Goal: Complete application form: Complete application form

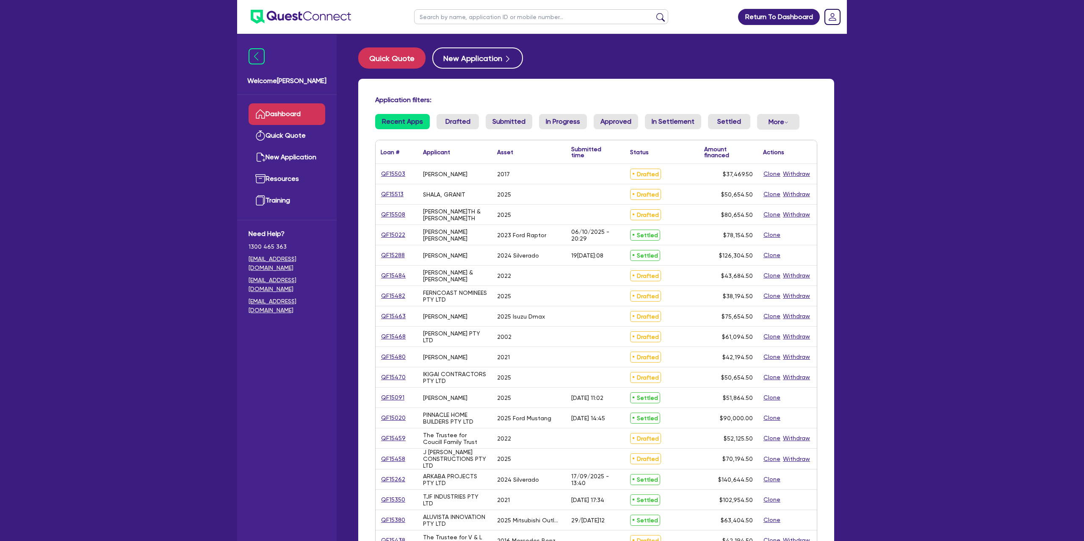
click at [440, 17] on input "text" at bounding box center [541, 16] width 254 height 15
type input "[PERSON_NAME]"
click at [654, 13] on button "submit" at bounding box center [661, 19] width 14 height 12
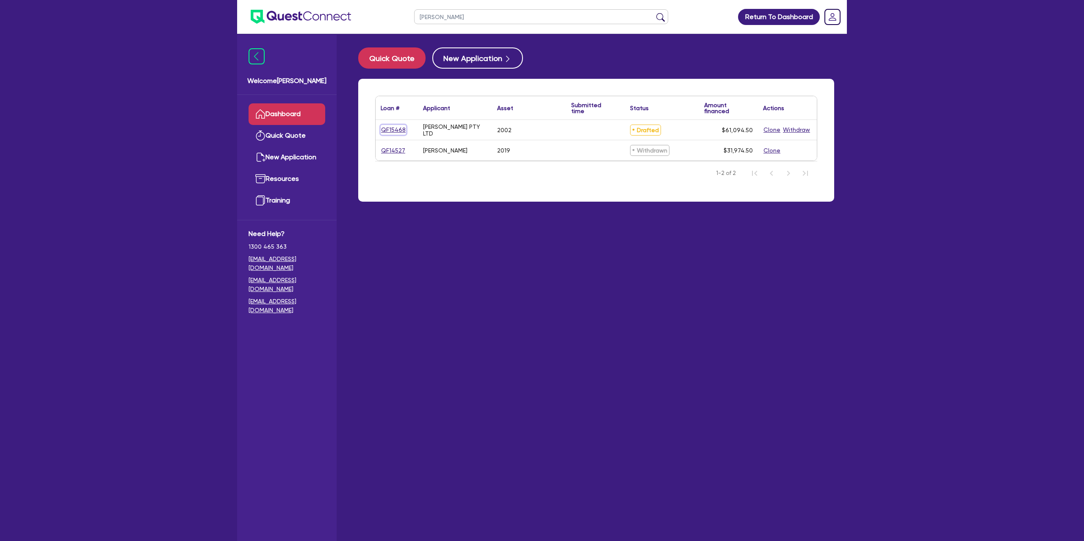
click at [386, 128] on link "QF15468" at bounding box center [393, 130] width 25 height 10
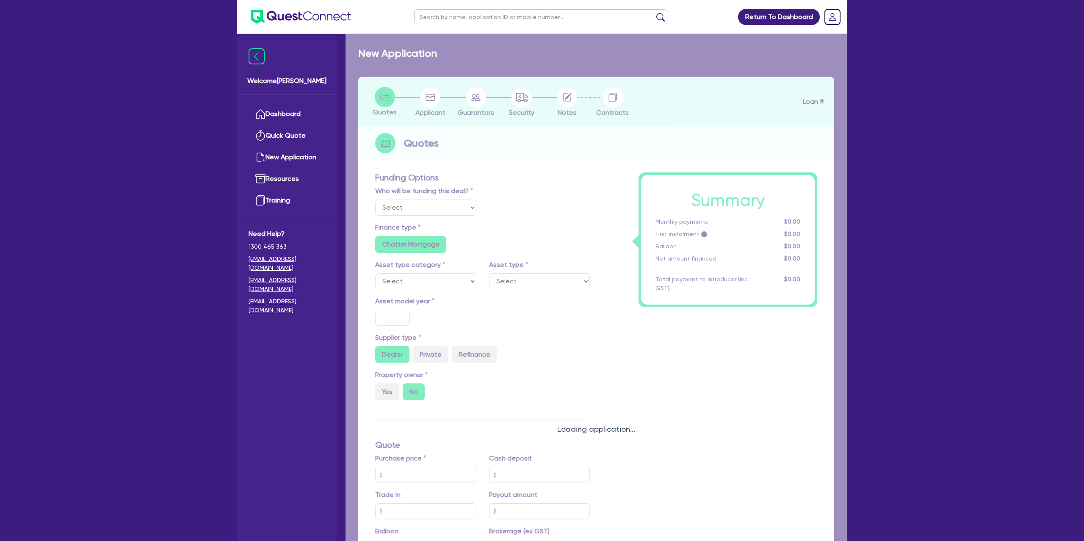
select select "Other"
select select "CARS_AND_LIGHT_TRUCKS"
type input "2002"
type input "62,000"
type input "3,100"
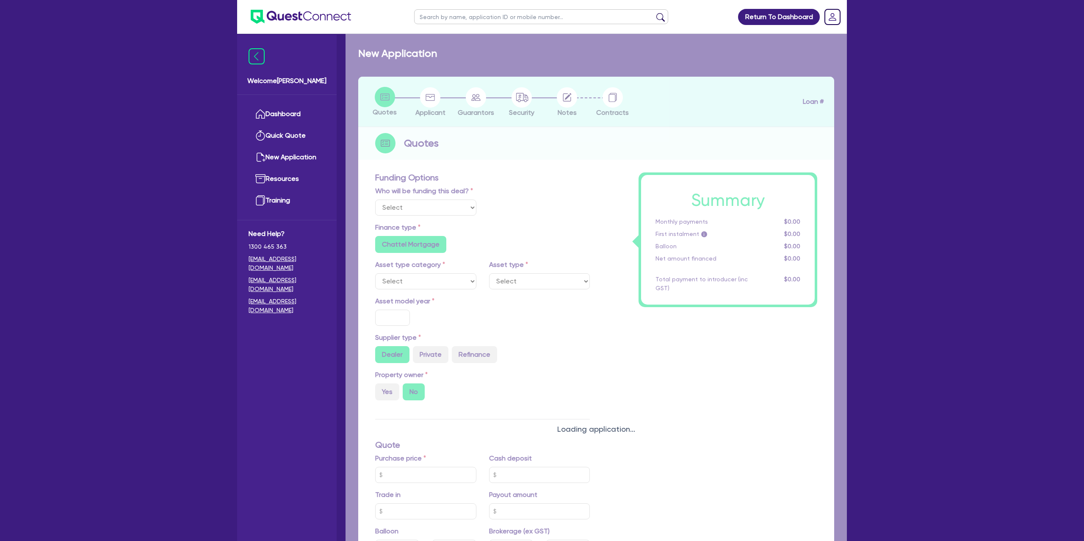
radio input "false"
type input "17.95"
radio input "false"
type input "1,400"
radio input "true"
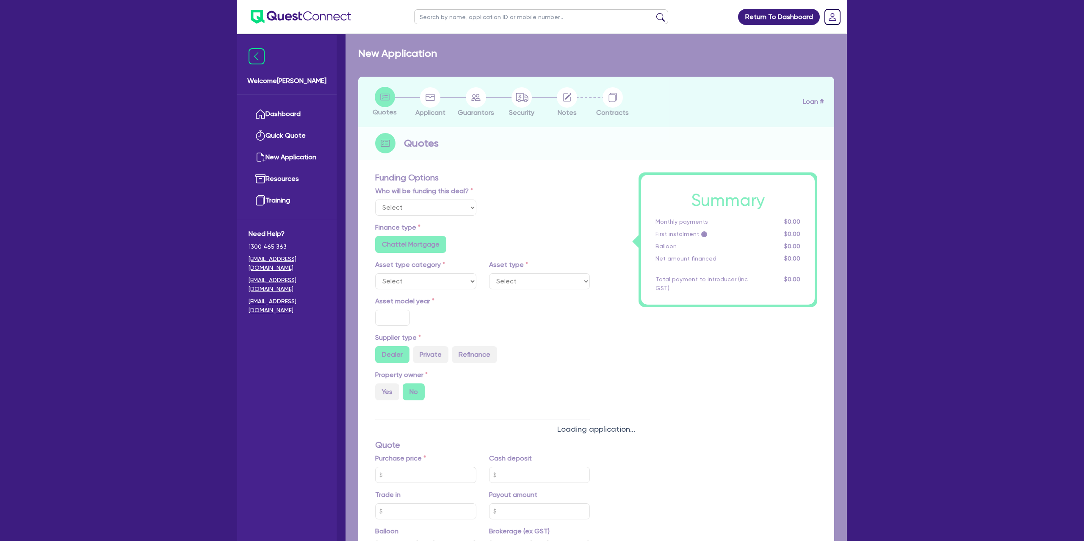
radio input "true"
select select "PASSENGER_VEHICLES"
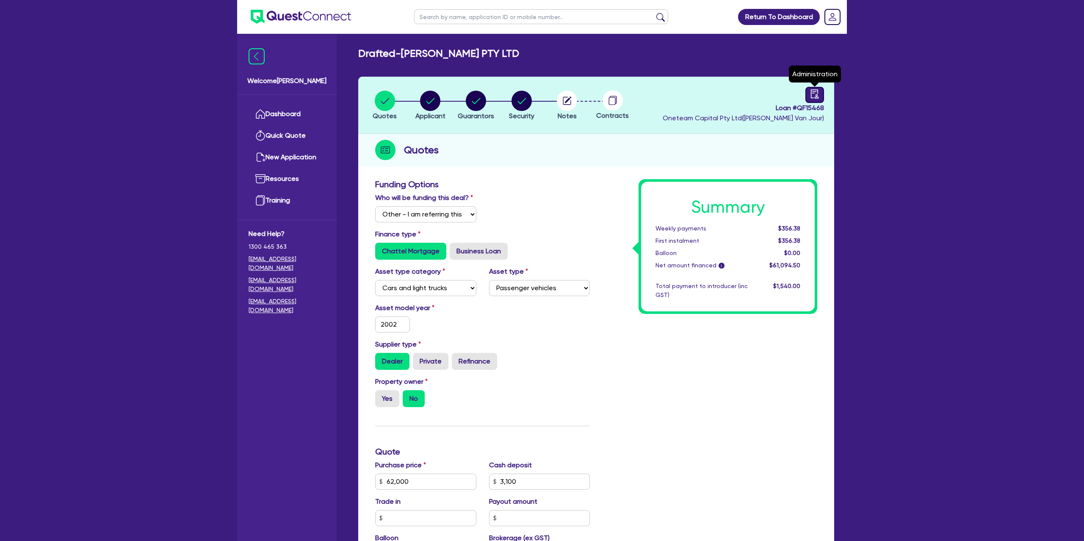
click at [823, 95] on div at bounding box center [815, 95] width 19 height 16
select select "DRAFTED_NEW"
select select "Finance One"
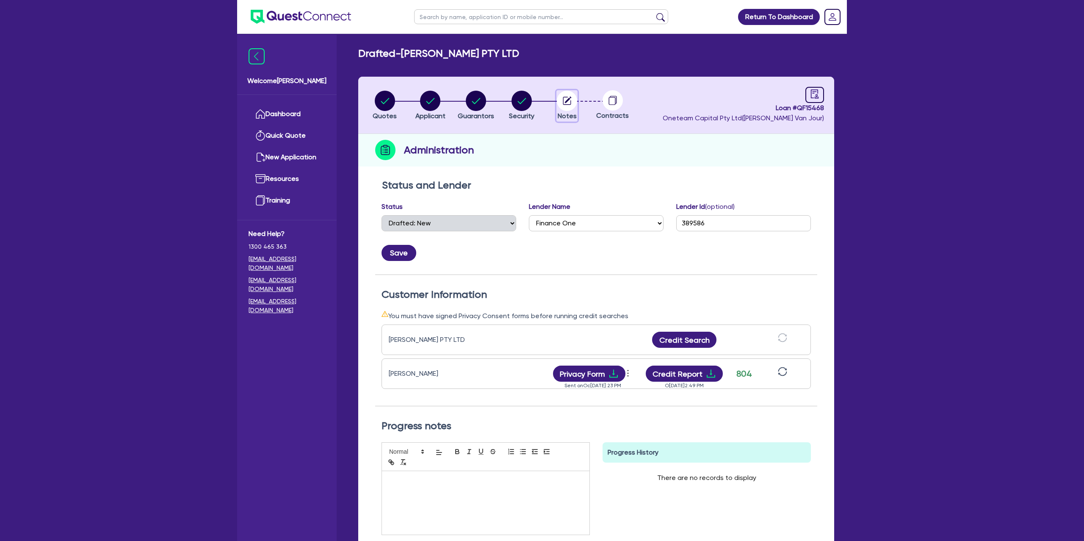
click at [569, 95] on circle "button" at bounding box center [567, 101] width 20 height 20
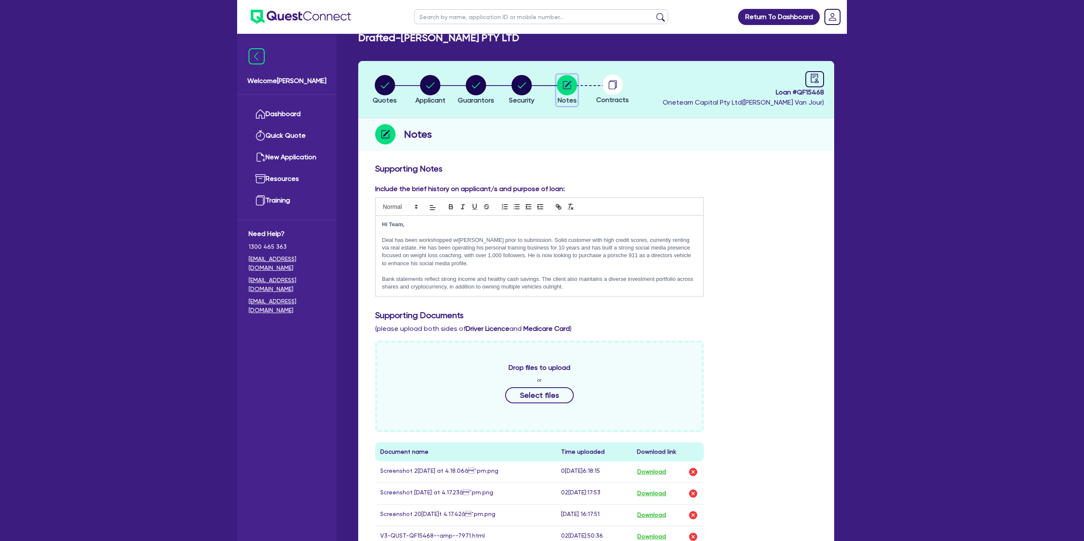
scroll to position [332, 0]
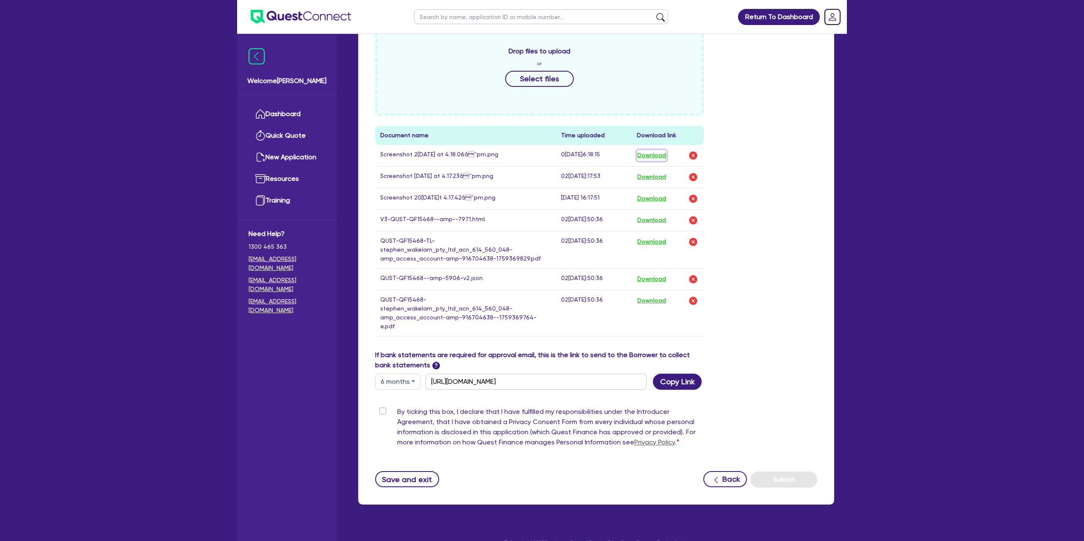
click at [657, 156] on button "Download" at bounding box center [652, 155] width 30 height 11
click at [651, 155] on button "Download" at bounding box center [652, 155] width 30 height 11
click at [657, 177] on button "Download" at bounding box center [652, 177] width 30 height 11
click at [659, 223] on button "Download" at bounding box center [652, 220] width 30 height 11
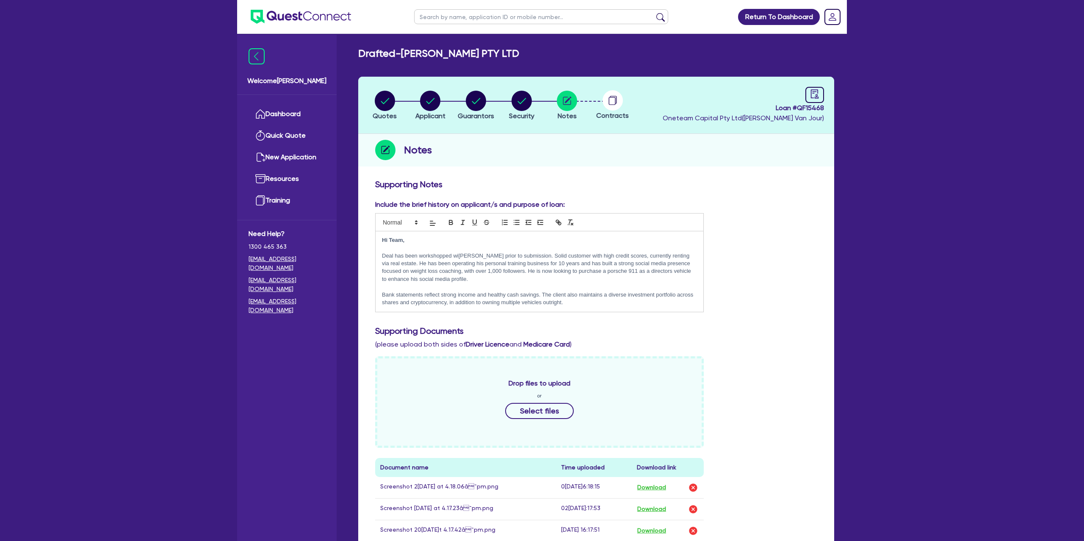
click at [723, 157] on div "Notes" at bounding box center [596, 150] width 476 height 33
click at [270, 117] on link "Dashboard" at bounding box center [287, 114] width 77 height 22
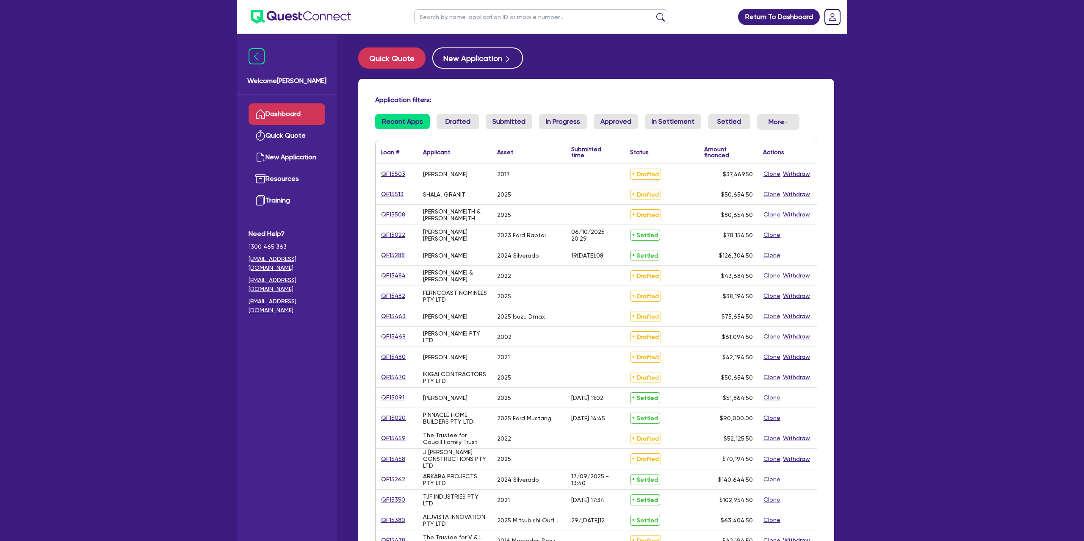
click at [464, 20] on input "text" at bounding box center [541, 16] width 254 height 15
type input "[PERSON_NAME]"
click at [654, 13] on button "submit" at bounding box center [661, 19] width 14 height 12
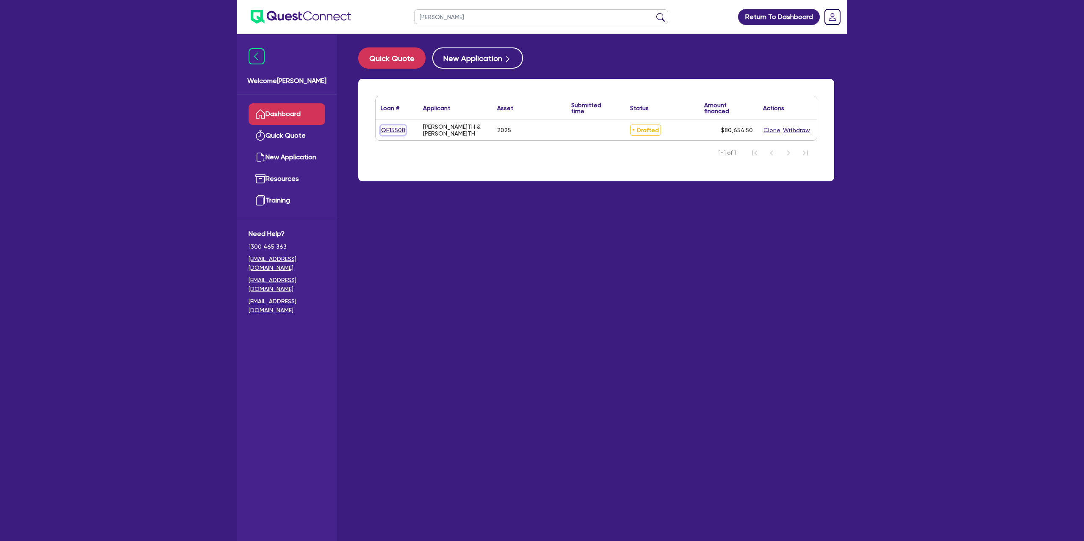
click at [398, 129] on link "QF15508" at bounding box center [393, 130] width 25 height 10
select select "Other"
select select "CARS_AND_LIGHT_TRUCKS"
select select "PASSENGER_VEHICLES"
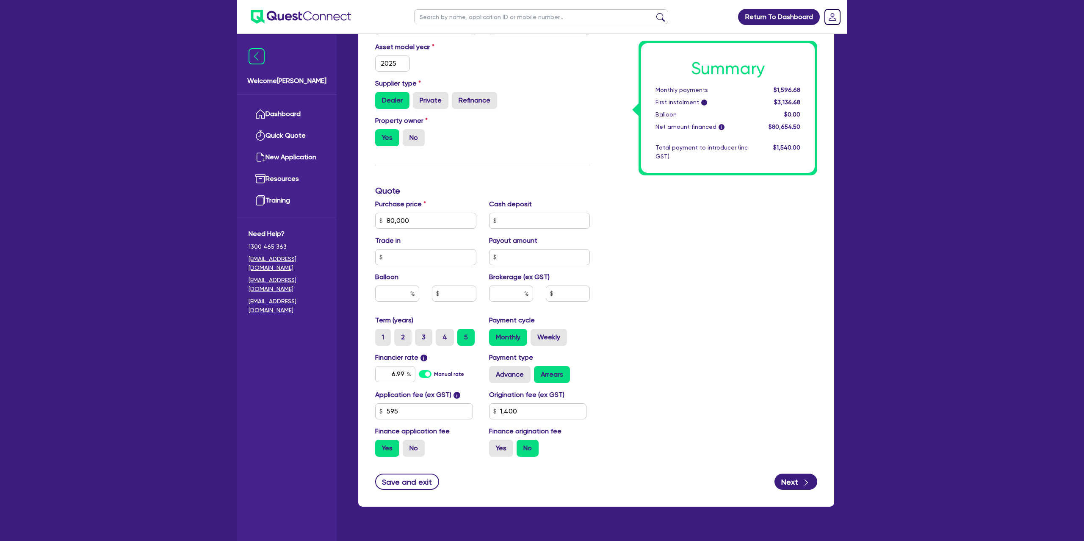
scroll to position [278, 0]
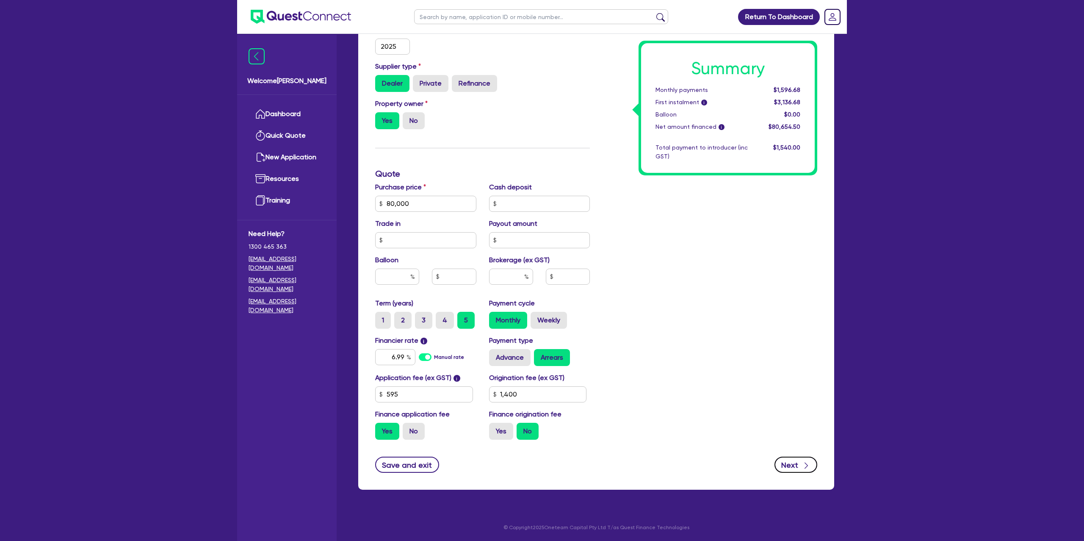
click at [789, 465] on button "Next" at bounding box center [796, 465] width 43 height 16
type input "80,000"
type input "1,400"
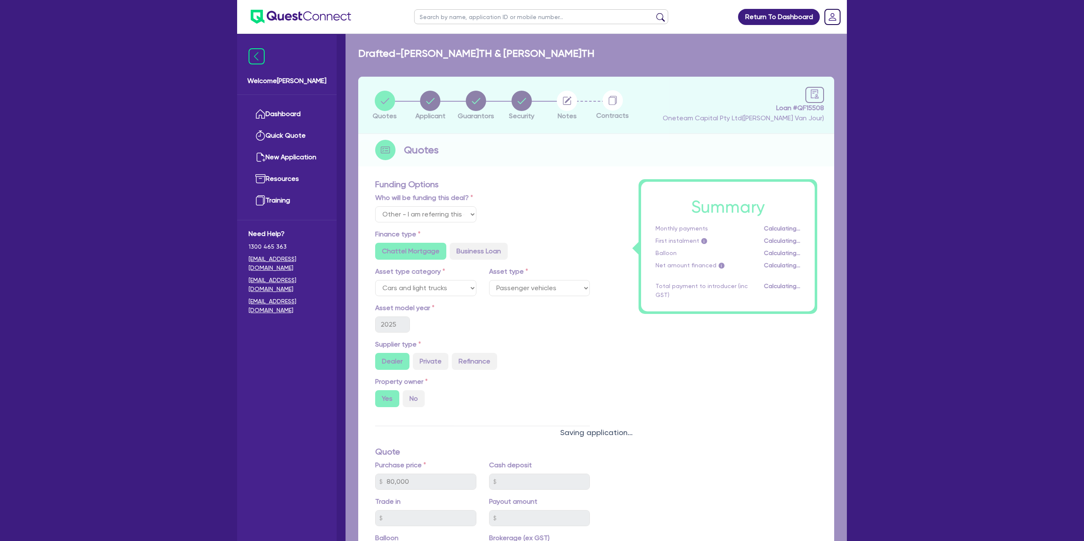
select select "PARTNERSHIP"
select select "BUILDING_CONSTRUCTION"
select select "TRADES_SERVICES_CONSUMERS"
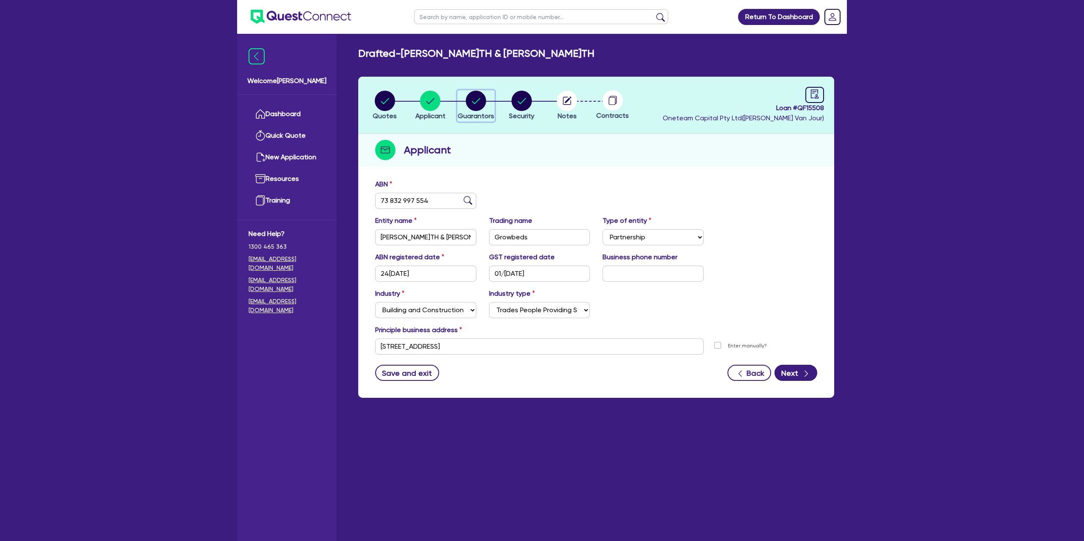
click at [473, 92] on circle "button" at bounding box center [476, 101] width 20 height 20
select select "MR"
select select "[GEOGRAPHIC_DATA]"
select select "MARRIED"
select select "MRS"
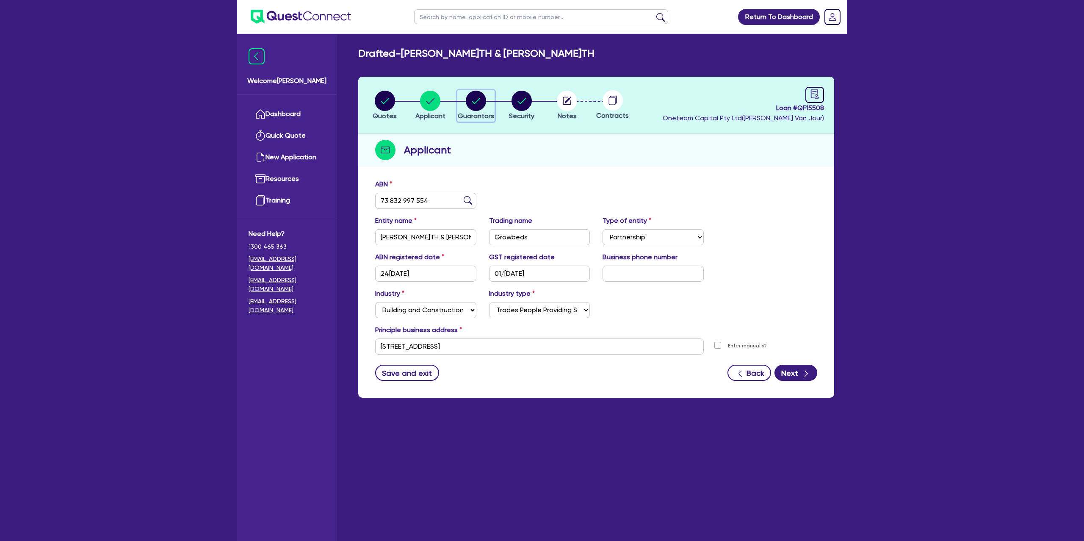
select select "[GEOGRAPHIC_DATA]"
select select "MARRIED"
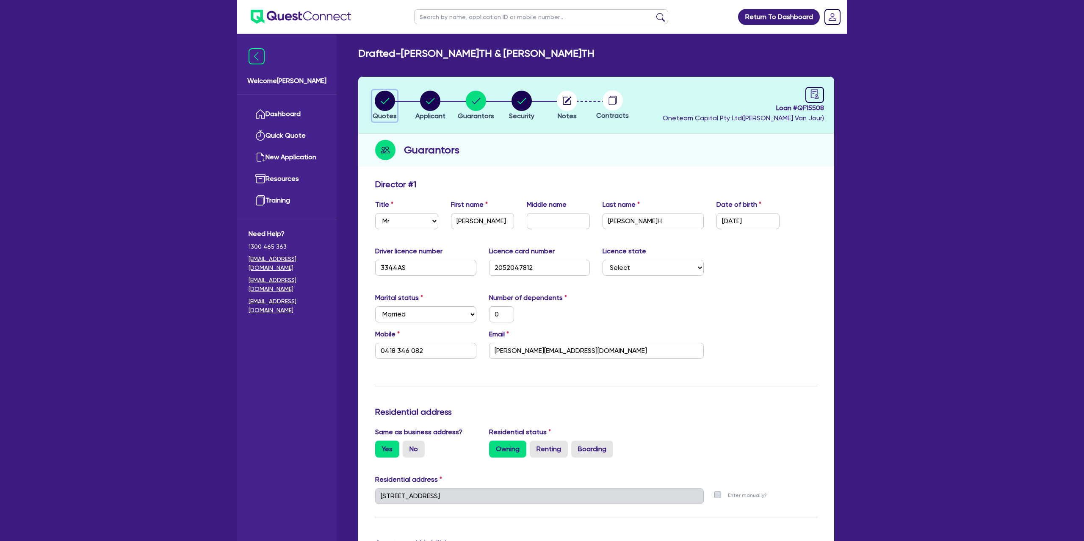
click at [390, 98] on circle "button" at bounding box center [385, 101] width 20 height 20
select select "Other"
select select "CARS_AND_LIGHT_TRUCKS"
select select "PASSENGER_VEHICLES"
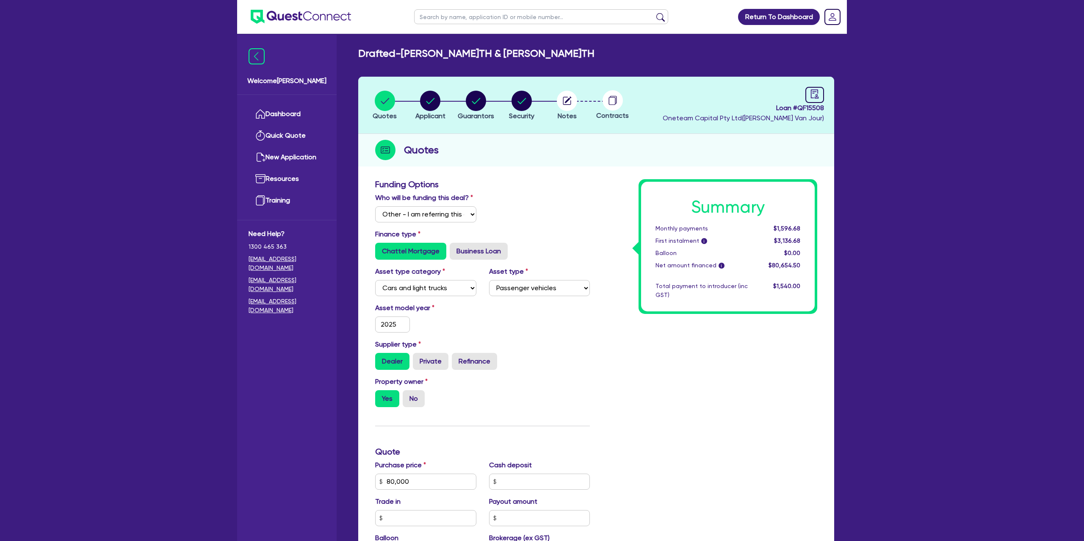
click at [434, 18] on input "text" at bounding box center [541, 16] width 254 height 15
type input "cara"
click button "submit" at bounding box center [661, 19] width 14 height 12
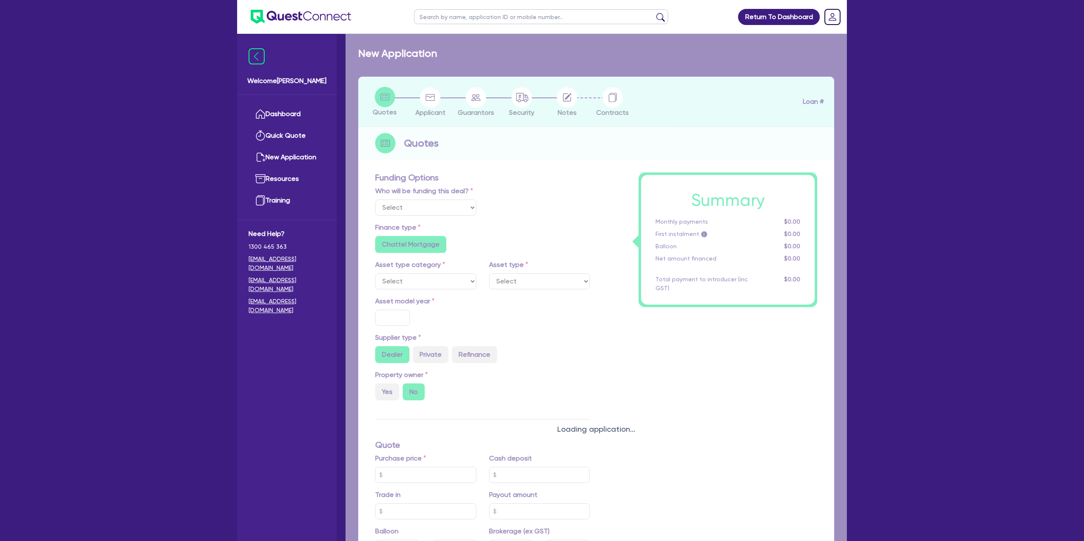
select select "Other"
select select "CARS_AND_LIGHT_TRUCKS"
type input "2025"
radio input "true"
type input "75,000"
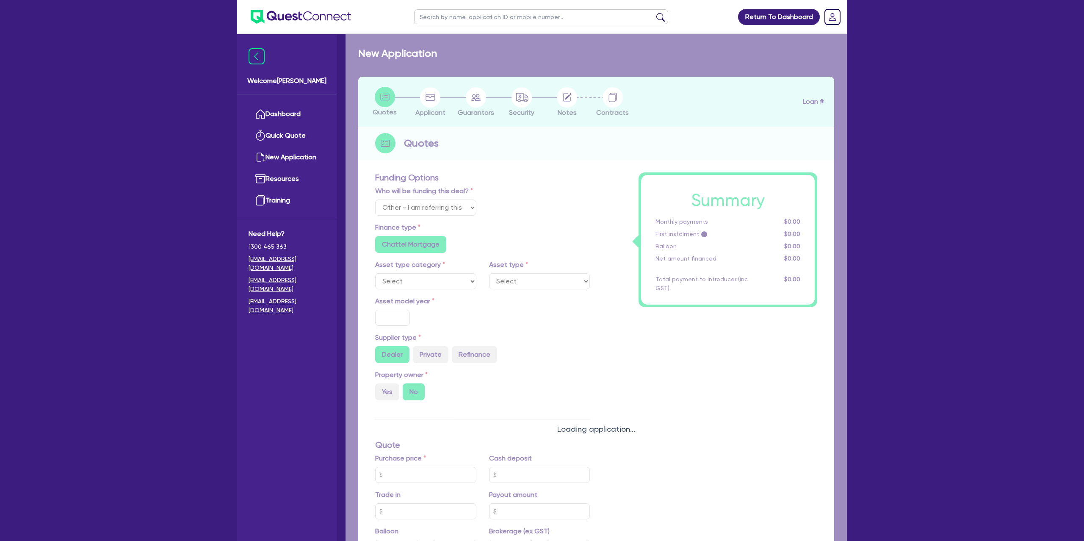
type input "15.99"
type input "1,400"
radio input "true"
radio input "false"
select select "PASSENGER_VEHICLES"
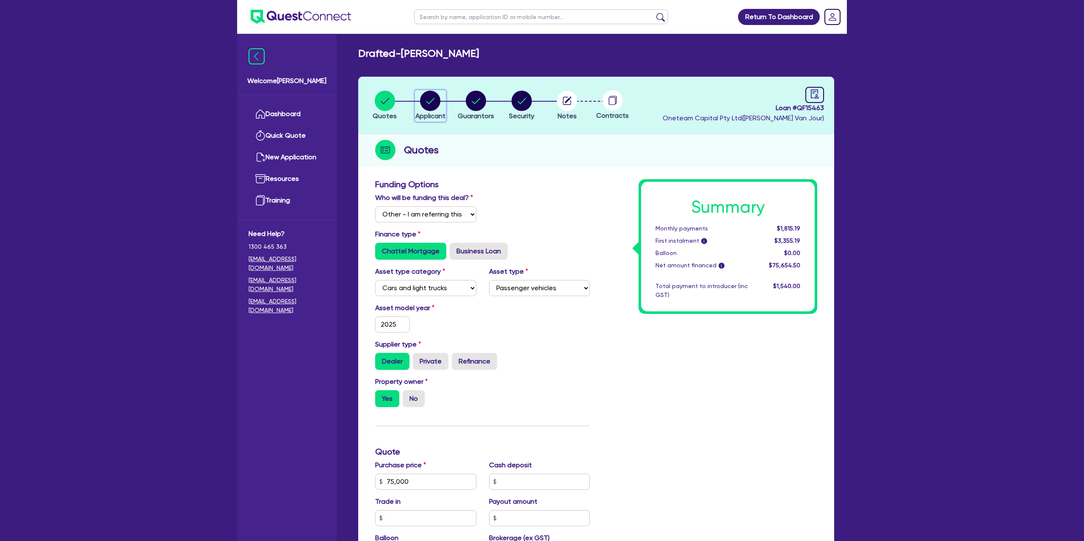
click at [428, 97] on circle "button" at bounding box center [430, 101] width 20 height 20
select select "SOLE_TRADER"
select select "BUILDING_CONSTRUCTION"
select select "TRADES_SERVICES_CONSUMERS"
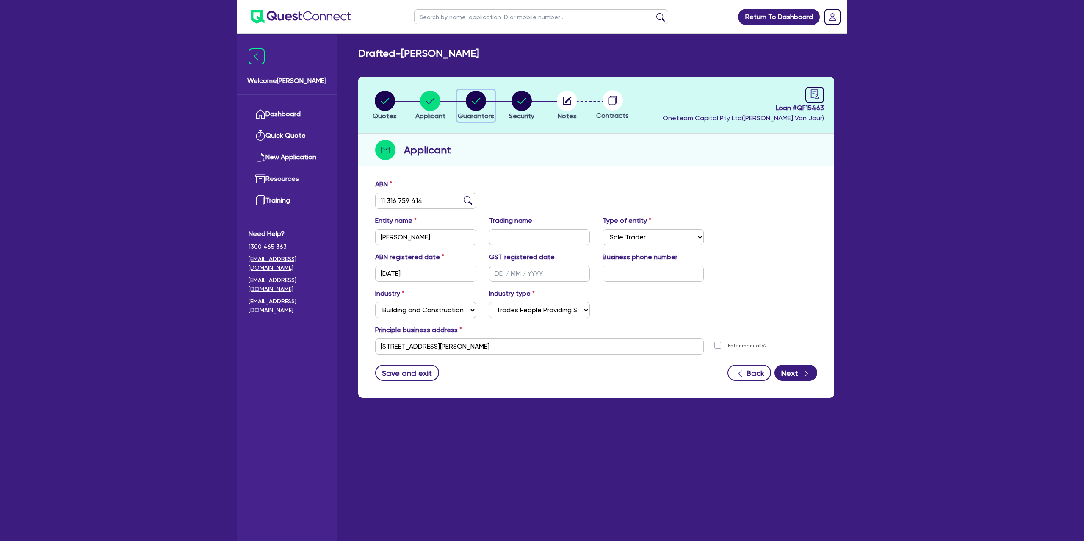
click at [472, 104] on circle "button" at bounding box center [476, 101] width 20 height 20
select select "MRS"
select select "SINGLE"
select select "CASH"
select select "VEHICLE"
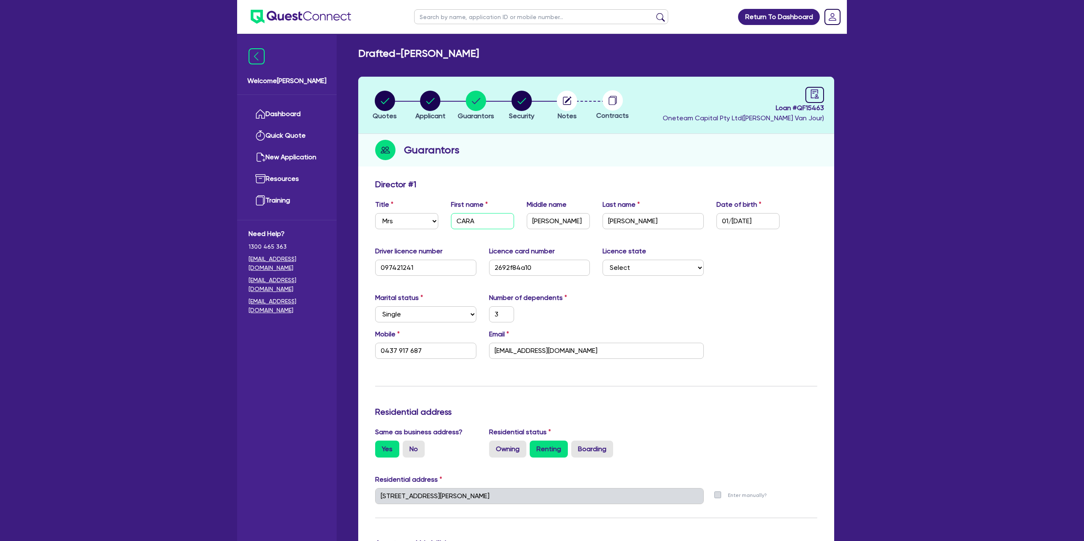
click at [464, 223] on input "CARA" at bounding box center [482, 221] width 63 height 16
drag, startPoint x: 639, startPoint y: 140, endPoint x: 640, endPoint y: 199, distance: 58.5
click at [641, 140] on div "Guarantors" at bounding box center [596, 150] width 476 height 33
click at [634, 217] on input "[PERSON_NAME]" at bounding box center [653, 221] width 101 height 16
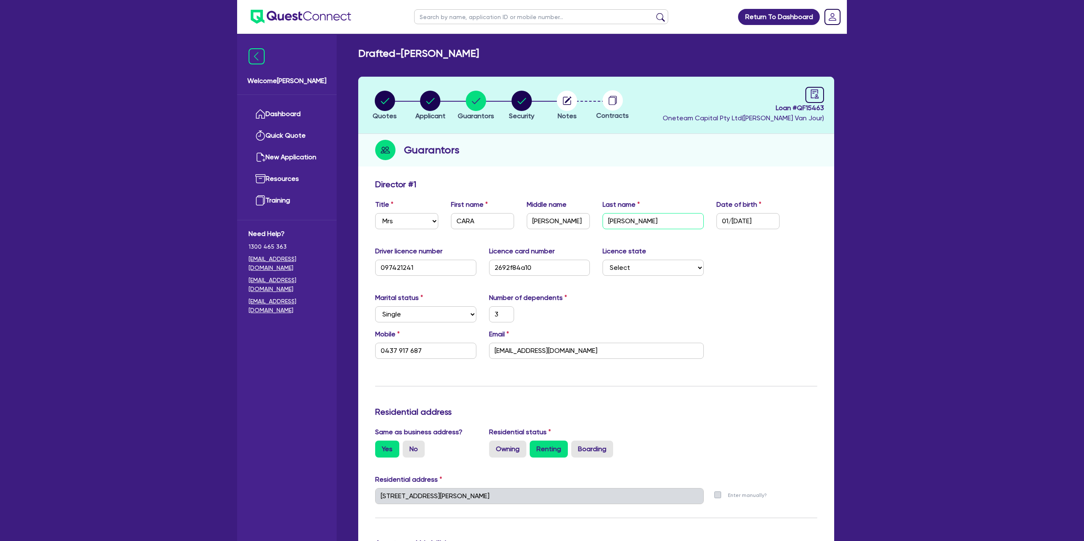
click at [634, 217] on input "[PERSON_NAME]" at bounding box center [653, 221] width 101 height 16
click at [547, 352] on input "[EMAIL_ADDRESS][DOMAIN_NAME]" at bounding box center [596, 351] width 215 height 16
click at [547, 353] on input "[EMAIL_ADDRESS][DOMAIN_NAME]" at bounding box center [596, 351] width 215 height 16
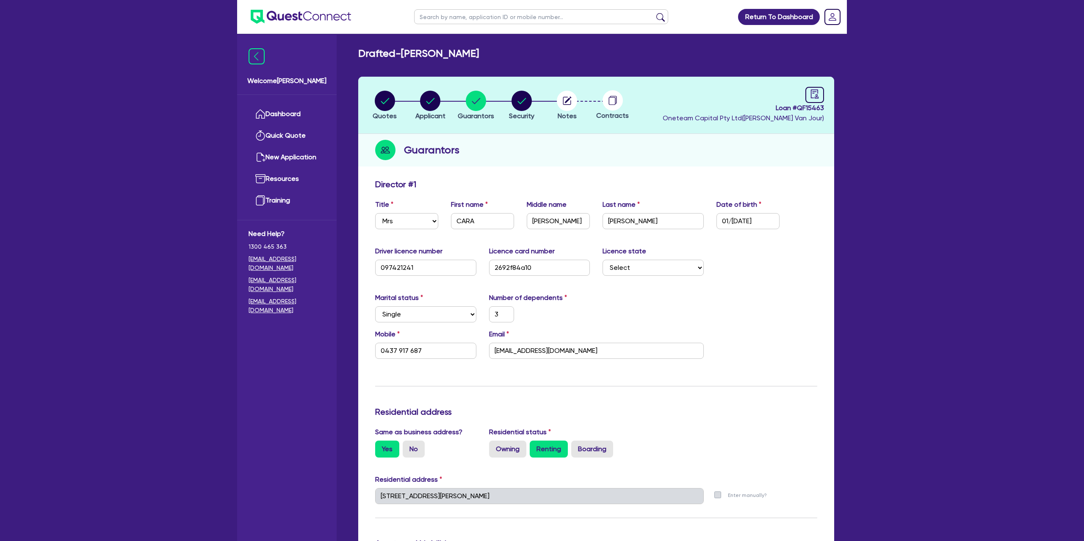
scroll to position [3, 0]
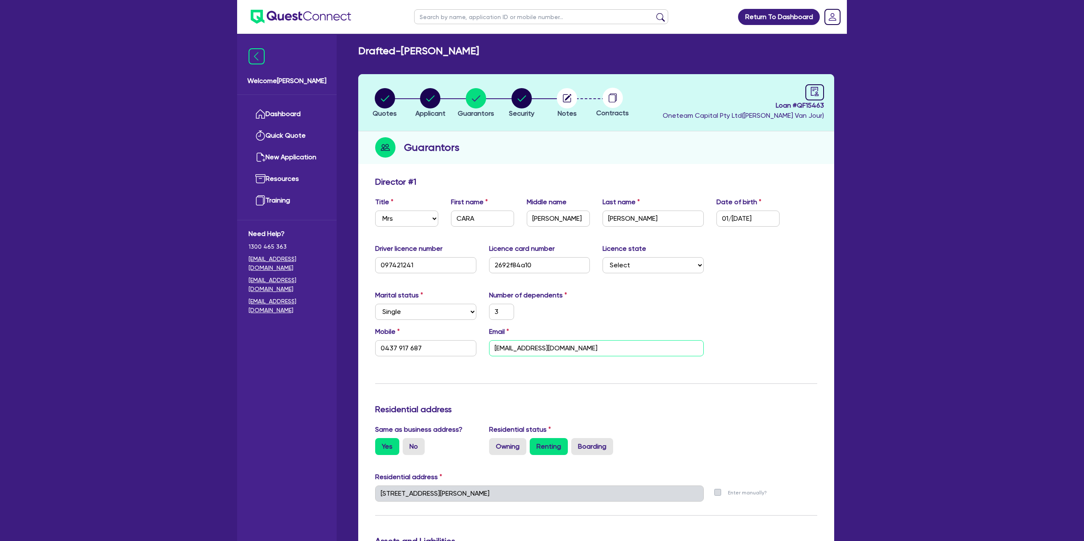
click at [524, 349] on input "[EMAIL_ADDRESS][DOMAIN_NAME]" at bounding box center [596, 348] width 215 height 16
click at [546, 122] on header "Quotes Applicant [GEOGRAPHIC_DATA] Security Notes Contracts Loan # QF15463 Onet…" at bounding box center [596, 102] width 476 height 57
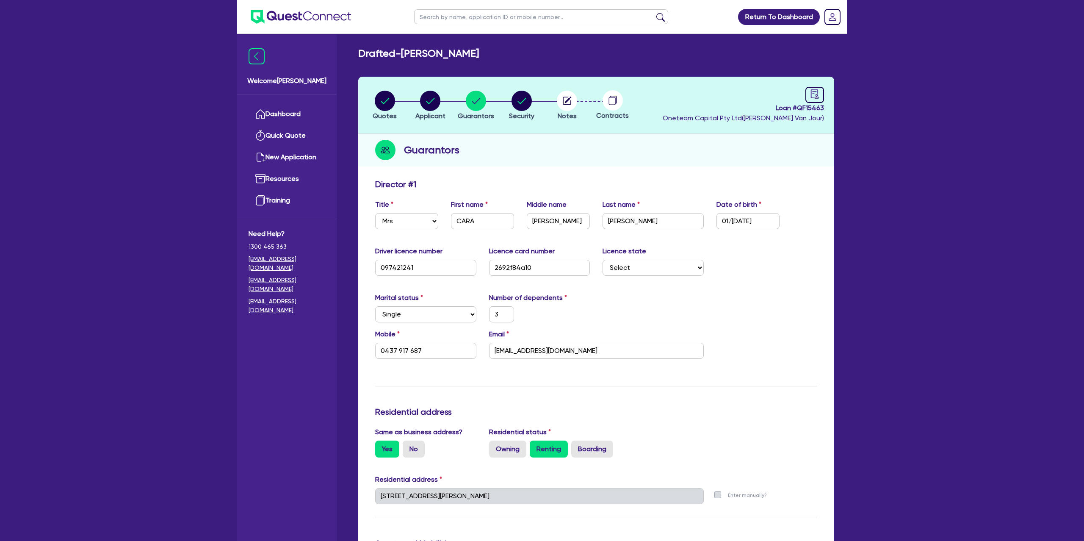
drag, startPoint x: 504, startPoint y: 145, endPoint x: 385, endPoint y: 154, distance: 119.7
click at [504, 145] on div "Guarantors" at bounding box center [596, 150] width 476 height 33
click at [320, 108] on link "Dashboard" at bounding box center [287, 114] width 77 height 22
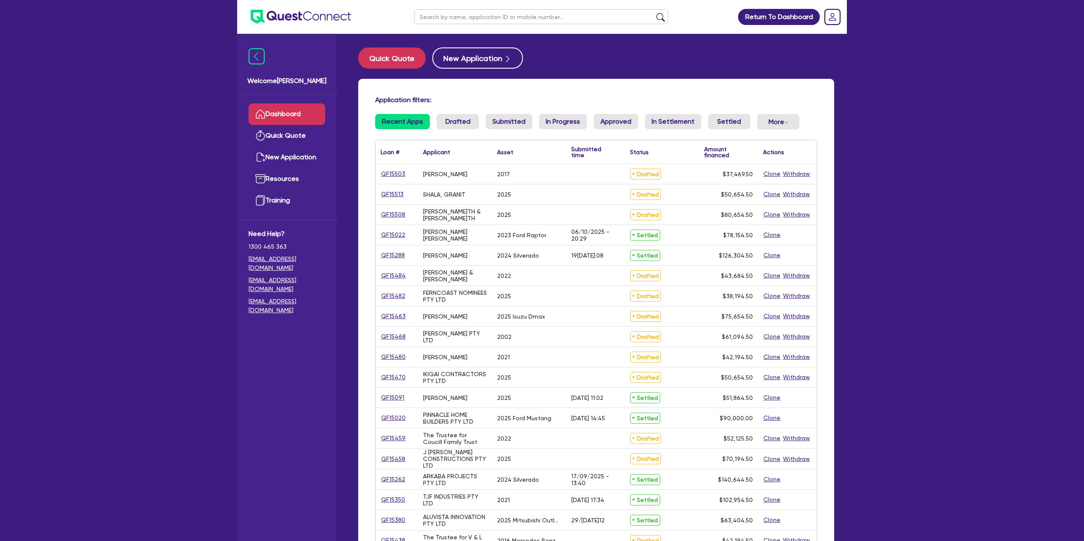
click at [437, 11] on input "text" at bounding box center [541, 16] width 254 height 15
type input "[PERSON_NAME]"
click at [654, 13] on button "submit" at bounding box center [661, 19] width 14 height 12
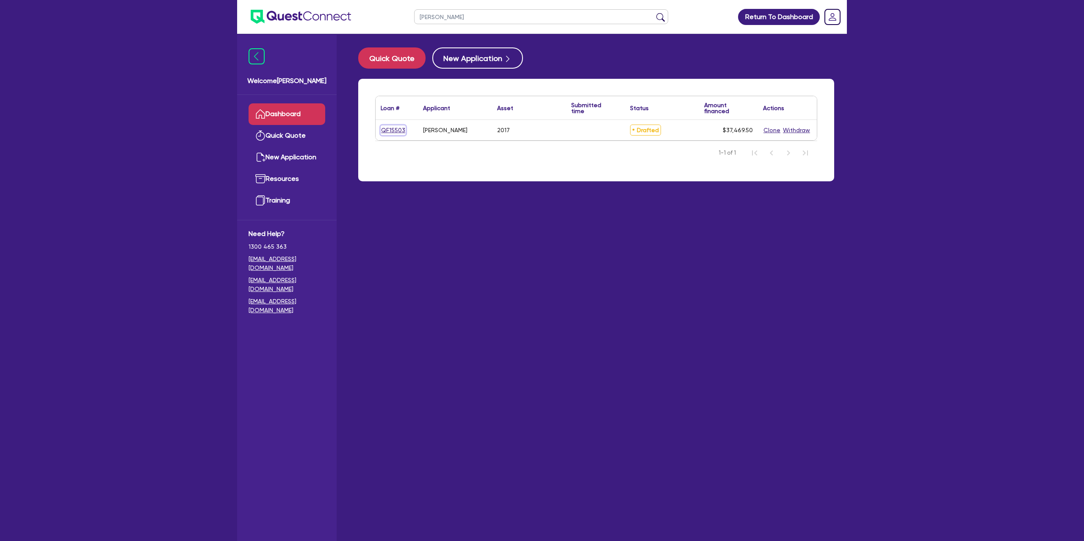
click at [402, 128] on link "QF15503" at bounding box center [393, 130] width 25 height 10
select select "Other"
select select "CARS_AND_LIGHT_TRUCKS"
select select "PASSENGER_VEHICLES"
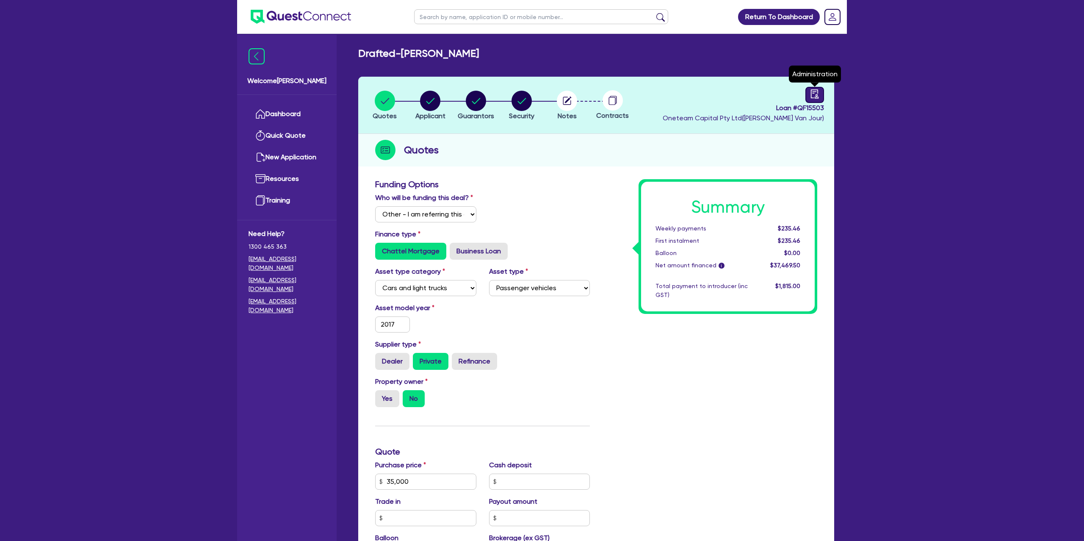
click at [806, 92] on div at bounding box center [815, 95] width 19 height 16
select select "DRAFTED_NEW"
select select "Branded Financial Services"
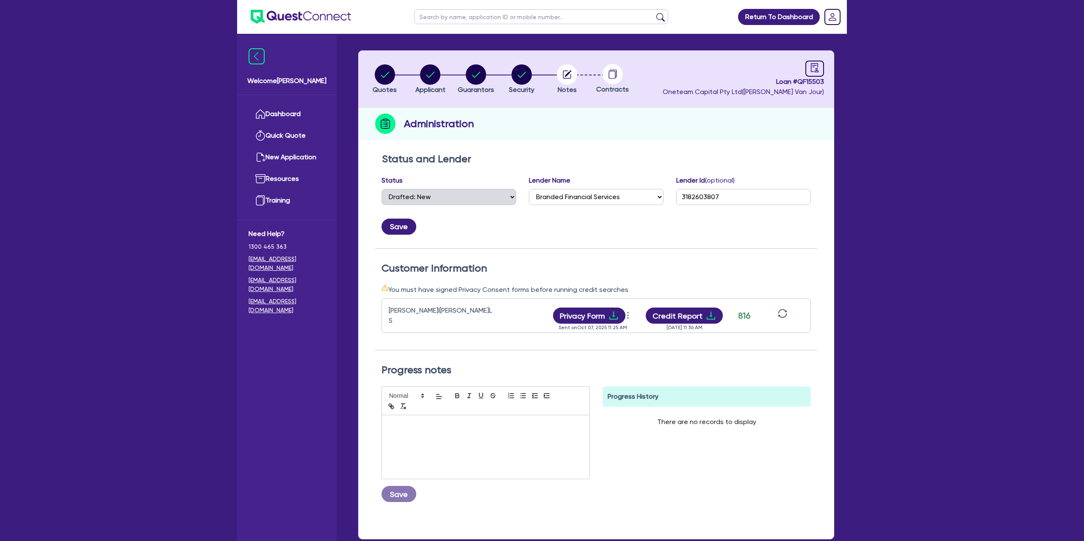
scroll to position [28, 0]
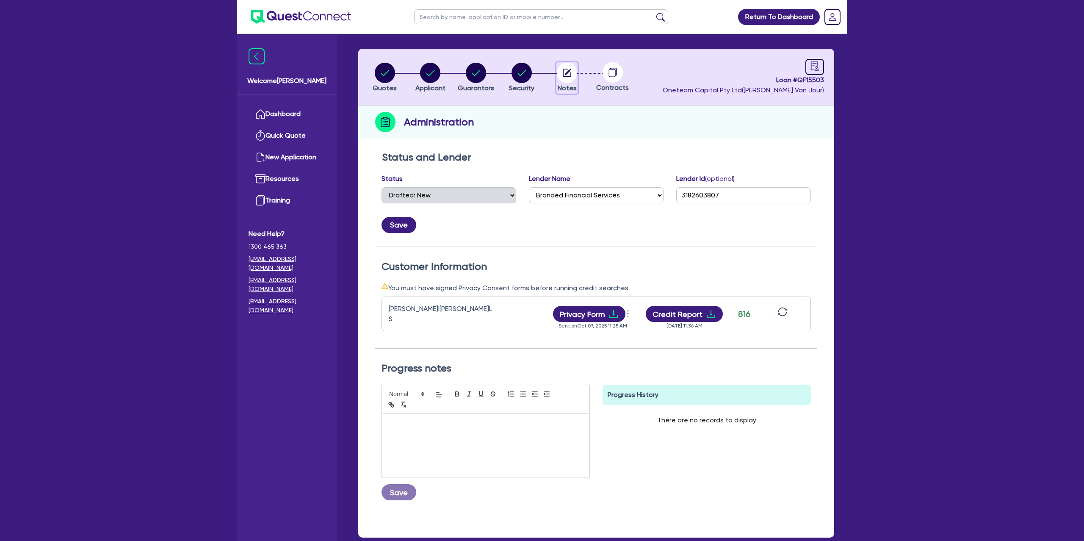
click at [568, 71] on circle "button" at bounding box center [567, 73] width 20 height 20
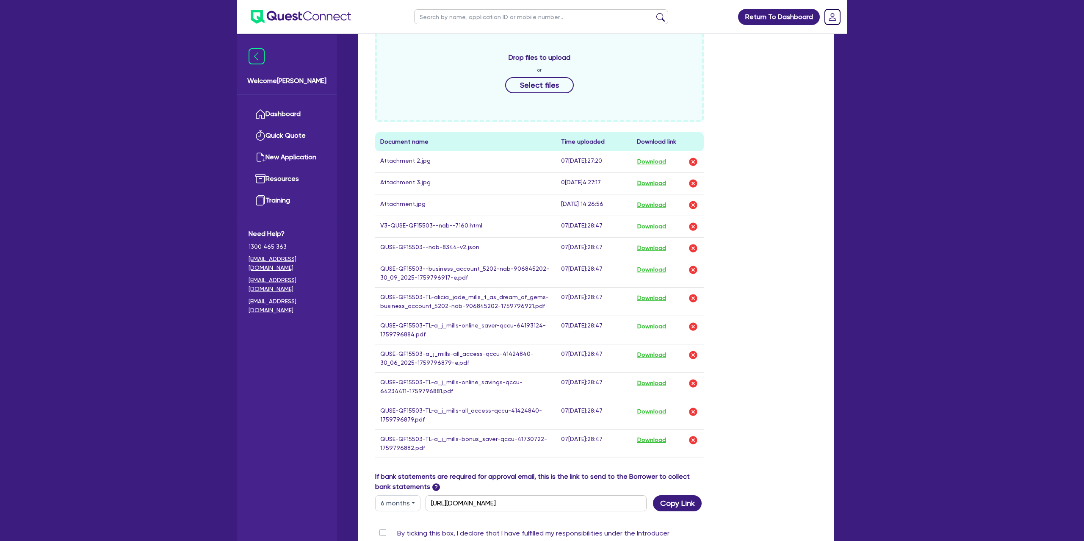
scroll to position [326, 0]
click at [651, 225] on button "Download" at bounding box center [652, 226] width 30 height 11
click at [653, 227] on button "Download" at bounding box center [652, 226] width 30 height 11
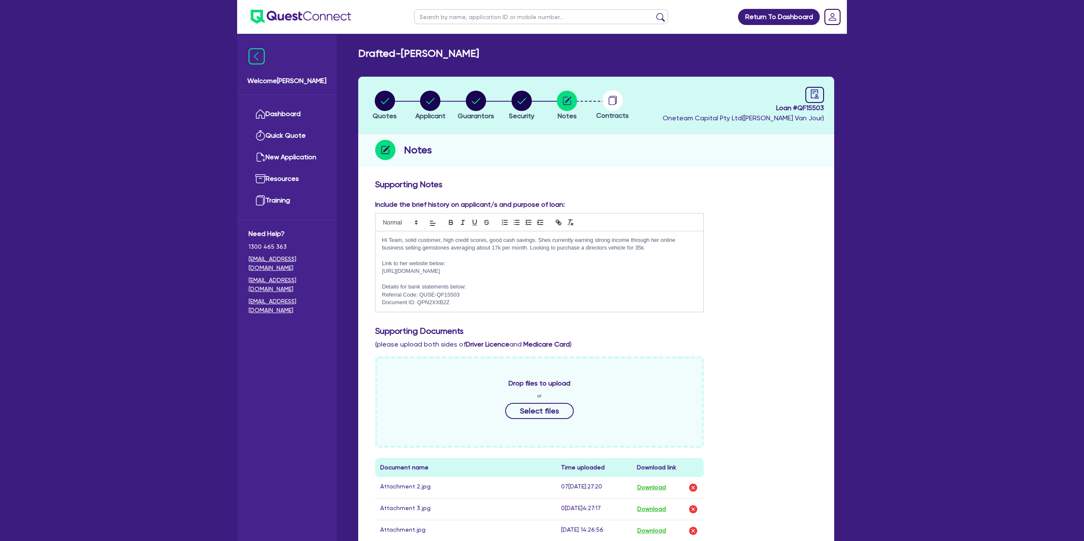
drag, startPoint x: 590, startPoint y: 111, endPoint x: 556, endPoint y: 108, distance: 34.8
click at [587, 111] on ul "Quotes Applicant [GEOGRAPHIC_DATA] Security Notes Contracts" at bounding box center [499, 105] width 274 height 30
click at [528, 114] on span "Security" at bounding box center [521, 116] width 25 height 8
select select "CARS_AND_LIGHT_TRUCKS"
select select "PASSENGER_VEHICLES"
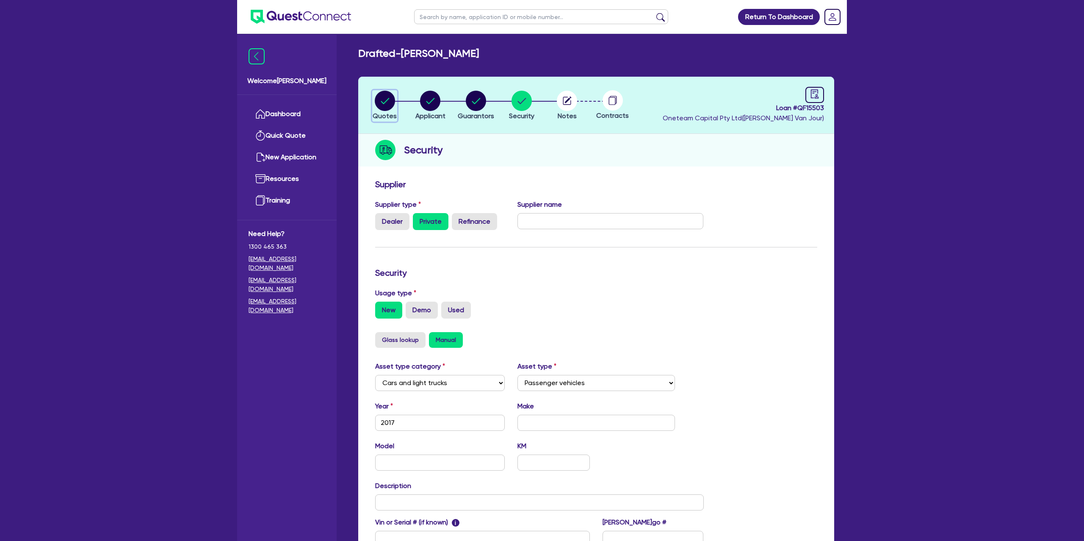
click at [386, 93] on circle "button" at bounding box center [385, 101] width 20 height 20
select select "Other"
select select "CARS_AND_LIGHT_TRUCKS"
select select "PASSENGER_VEHICLES"
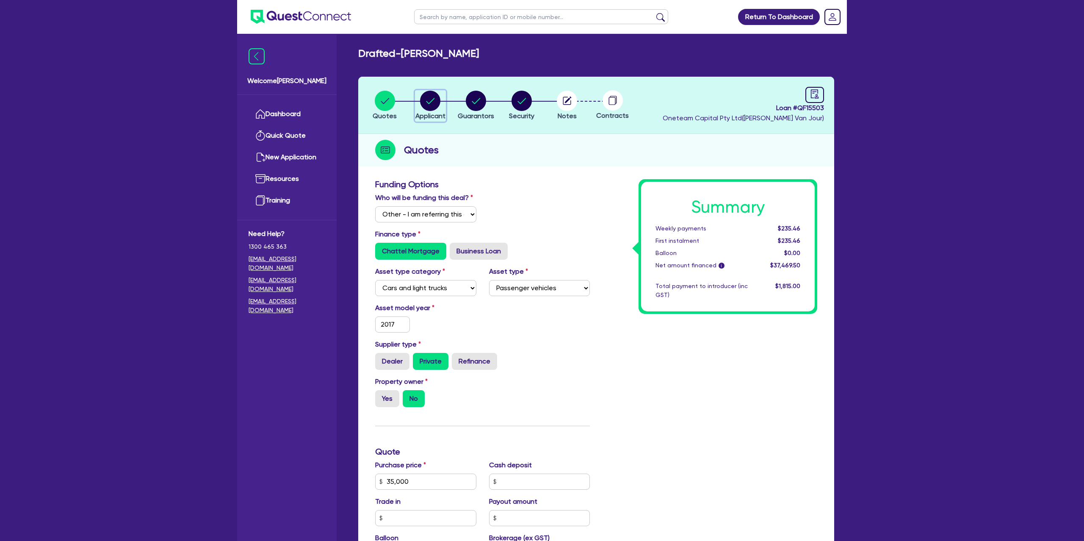
click at [432, 100] on icon "button" at bounding box center [431, 101] width 8 height 6
select select "SOLE_TRADER"
select select "RETAIL_WHOLESALE_TRADE"
select select "CLOTHING_FOOTWEAR"
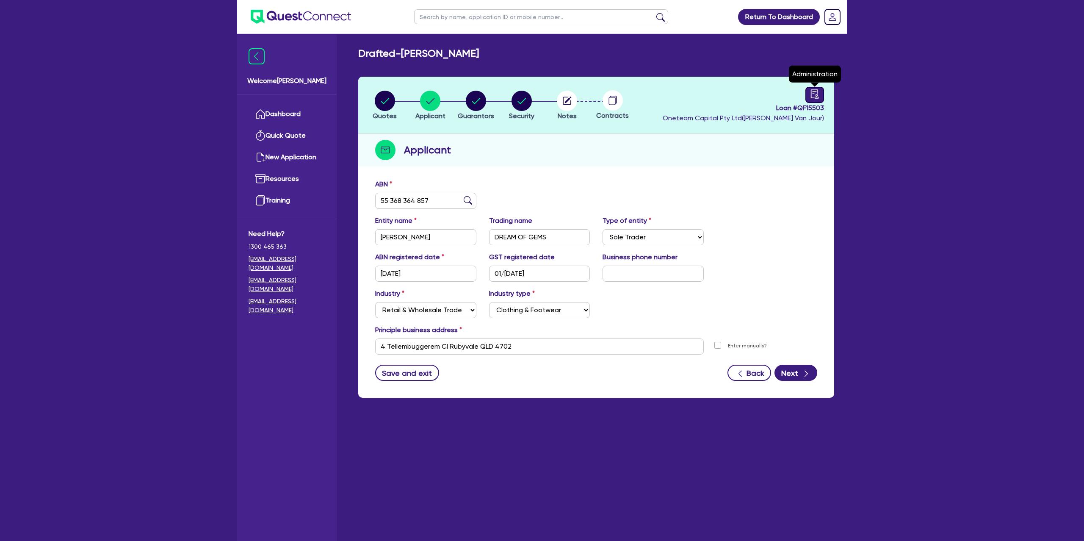
click at [807, 96] on div at bounding box center [815, 95] width 19 height 16
select select "DRAFTED_NEW"
select select "Branded Financial Services"
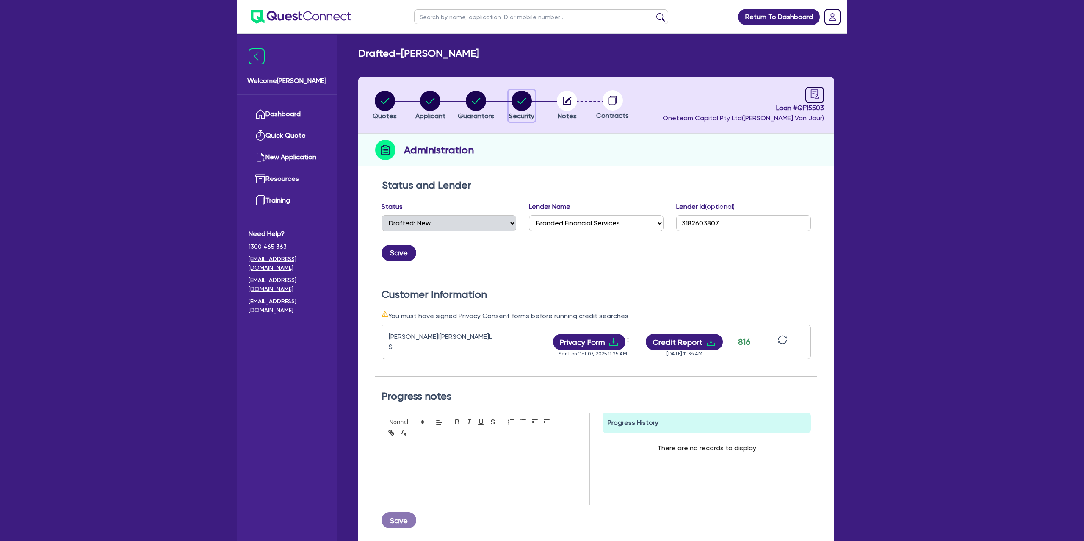
click at [525, 102] on circle "button" at bounding box center [522, 101] width 20 height 20
select select "CARS_AND_LIGHT_TRUCKS"
select select "PASSENGER_VEHICLES"
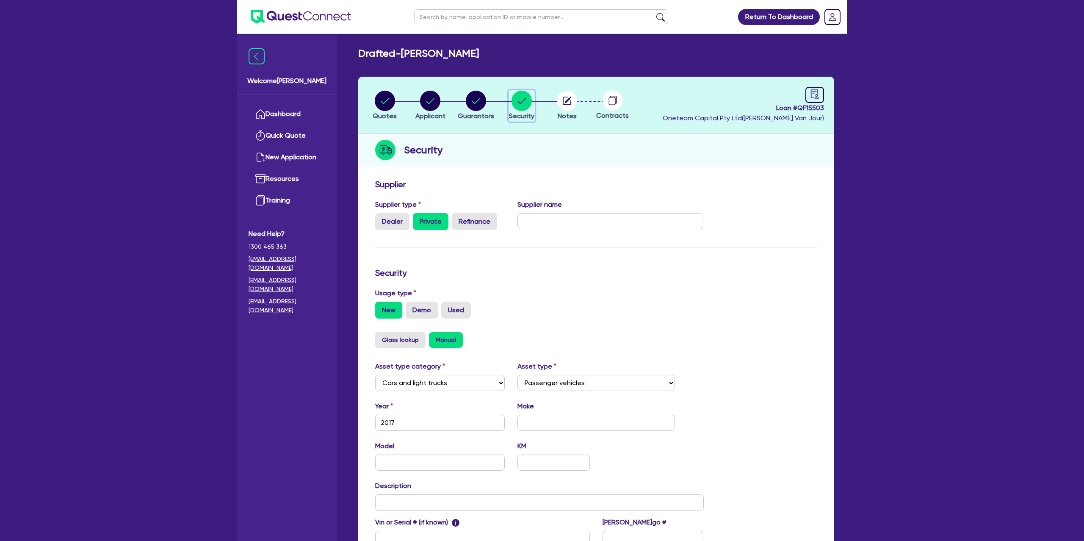
scroll to position [3, 0]
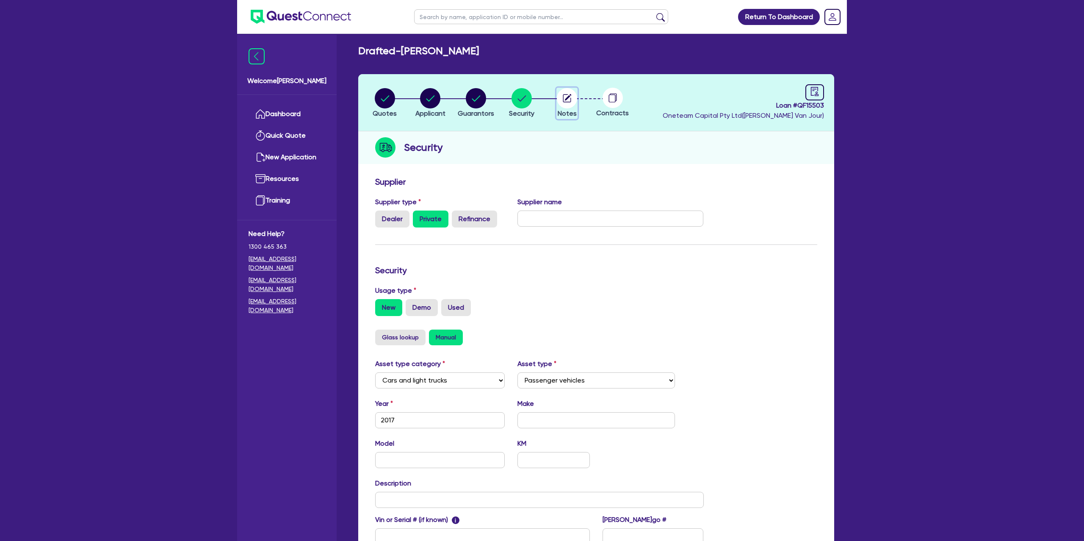
drag, startPoint x: 565, startPoint y: 91, endPoint x: 570, endPoint y: 92, distance: 4.7
click at [569, 90] on circle "button" at bounding box center [567, 98] width 20 height 20
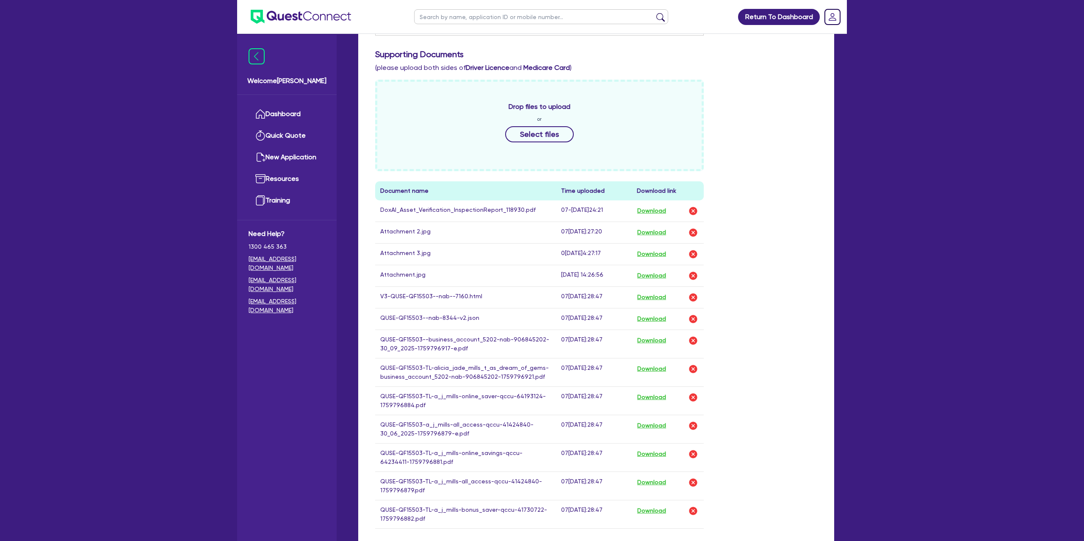
scroll to position [290, 0]
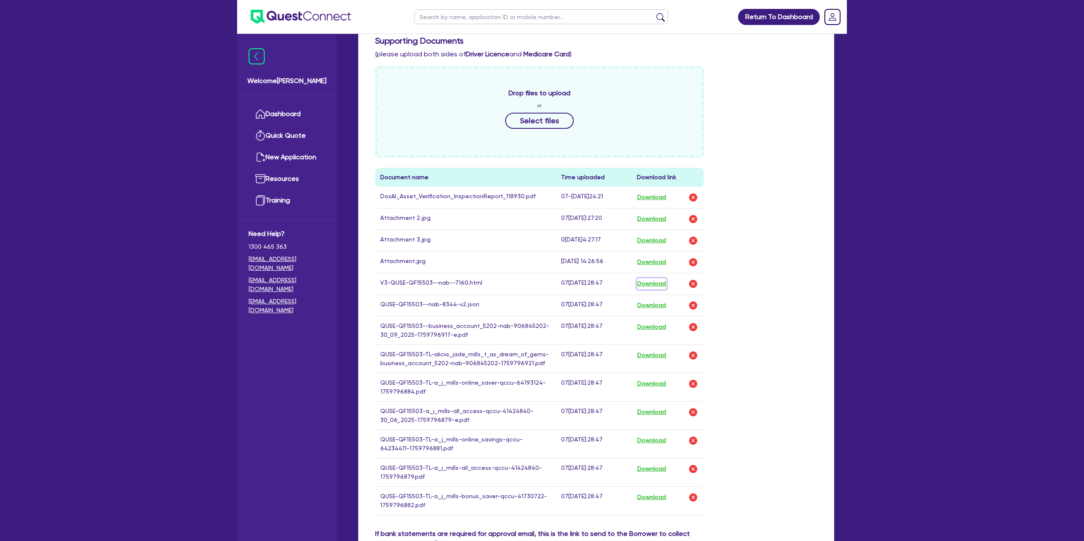
click at [658, 286] on button "Download" at bounding box center [652, 283] width 30 height 11
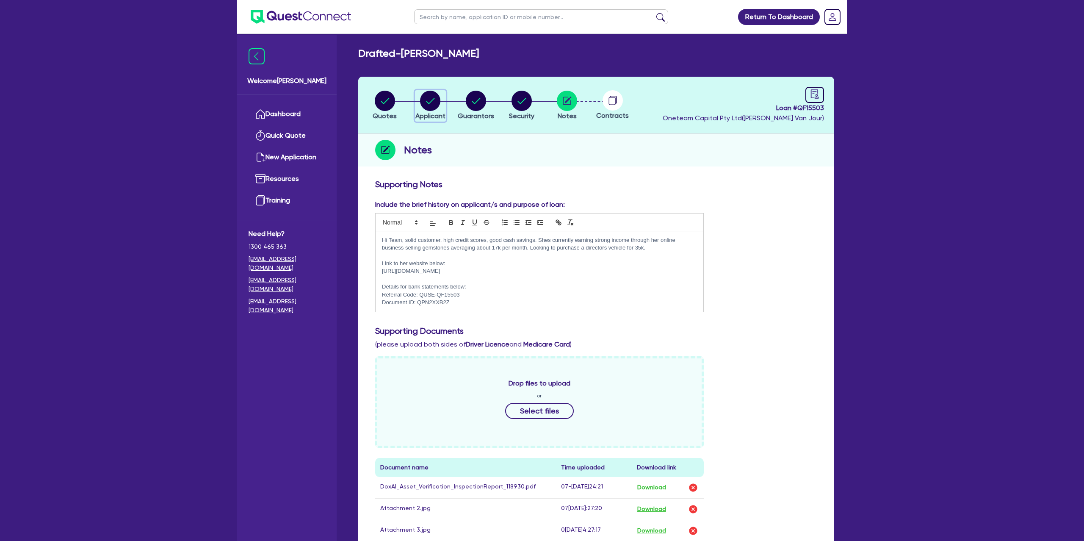
click at [425, 102] on circle "button" at bounding box center [430, 101] width 20 height 20
select select "SOLE_TRADER"
select select "RETAIL_WHOLESALE_TRADE"
select select "CLOTHING_FOOTWEAR"
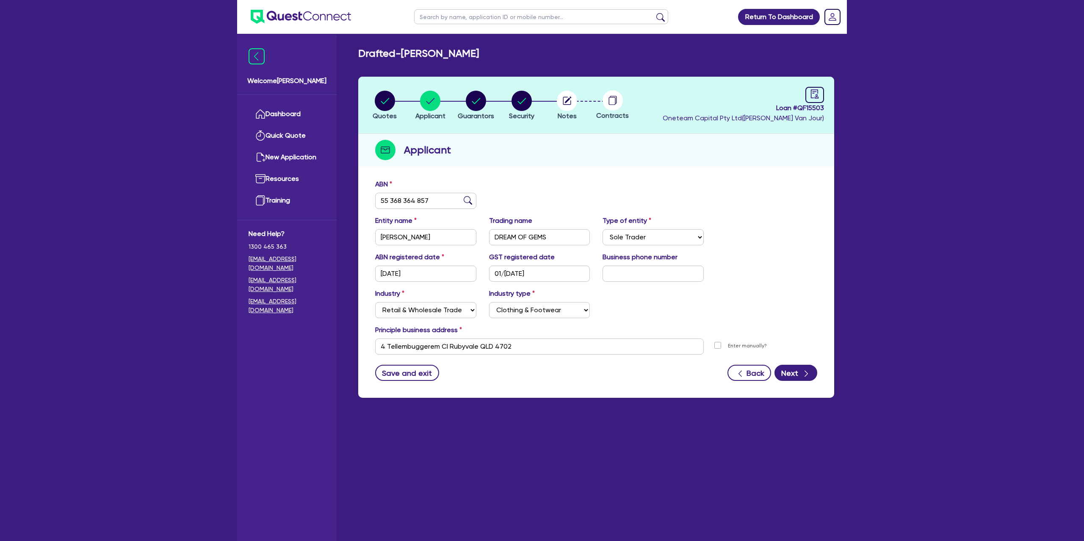
click at [502, 160] on div "Applicant" at bounding box center [596, 150] width 476 height 33
click at [476, 102] on icon "button" at bounding box center [476, 101] width 8 height 6
select select "MRS"
select select "QLD"
select select "MARRIED"
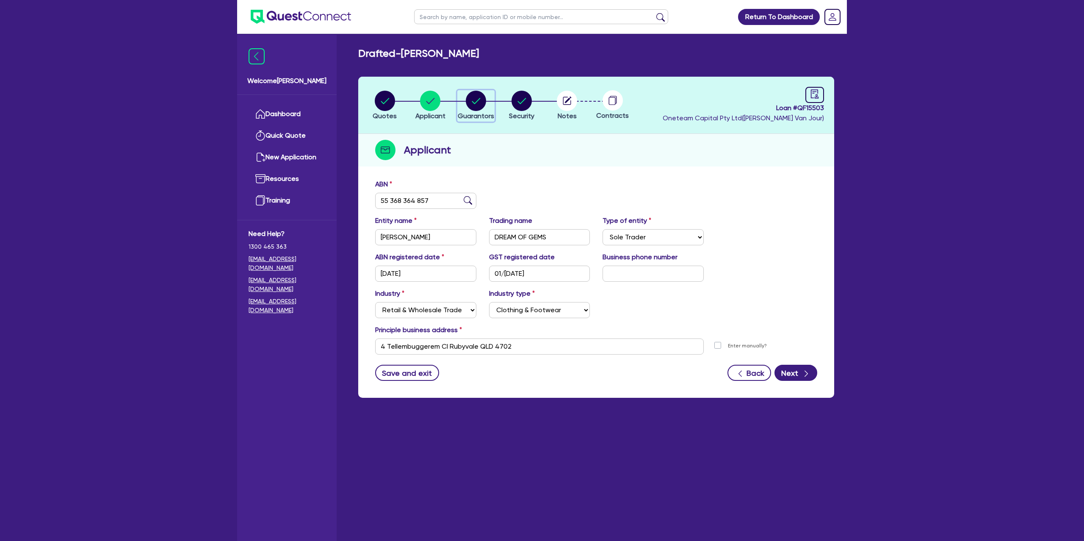
select select "CASH"
select select "VEHICLE"
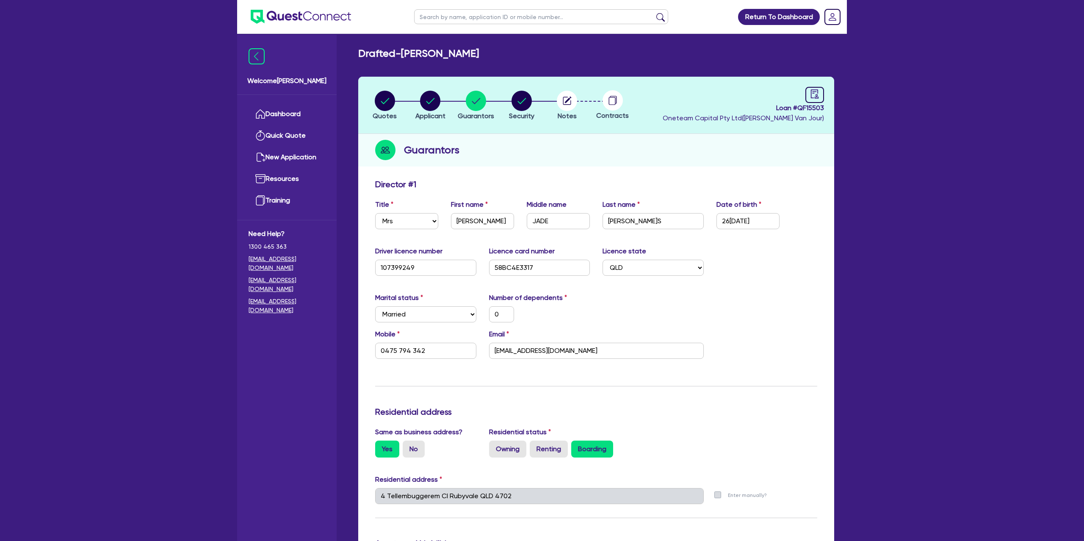
click at [579, 143] on div "Guarantors" at bounding box center [596, 150] width 476 height 33
drag, startPoint x: 810, startPoint y: 94, endPoint x: 791, endPoint y: 118, distance: 30.4
click at [810, 95] on icon "audit" at bounding box center [814, 93] width 9 height 9
select select "DRAFTED_NEW"
select select "Branded Financial Services"
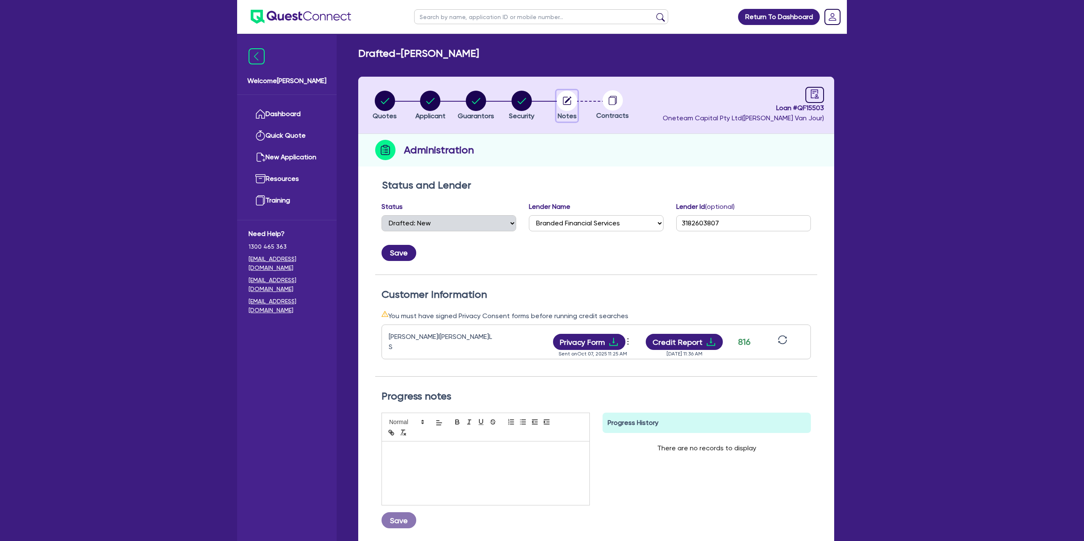
click at [566, 102] on icon "button" at bounding box center [568, 100] width 7 height 7
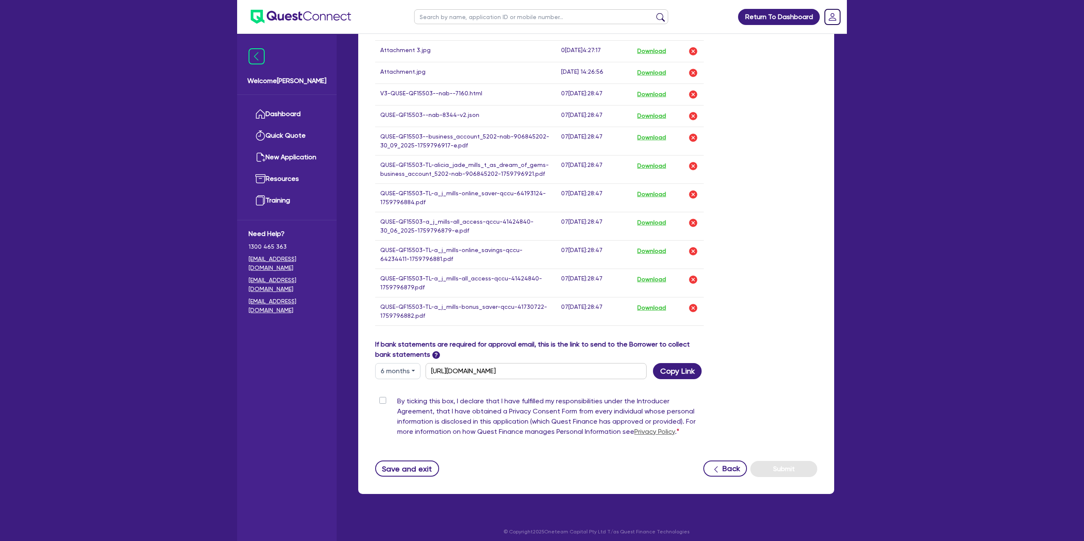
scroll to position [488, 0]
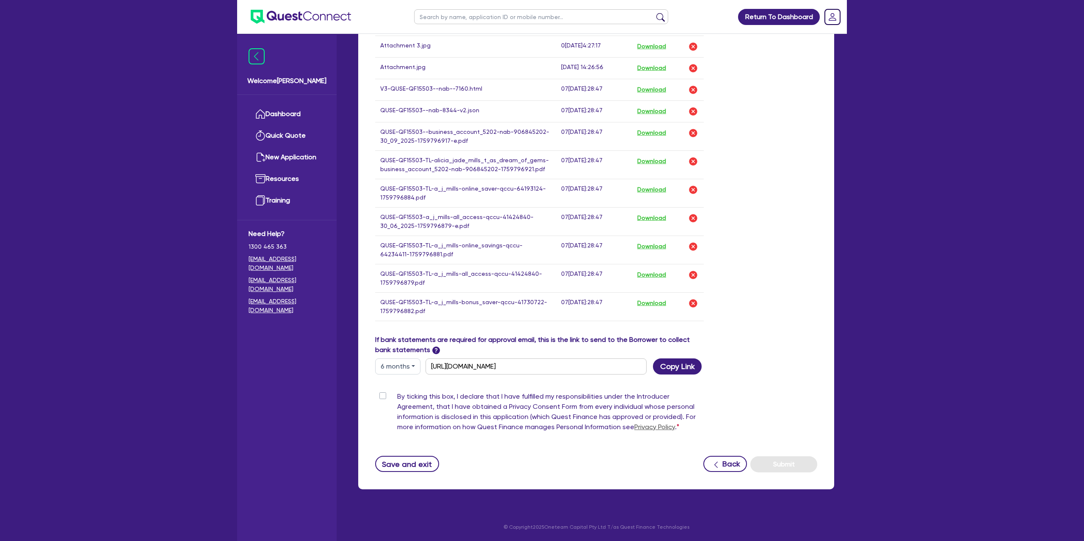
click at [402, 366] on button "6 months" at bounding box center [397, 366] width 45 height 16
drag, startPoint x: 771, startPoint y: 169, endPoint x: 442, endPoint y: 113, distance: 333.3
click at [720, 152] on div "Drop files to upload or Select files Document name Time uploaded Download link …" at bounding box center [596, 103] width 455 height 463
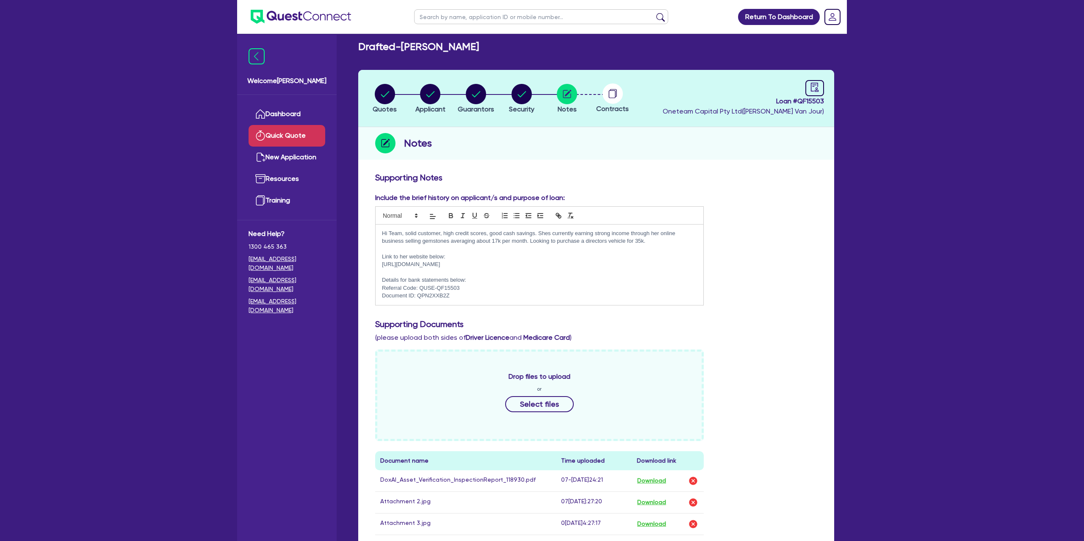
scroll to position [0, 0]
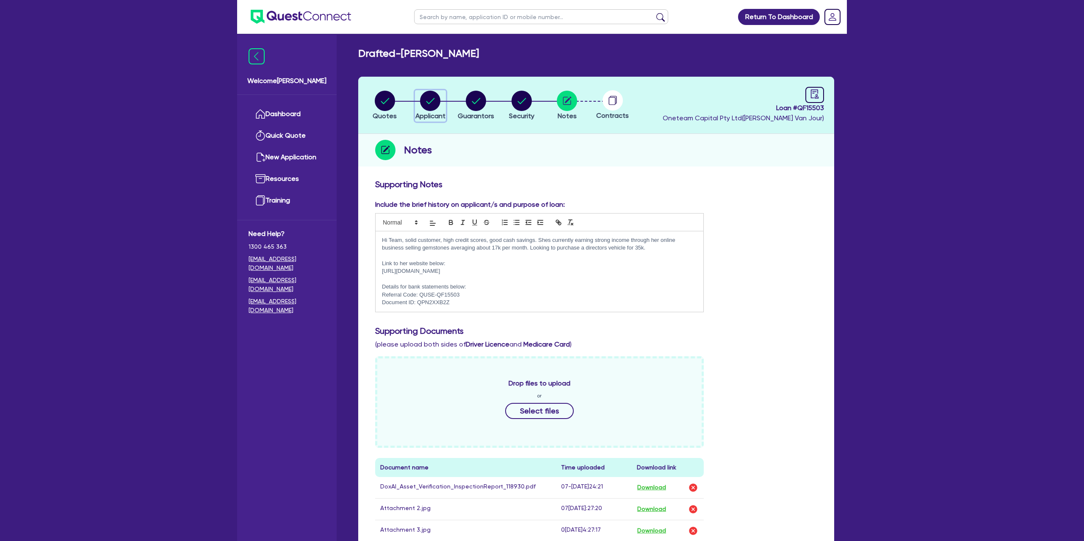
click at [433, 98] on circle "button" at bounding box center [430, 101] width 20 height 20
select select "SOLE_TRADER"
select select "RETAIL_WHOLESALE_TRADE"
select select "CLOTHING_FOOTWEAR"
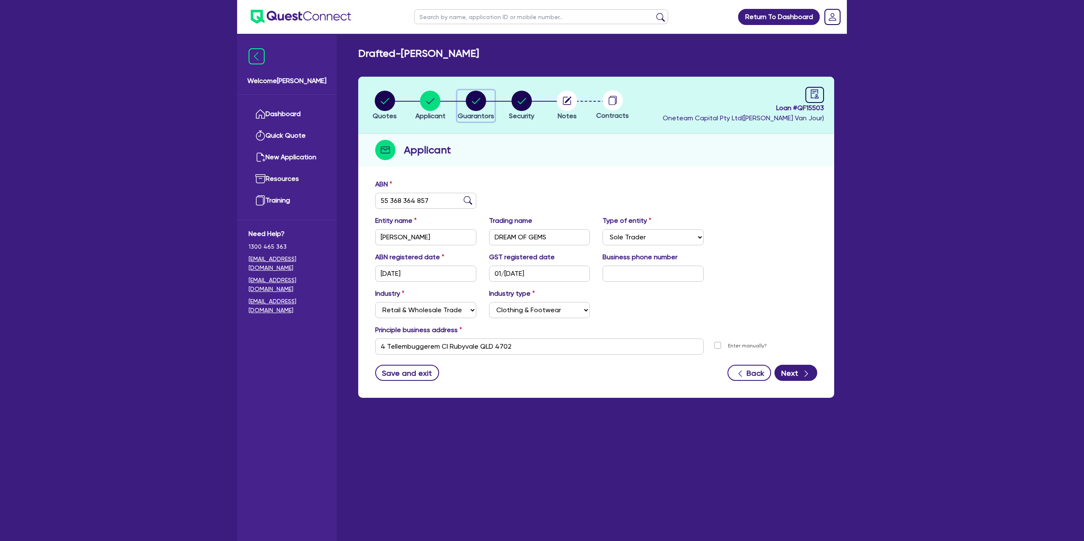
click at [479, 103] on circle "button" at bounding box center [476, 101] width 20 height 20
select select "MRS"
select select "QLD"
select select "MARRIED"
select select "CASH"
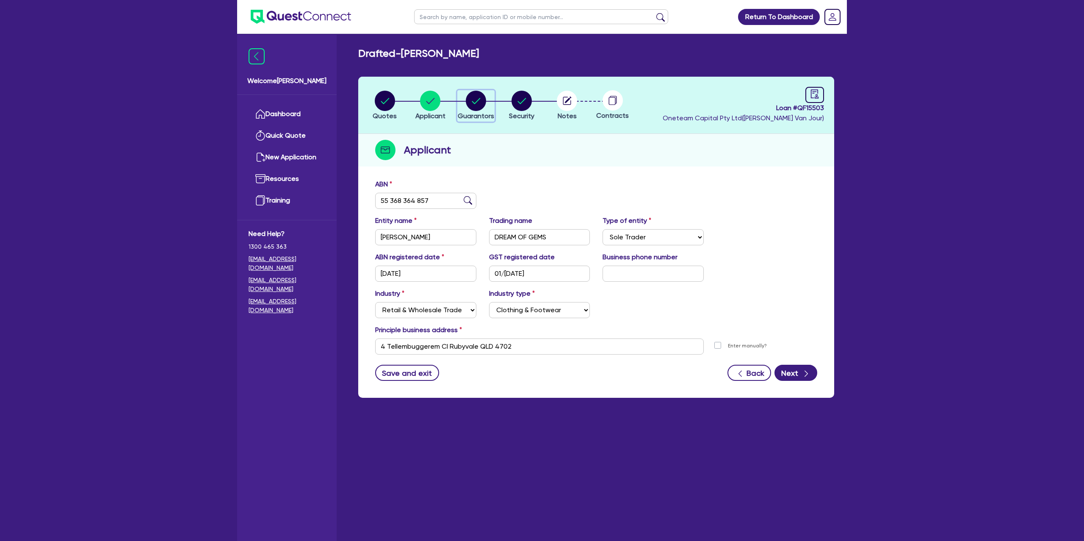
select select "VEHICLE"
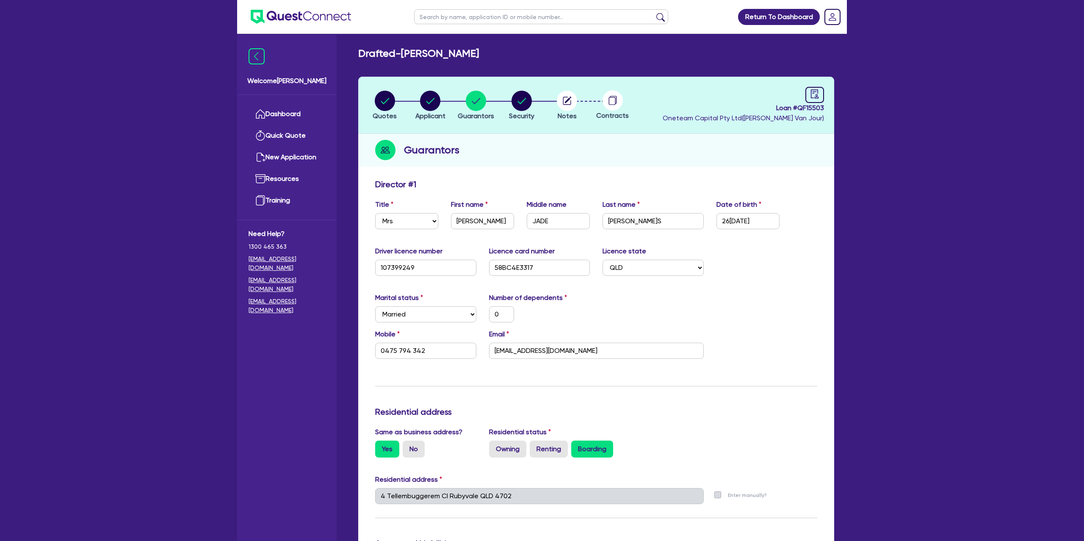
drag, startPoint x: 598, startPoint y: 125, endPoint x: 397, endPoint y: 110, distance: 201.3
click at [562, 117] on header "Quotes Applicant [GEOGRAPHIC_DATA] Security Notes Contracts Loan # QF15503 Onet…" at bounding box center [596, 105] width 476 height 57
click at [312, 108] on link "Dashboard" at bounding box center [287, 114] width 77 height 22
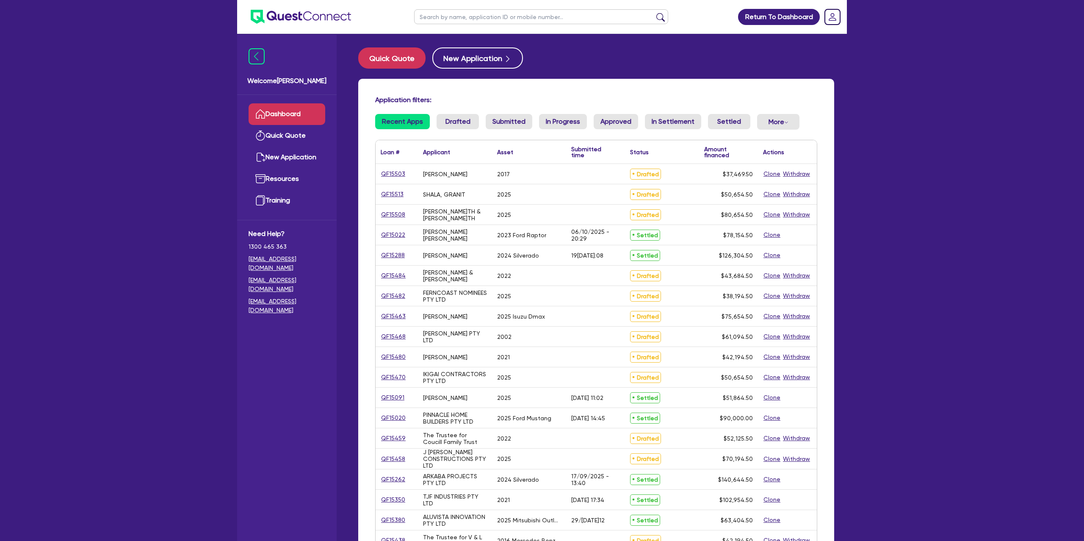
click at [451, 11] on input "text" at bounding box center [541, 16] width 254 height 15
click at [391, 172] on link "QF15503" at bounding box center [393, 174] width 25 height 10
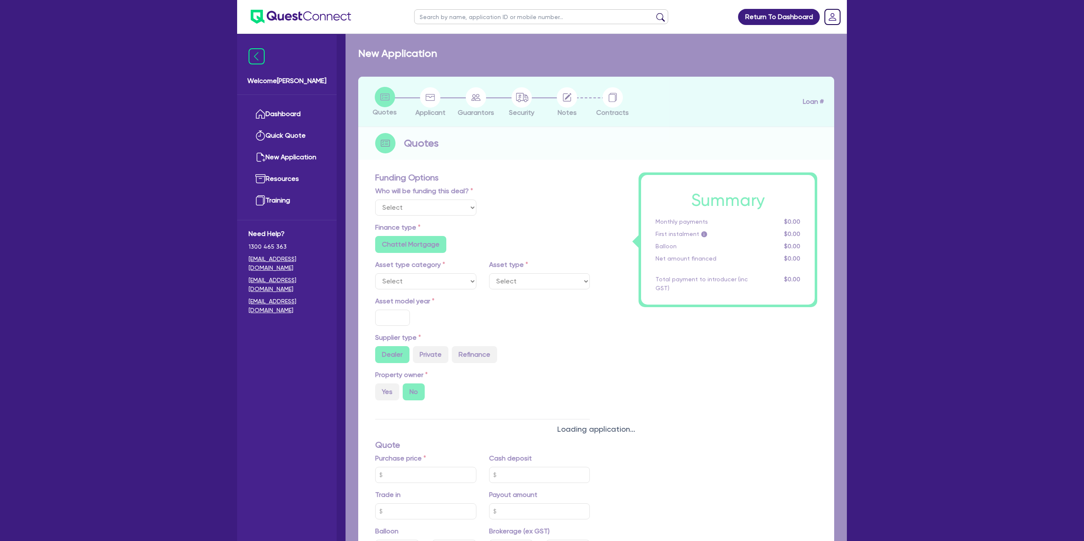
select select "Other"
select select "CARS_AND_LIGHT_TRUCKS"
type input "2017"
radio input "false"
radio input "true"
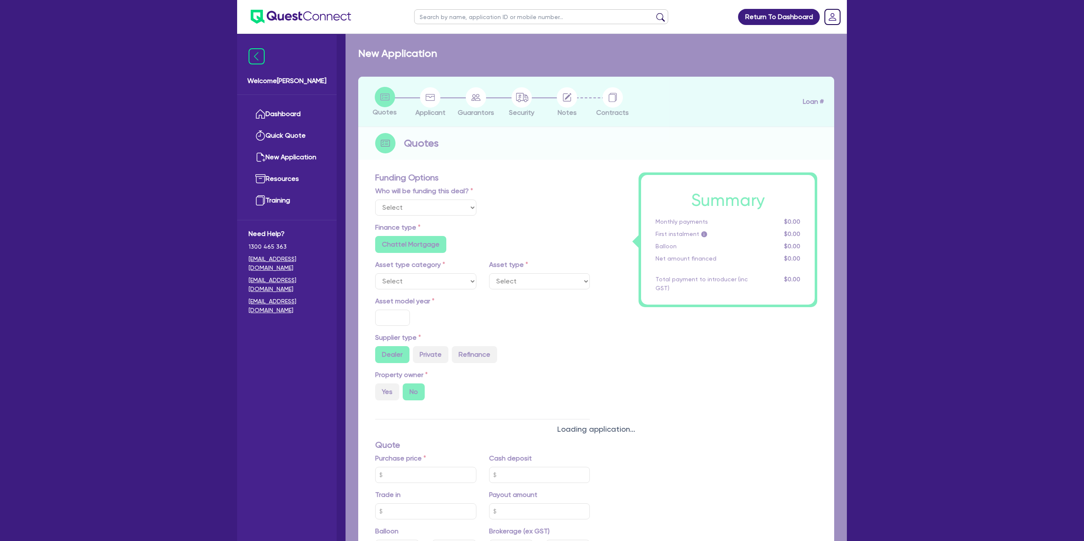
type input "35,000"
radio input "true"
radio input "false"
type input "13.99"
radio input "false"
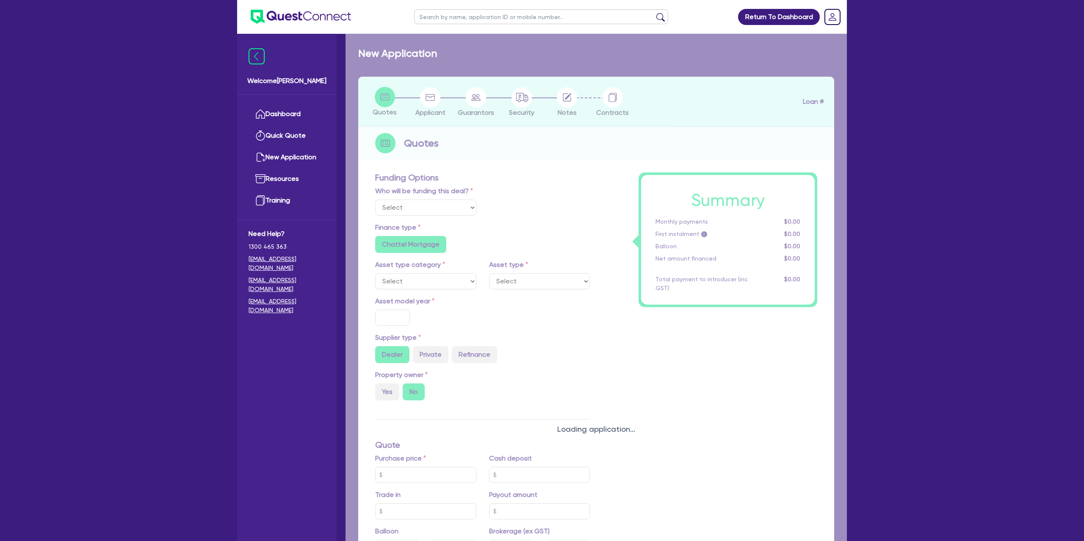
type input "1,650"
radio input "true"
select select "PASSENGER_VEHICLES"
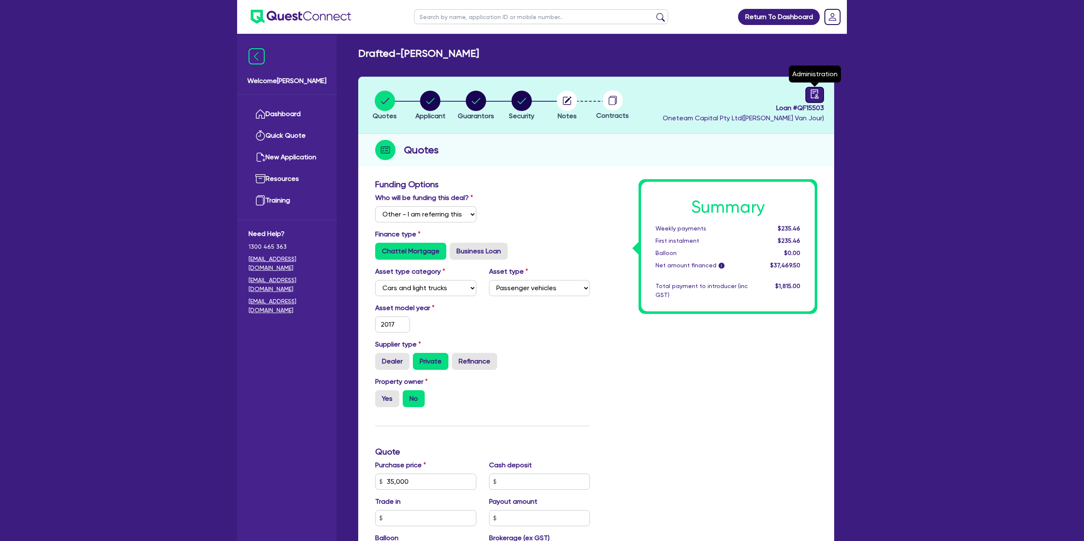
click at [815, 95] on icon "audit" at bounding box center [814, 93] width 9 height 9
select select "DRAFTED_NEW"
select select "Branded Financial Services"
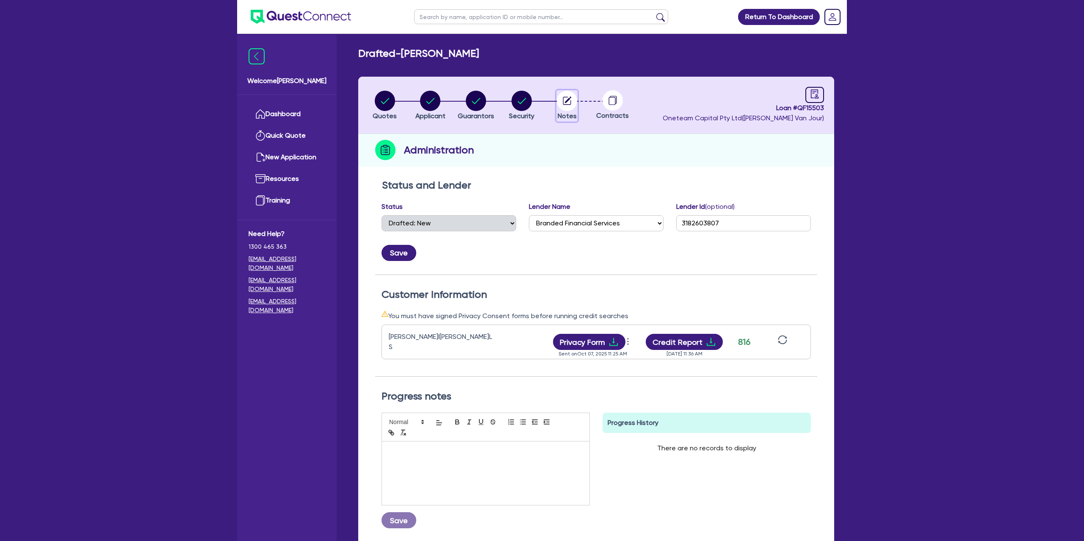
click at [562, 100] on circle "button" at bounding box center [567, 101] width 20 height 20
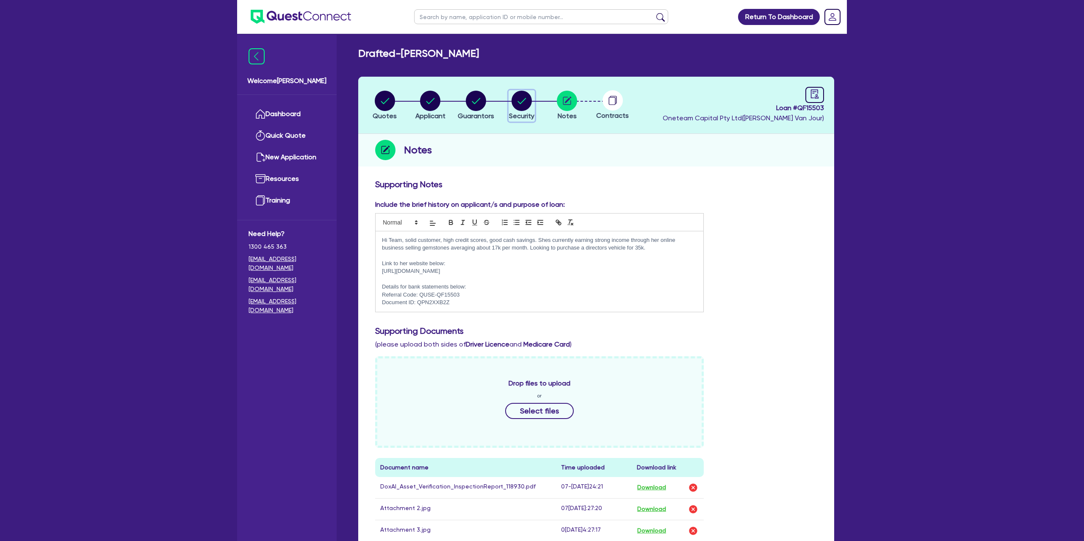
click at [524, 99] on icon "button" at bounding box center [522, 101] width 8 height 6
select select "CARS_AND_LIGHT_TRUCKS"
select select "PASSENGER_VEHICLES"
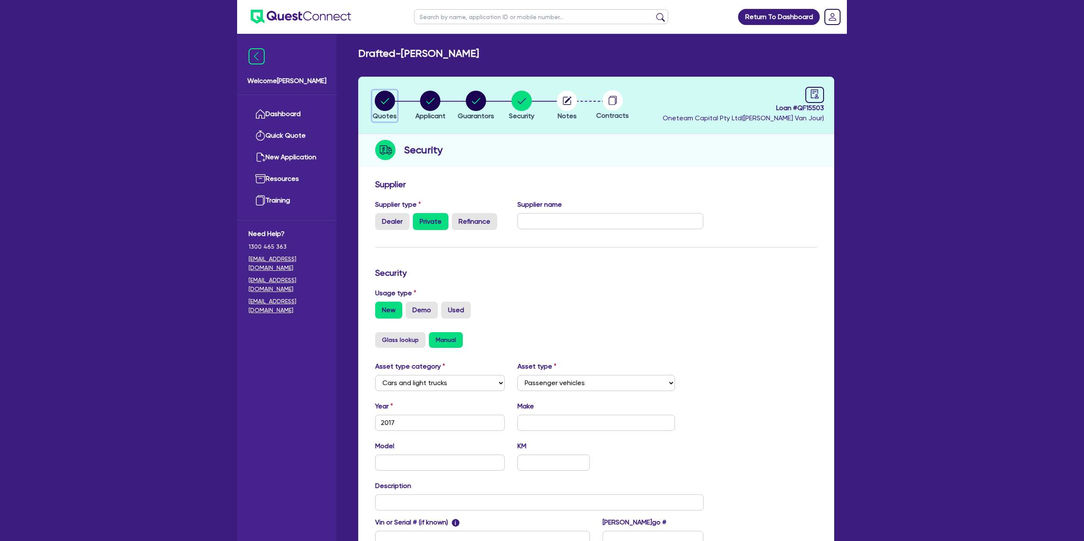
click at [386, 104] on circle "button" at bounding box center [385, 101] width 20 height 20
select select "Other"
select select "CARS_AND_LIGHT_TRUCKS"
select select "PASSENGER_VEHICLES"
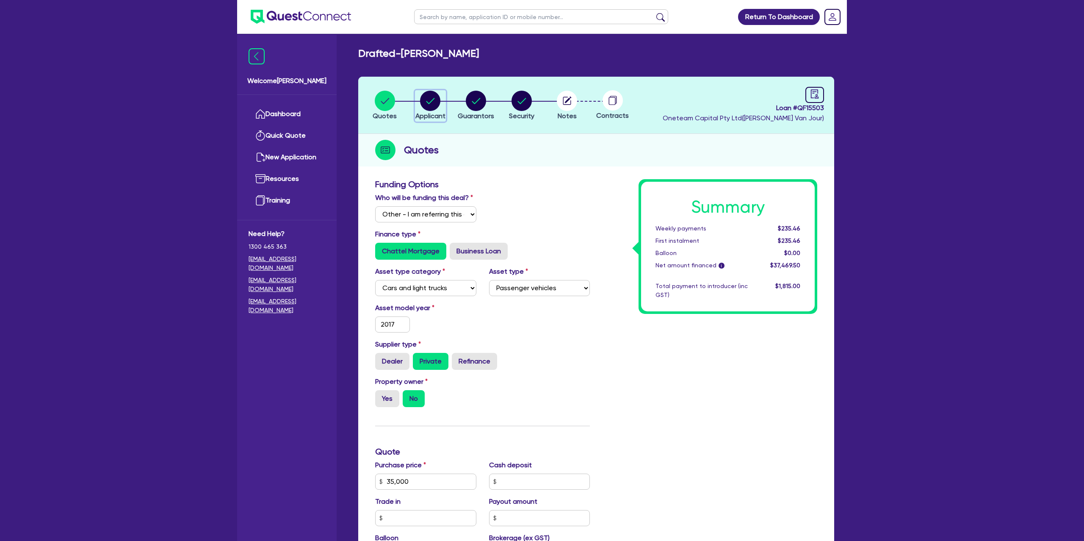
click at [426, 102] on circle "button" at bounding box center [430, 101] width 20 height 20
select select "SOLE_TRADER"
select select "RETAIL_WHOLESALE_TRADE"
select select "CLOTHING_FOOTWEAR"
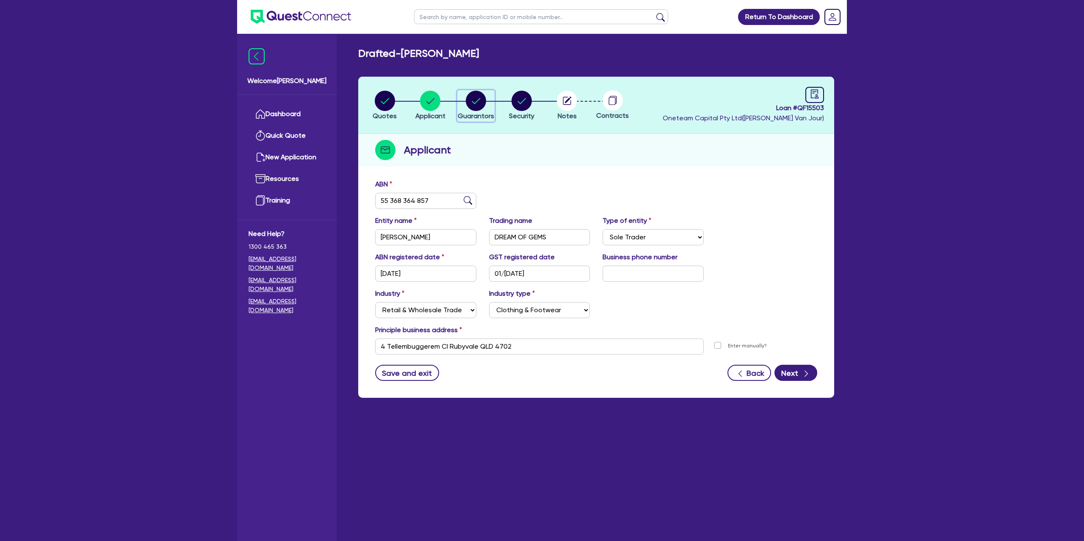
click at [474, 102] on circle "button" at bounding box center [476, 101] width 20 height 20
select select "MRS"
select select "QLD"
select select "MARRIED"
select select "CASH"
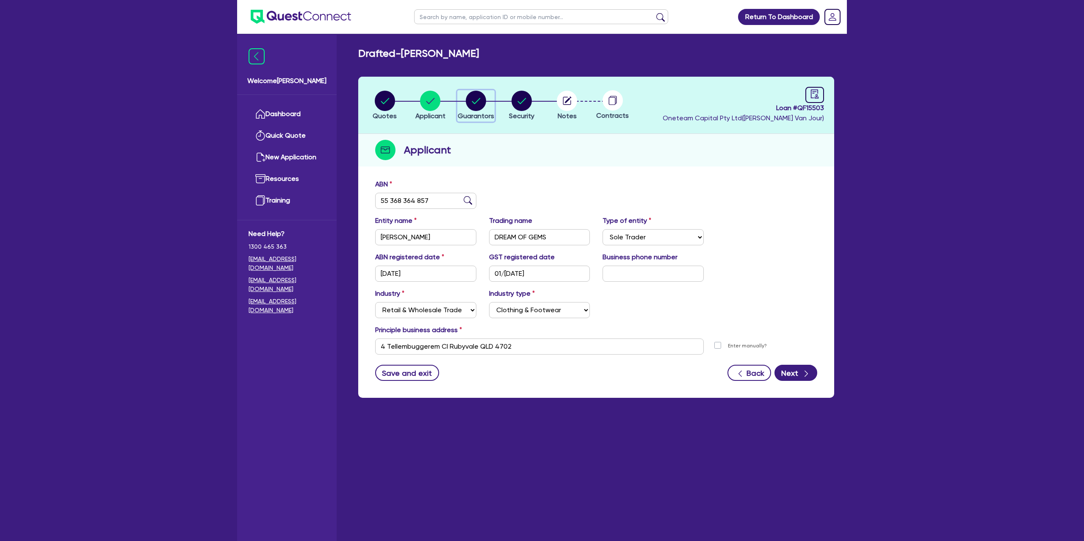
select select "VEHICLE"
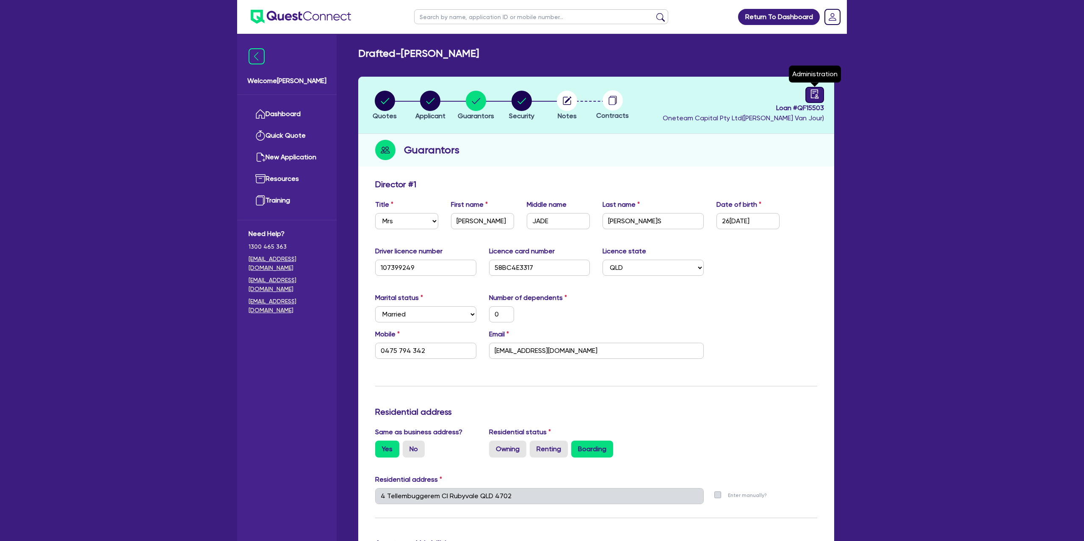
click at [819, 98] on div at bounding box center [815, 95] width 19 height 16
select select "DRAFTED_NEW"
select select "Branded Financial Services"
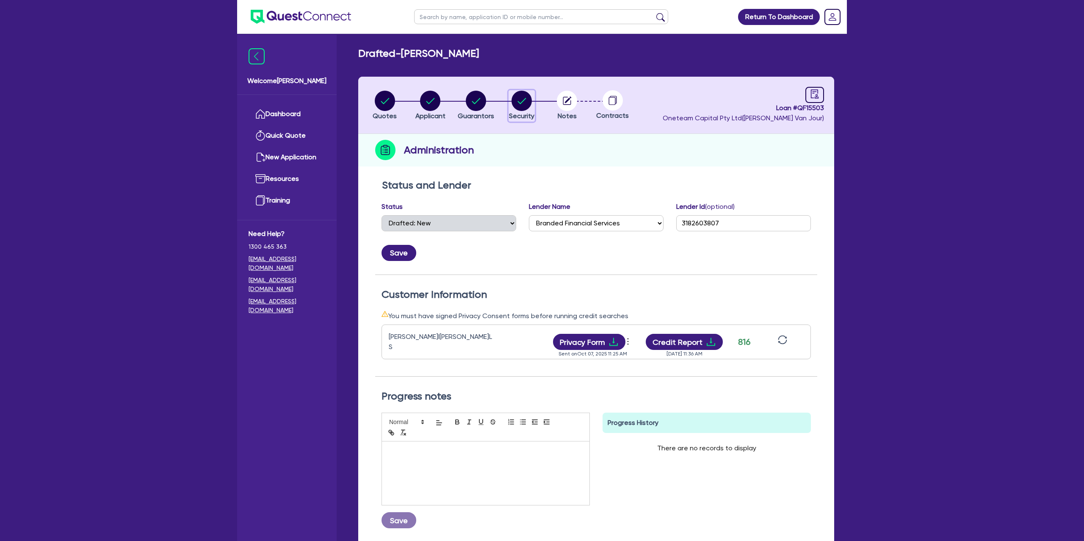
click at [526, 98] on circle "button" at bounding box center [522, 101] width 20 height 20
select select "CARS_AND_LIGHT_TRUCKS"
select select "PASSENGER_VEHICLES"
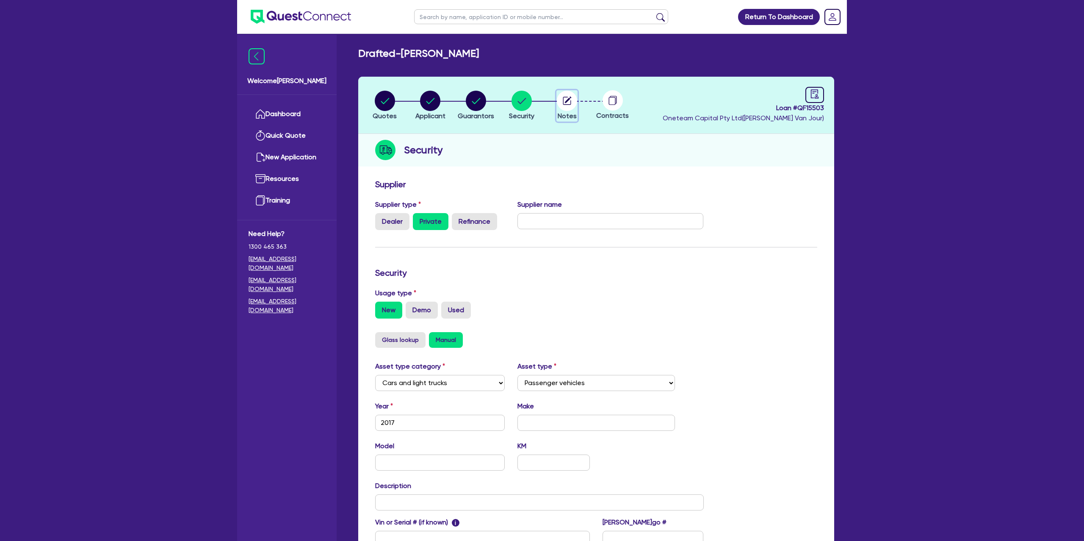
drag, startPoint x: 562, startPoint y: 99, endPoint x: 560, endPoint y: 111, distance: 12.4
click at [562, 99] on circle "button" at bounding box center [567, 101] width 20 height 20
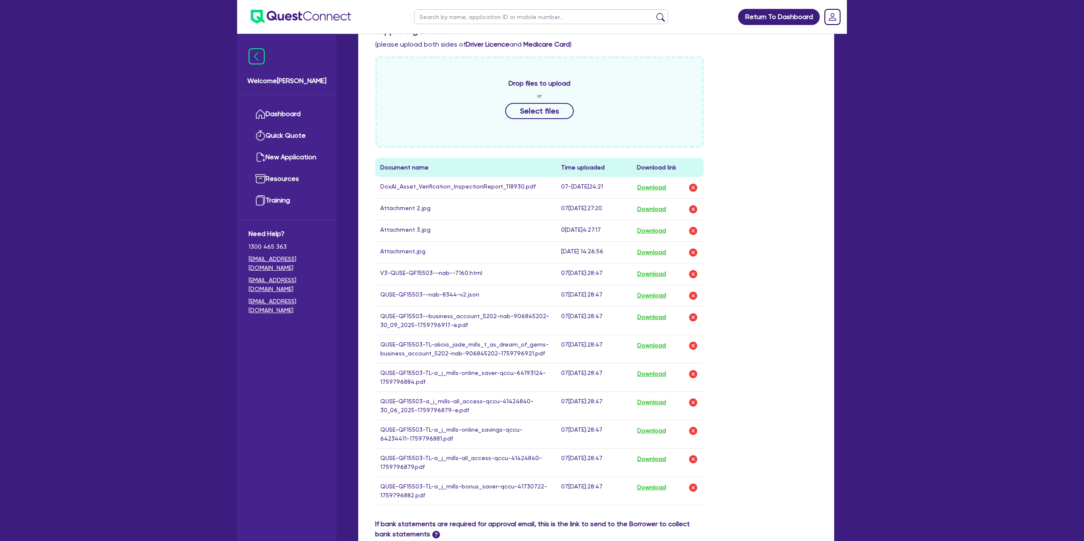
scroll to position [306, 0]
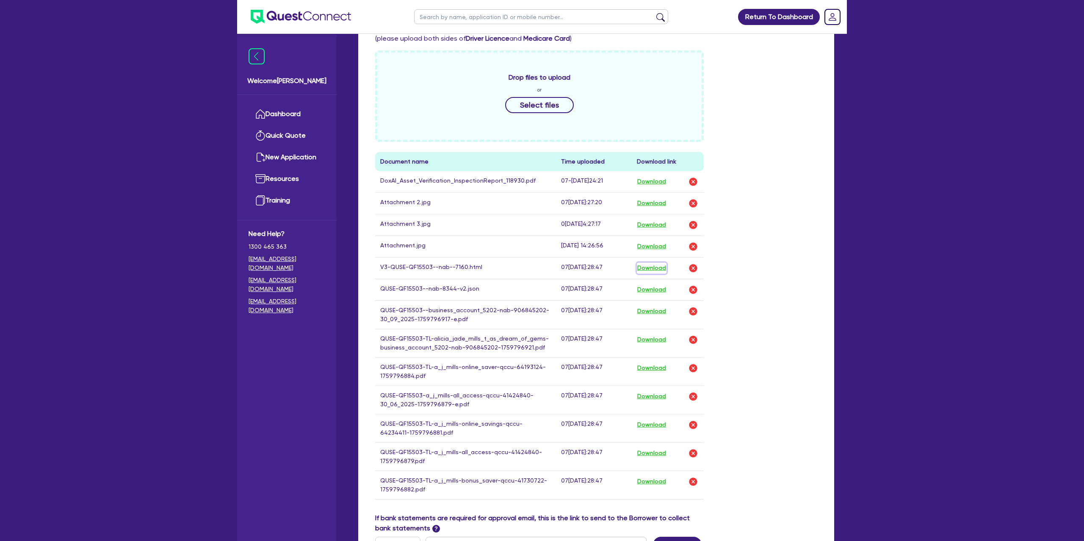
click at [659, 272] on button "Download" at bounding box center [652, 268] width 30 height 11
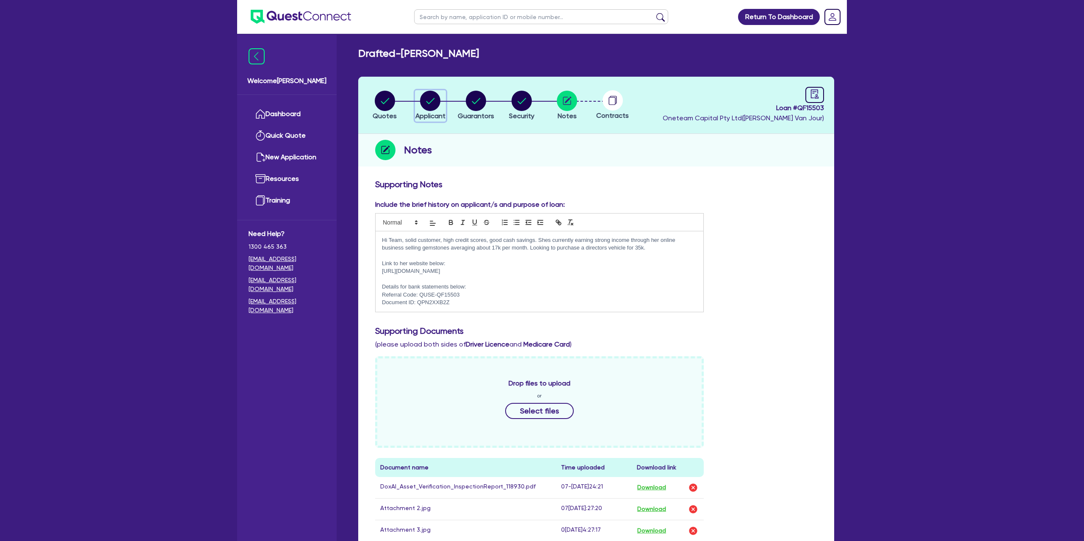
click at [432, 98] on circle "button" at bounding box center [430, 101] width 20 height 20
select select "SOLE_TRADER"
select select "RETAIL_WHOLESALE_TRADE"
select select "CLOTHING_FOOTWEAR"
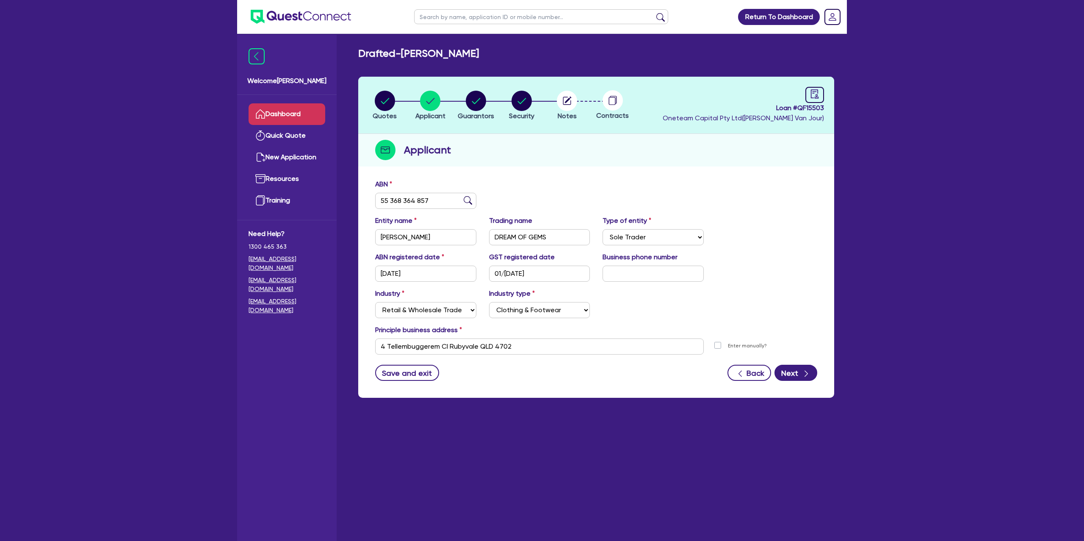
click at [298, 114] on link "Dashboard" at bounding box center [287, 114] width 77 height 22
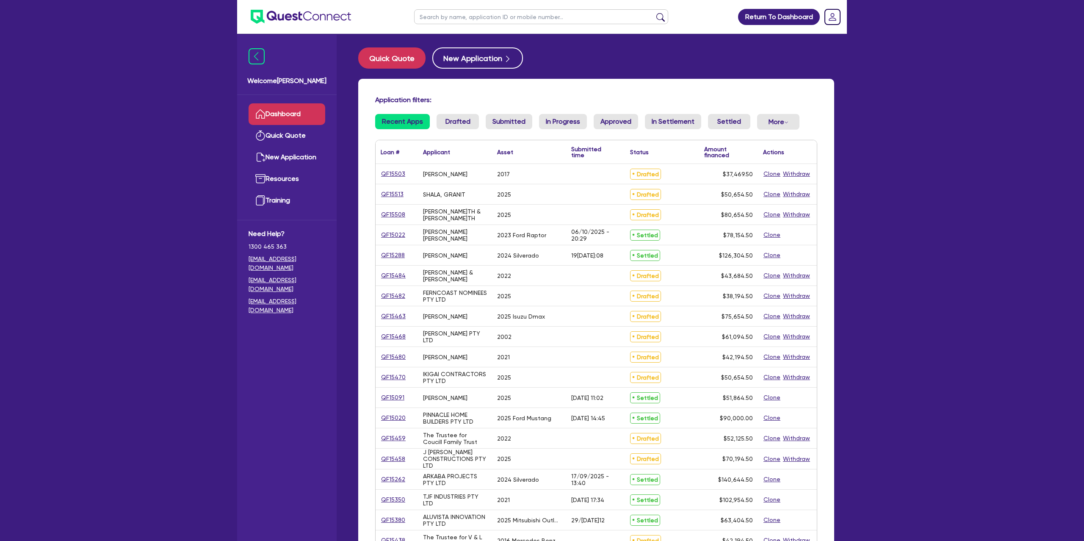
click at [442, 18] on input "text" at bounding box center [541, 16] width 254 height 15
type input "[PERSON_NAME]"
click at [654, 13] on button "submit" at bounding box center [661, 19] width 14 height 12
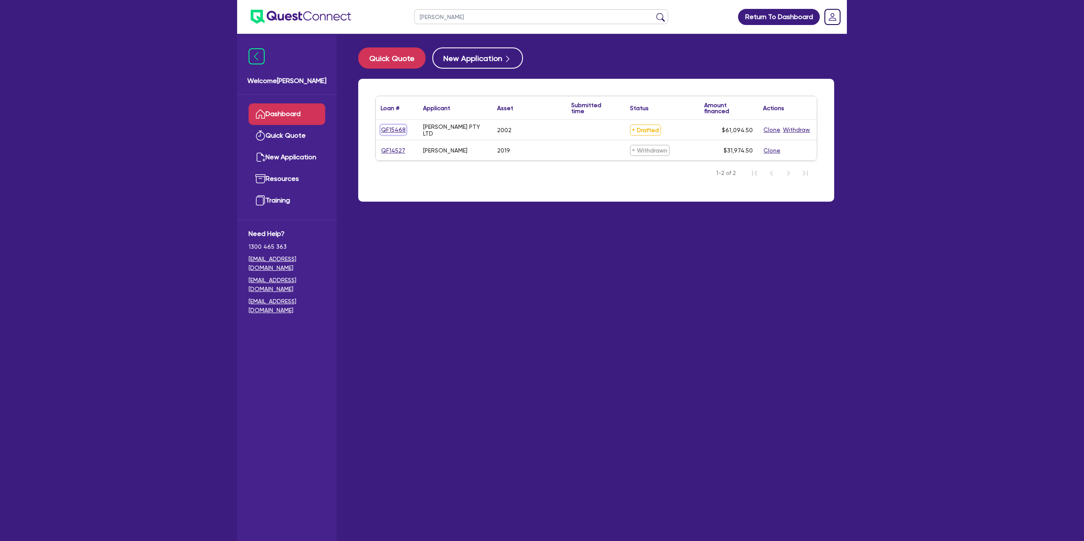
click at [391, 132] on link "QF15468" at bounding box center [393, 130] width 25 height 10
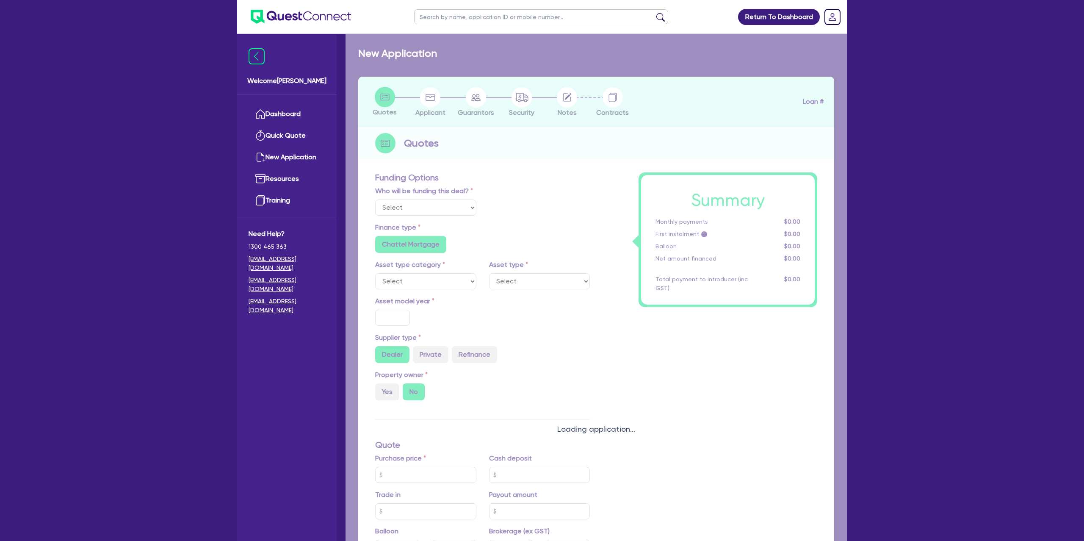
select select "Other"
select select "CARS_AND_LIGHT_TRUCKS"
type input "2002"
type input "62,000"
type input "3,100"
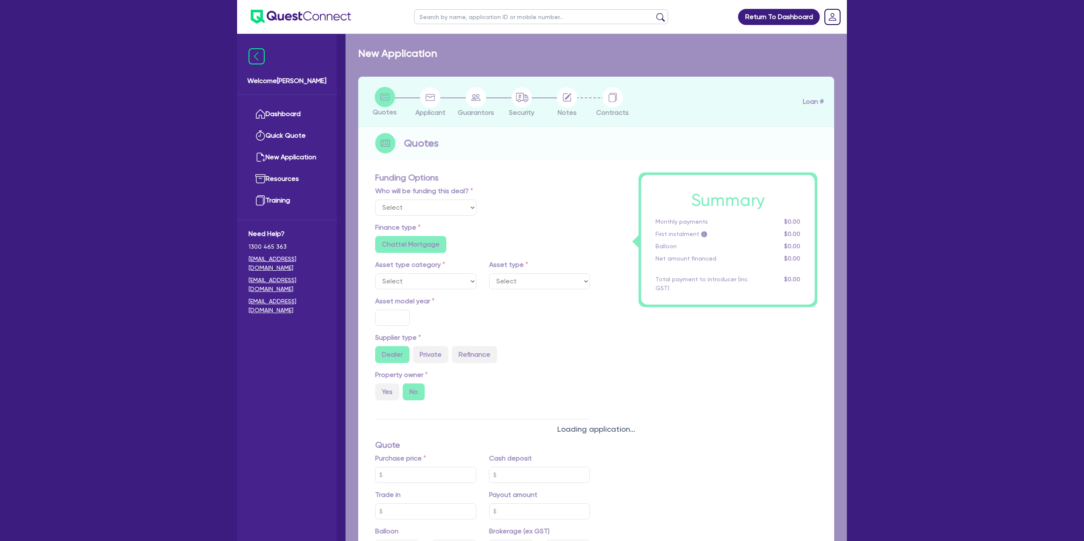
radio input "false"
type input "17.95"
radio input "false"
type input "1,400"
radio input "true"
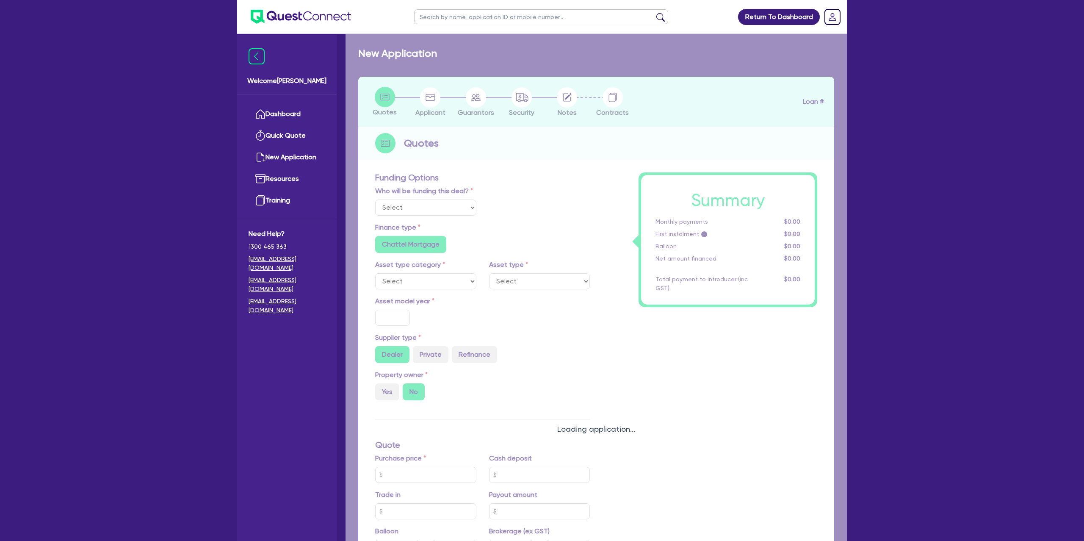
radio input "true"
select select "PASSENGER_VEHICLES"
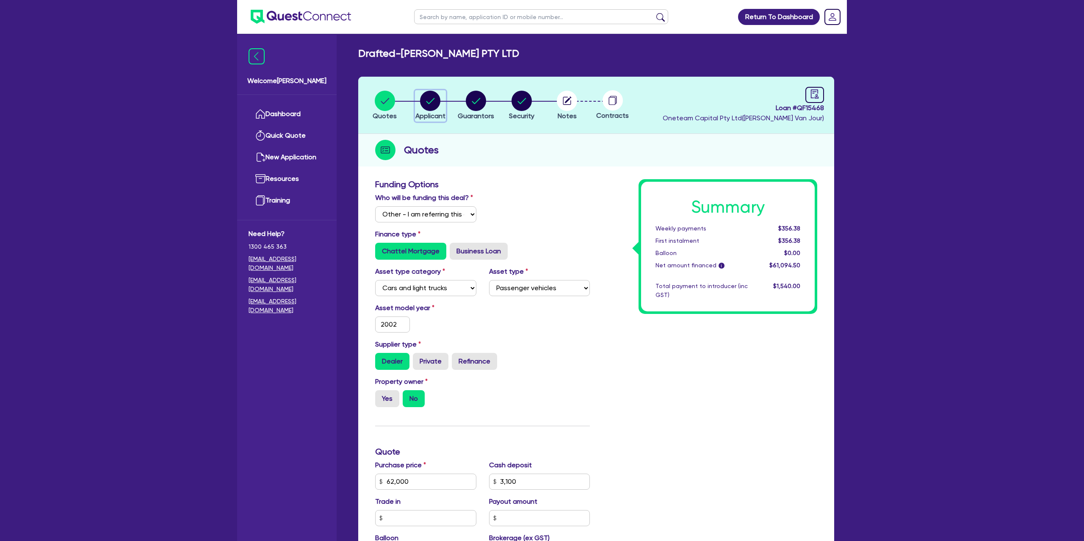
drag, startPoint x: 425, startPoint y: 104, endPoint x: 464, endPoint y: 100, distance: 38.7
click at [432, 104] on circle "button" at bounding box center [430, 101] width 20 height 20
select select "COMPANY"
select select "TRANSPORT_WAREHOUSING"
select select "TAXI_LUXURY_CAR_SERVICES"
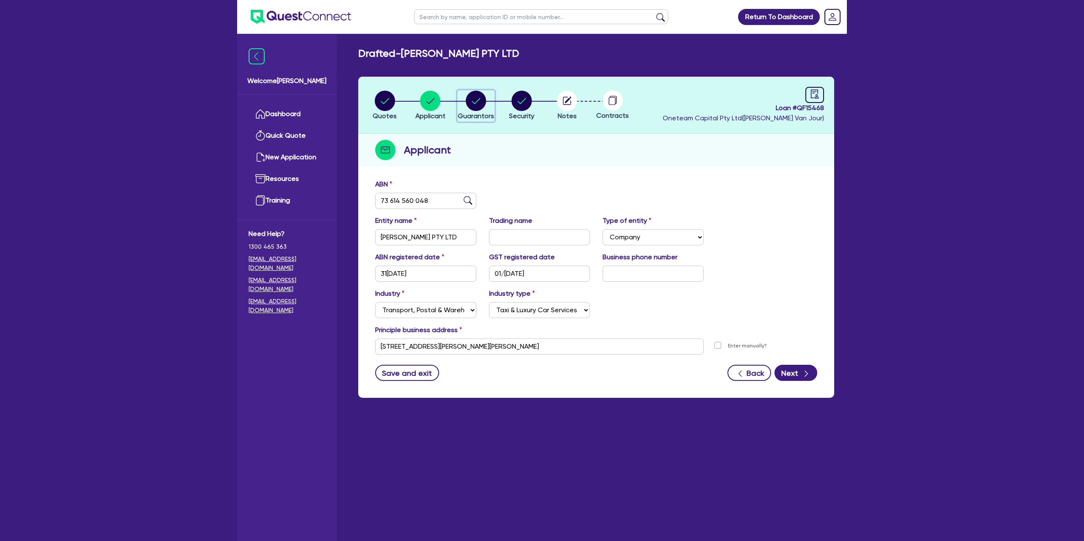
click at [482, 94] on circle "button" at bounding box center [476, 101] width 20 height 20
select select "MR"
select select "VIC"
select select "MARRIED"
select select "CASH"
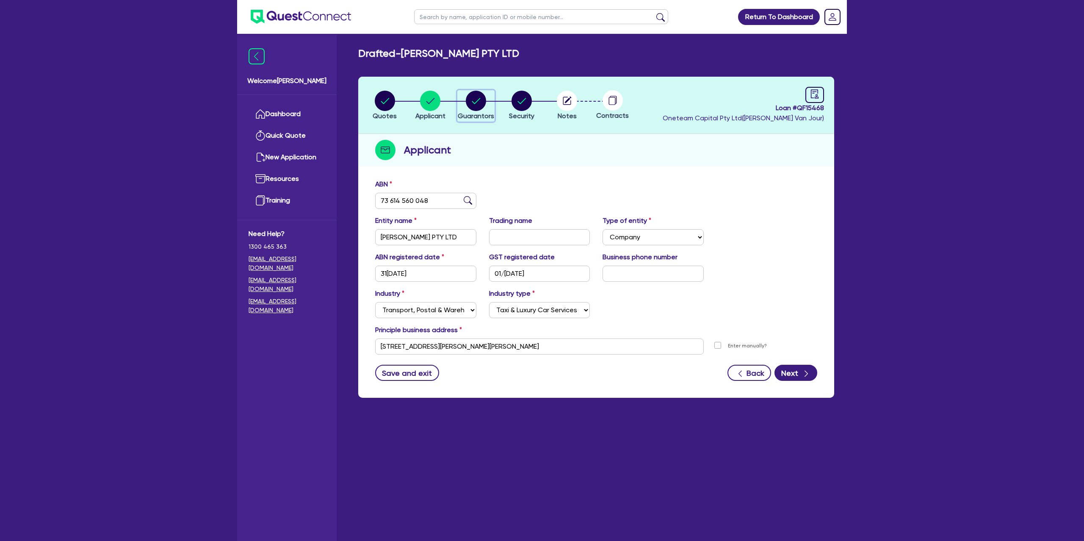
select select "VEHICLE"
select select "OTHER"
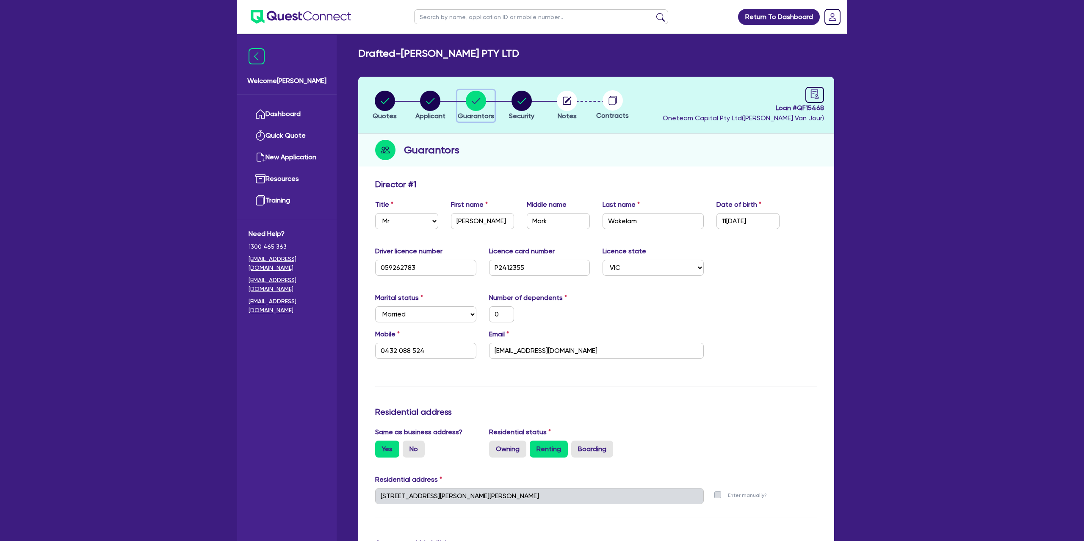
scroll to position [80, 0]
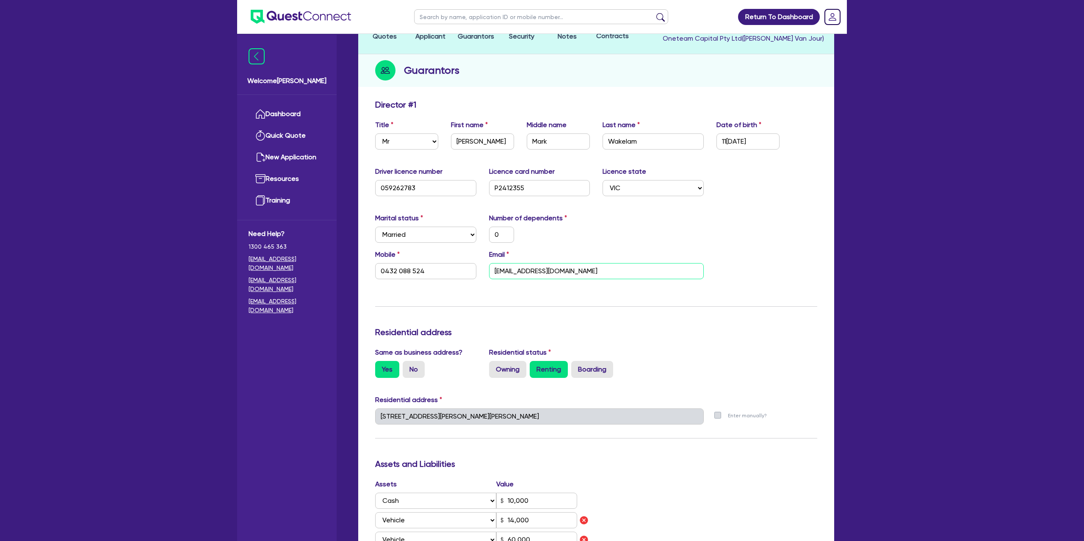
click at [524, 271] on input "[EMAIL_ADDRESS][DOMAIN_NAME]" at bounding box center [596, 271] width 215 height 16
click at [701, 201] on div "Driver licence number [DRIVERS_LICENSE_NUMBER] Licence card number [DRIVERS_LIC…" at bounding box center [596, 184] width 455 height 36
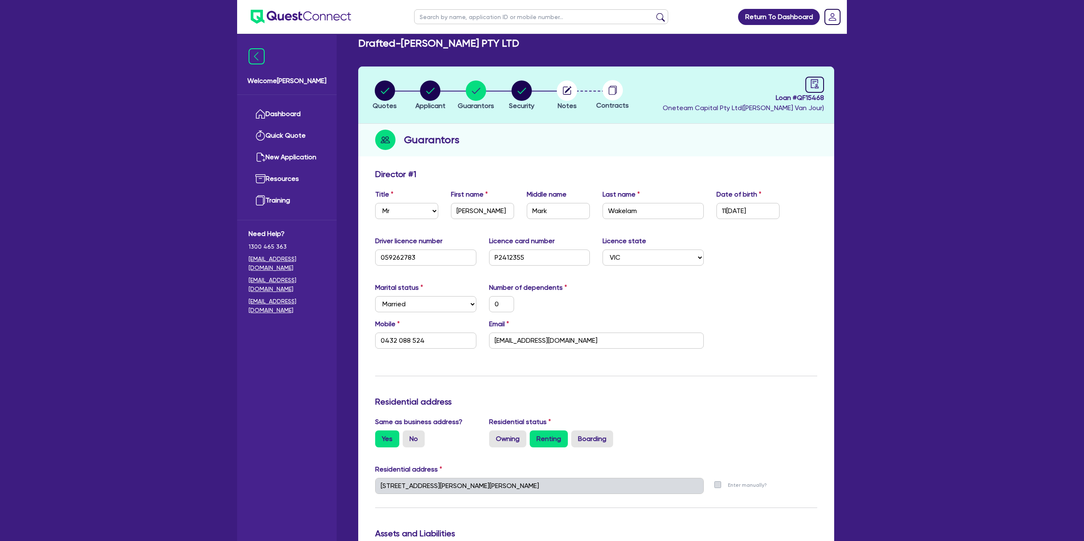
scroll to position [0, 0]
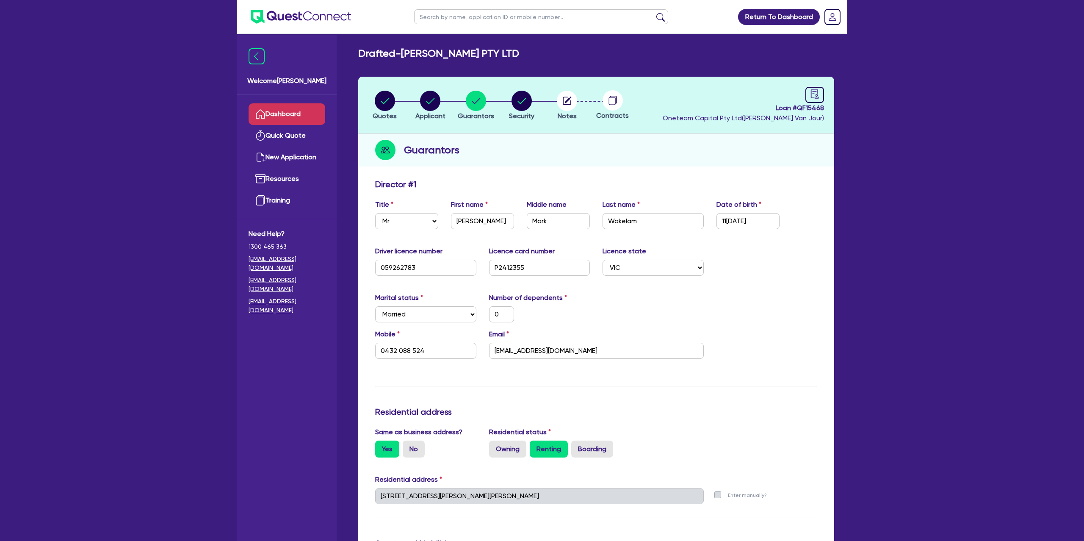
click at [298, 113] on link "Dashboard" at bounding box center [287, 114] width 77 height 22
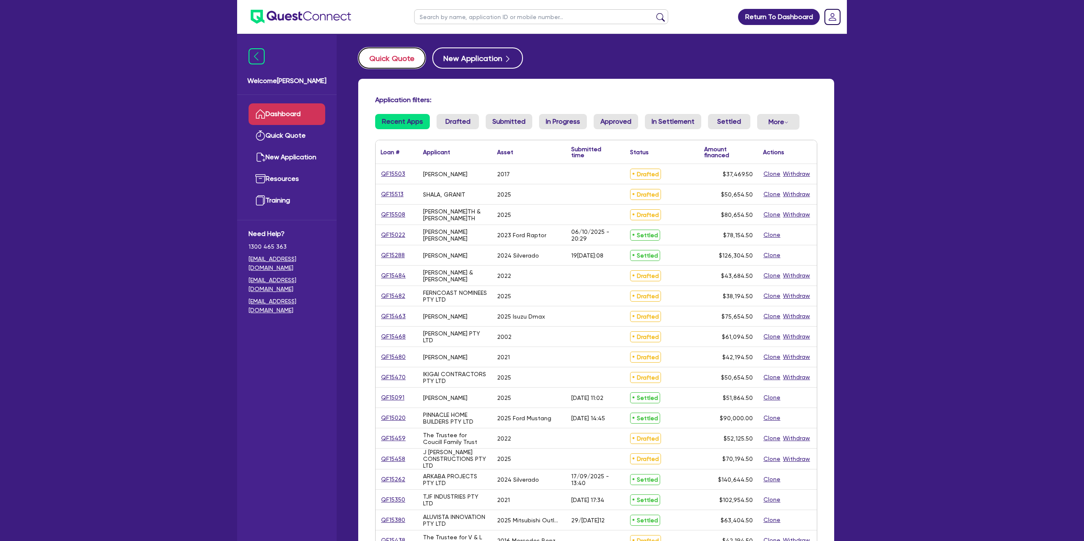
click at [400, 53] on button "Quick Quote" at bounding box center [391, 57] width 67 height 21
select select "Other"
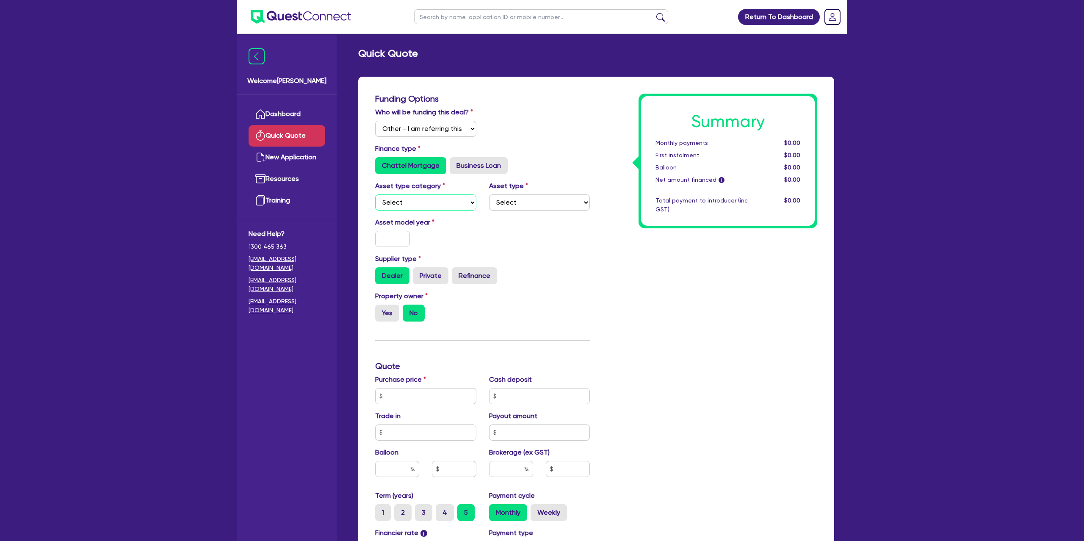
click at [443, 207] on select "Select Cars and light trucks Primary assets Secondary assets Tertiary assets" at bounding box center [425, 202] width 101 height 16
select select "CARS_AND_LIGHT_TRUCKS"
click at [375, 194] on select "Select Cars and light trucks Primary assets Secondary assets Tertiary assets" at bounding box center [425, 202] width 101 height 16
click at [512, 207] on select "Select Passenger vehicles Vans and utes Light trucks up to 4.5 tonne" at bounding box center [539, 202] width 101 height 16
select select "PASSENGER_VEHICLES"
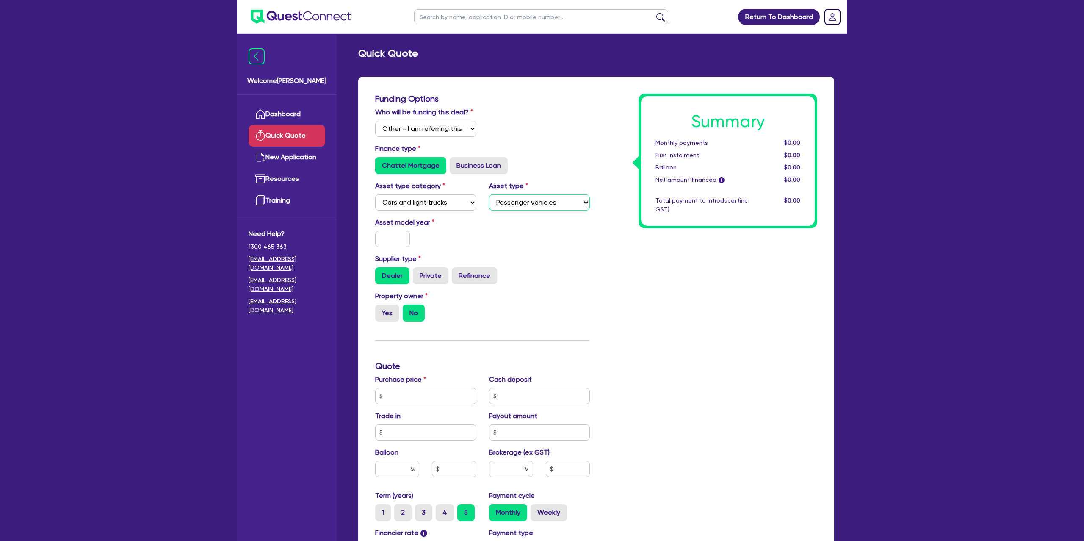
click at [489, 194] on select "Select Passenger vehicles Vans and utes Light trucks up to 4.5 tonne" at bounding box center [539, 202] width 101 height 16
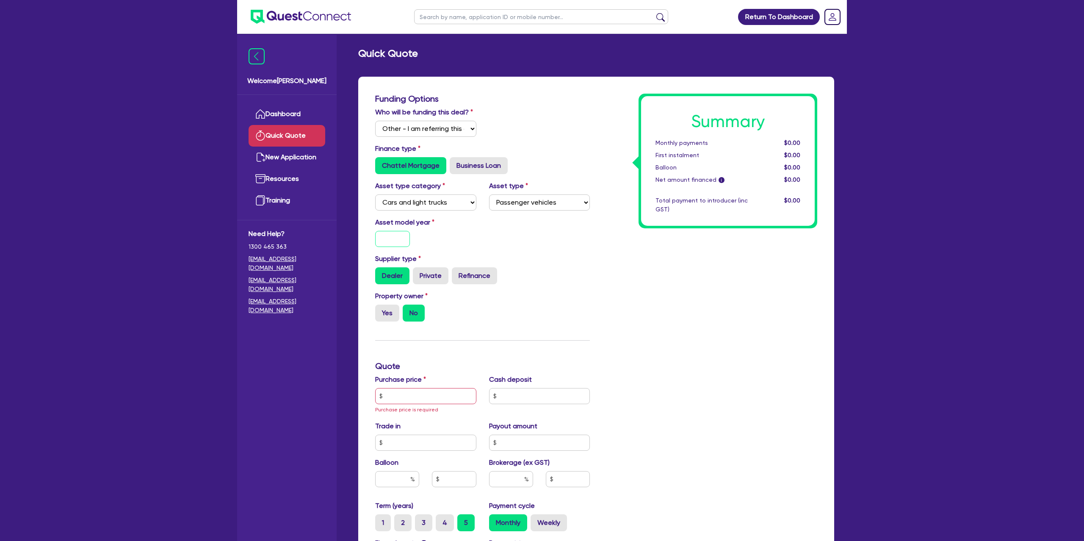
click at [393, 242] on input "text" at bounding box center [392, 239] width 35 height 16
type input "2025"
drag, startPoint x: 573, startPoint y: 253, endPoint x: 480, endPoint y: 291, distance: 100.3
click at [573, 254] on div "Supplier type Dealer Private Refinance" at bounding box center [482, 269] width 227 height 30
click at [396, 318] on label "Yes" at bounding box center [387, 313] width 24 height 17
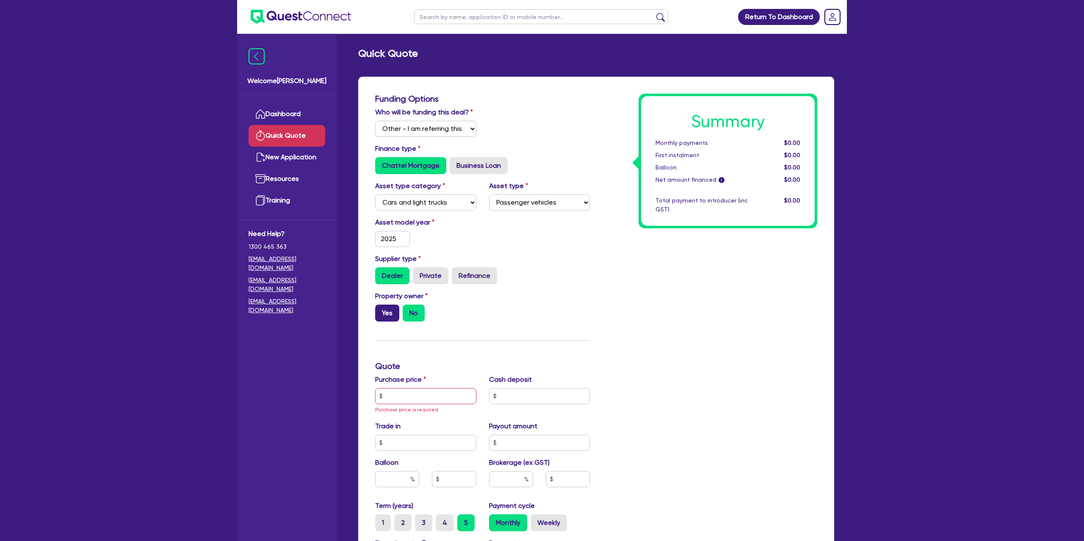
click at [381, 310] on input "Yes" at bounding box center [378, 308] width 6 height 6
radio input "true"
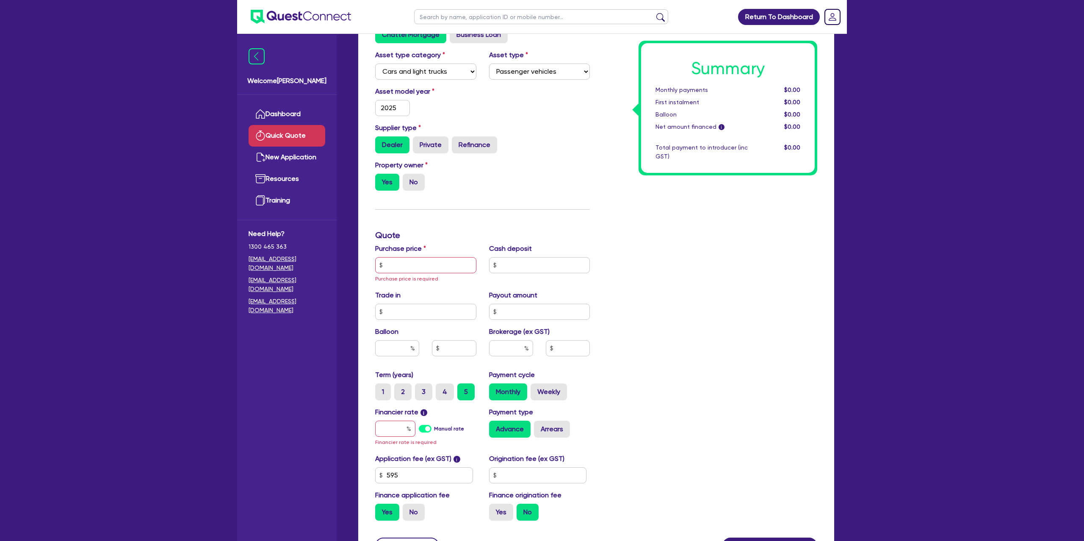
scroll to position [133, 0]
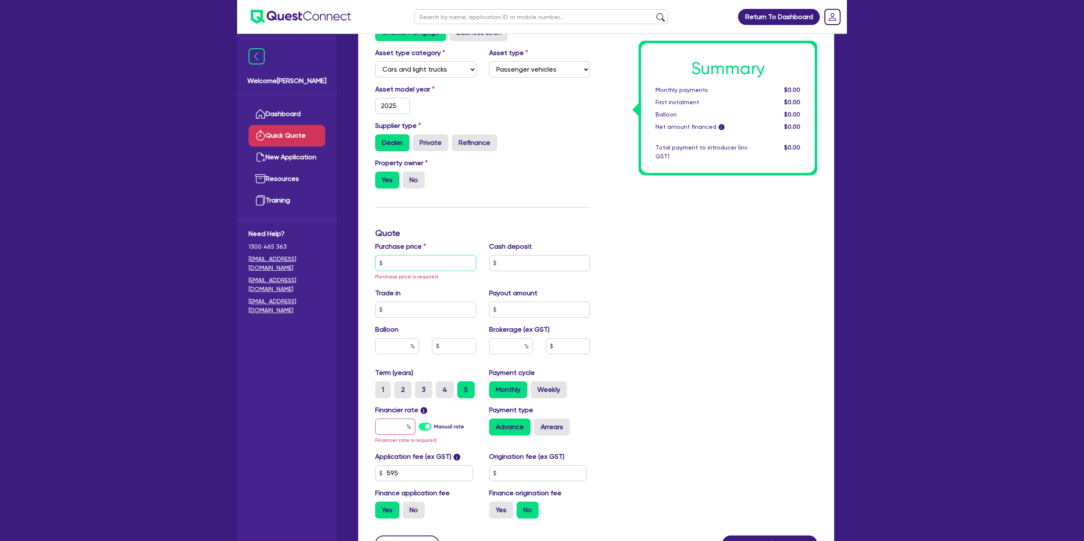
click at [410, 258] on input "text" at bounding box center [425, 263] width 101 height 16
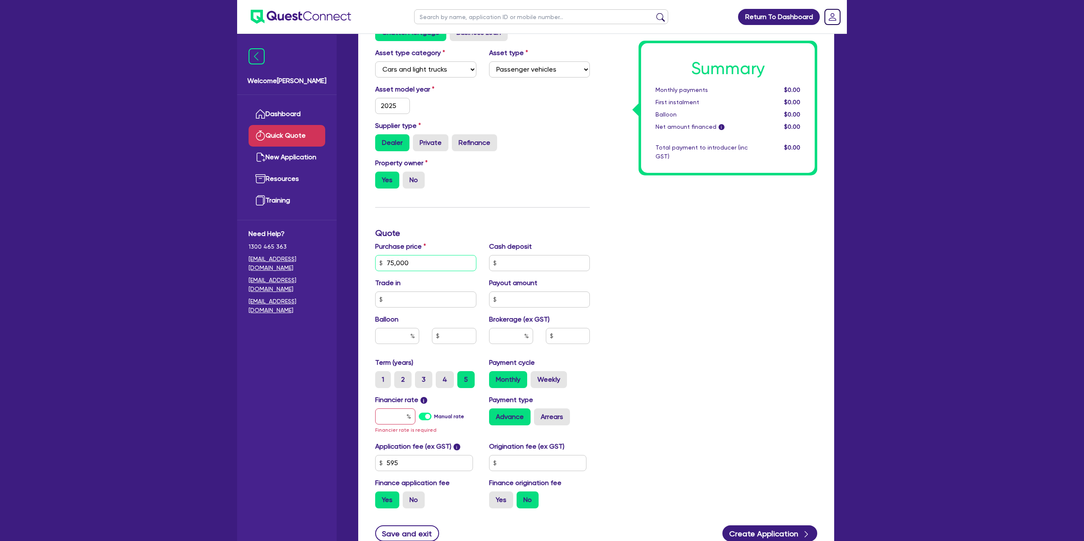
type input "75,000"
drag, startPoint x: 613, startPoint y: 266, endPoint x: 526, endPoint y: 286, distance: 88.9
click at [611, 267] on div "Summary Monthly payments $0.00 First instalment $0.00 Balloon $0.00 Net amount …" at bounding box center [709, 238] width 227 height 554
click at [516, 266] on input "text" at bounding box center [539, 263] width 101 height 16
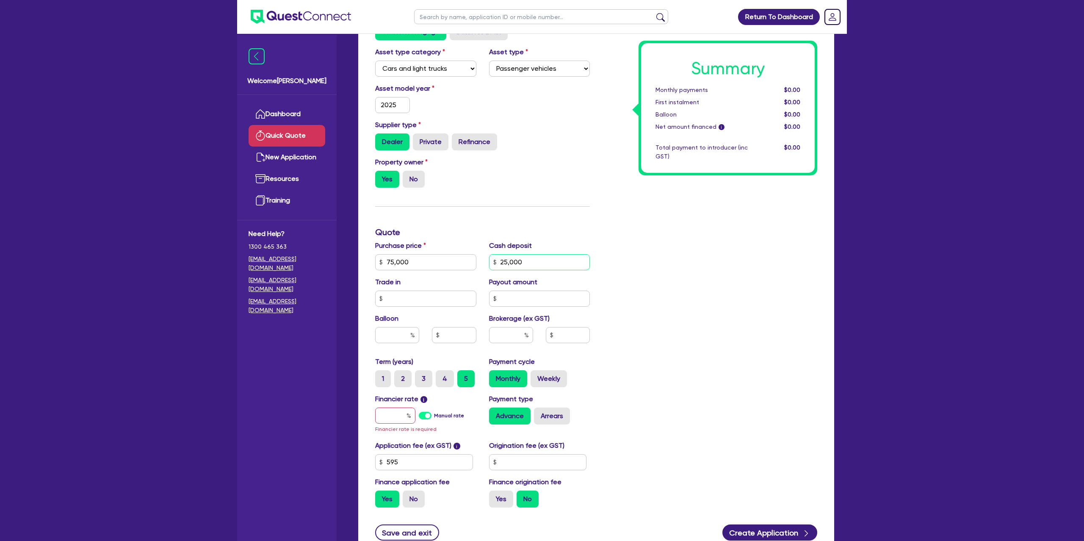
type input "25,000"
click at [797, 347] on div "Summary Monthly payments $0.00 First instalment $0.00 Balloon $0.00 Net amount …" at bounding box center [709, 237] width 227 height 554
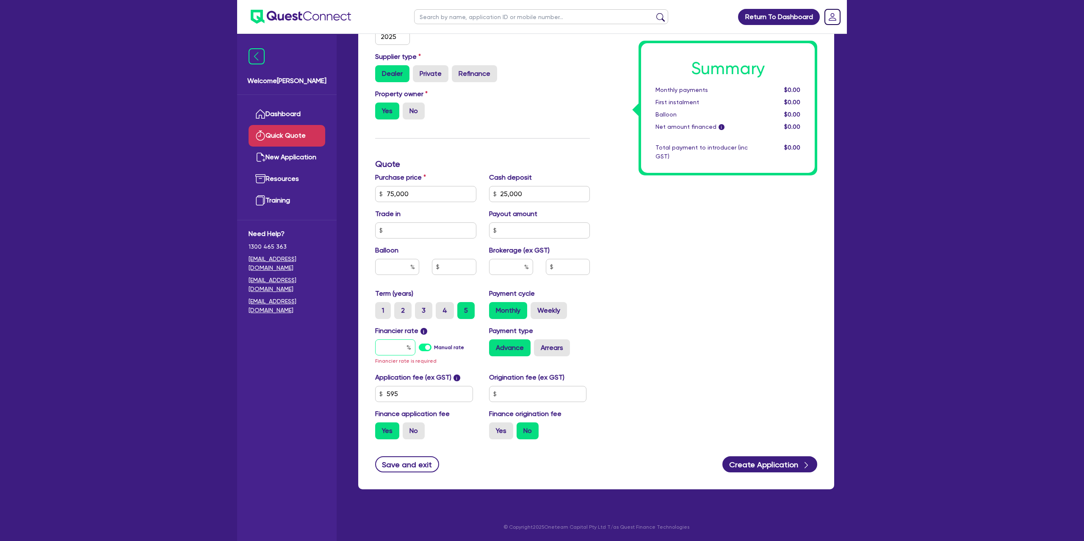
click at [402, 352] on input "text" at bounding box center [395, 347] width 40 height 16
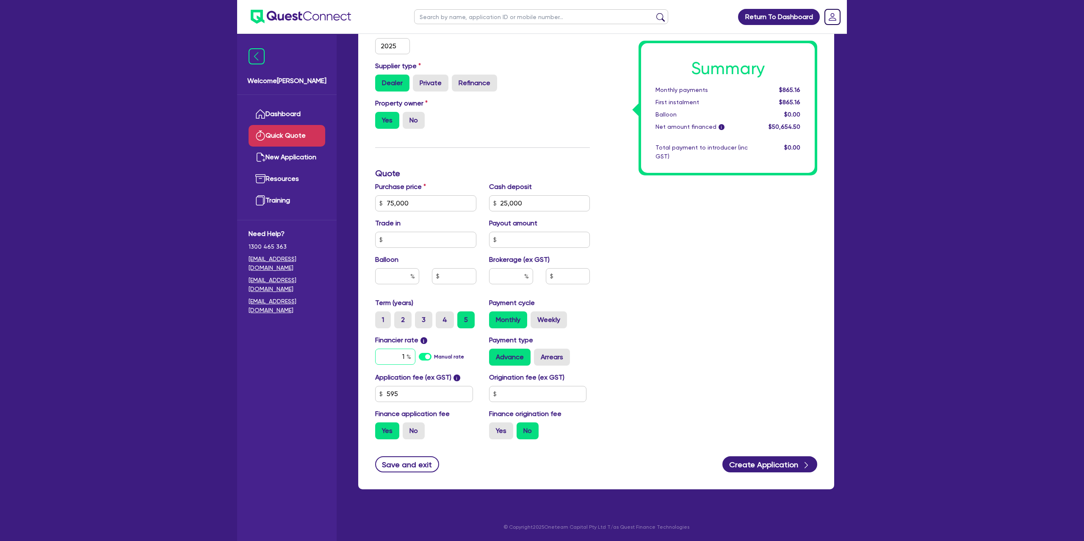
scroll to position [192, 0]
type input "15.99"
click at [527, 395] on input "text" at bounding box center [538, 394] width 98 height 16
type input "1,400"
click at [690, 374] on div "Summary Monthly payments $1,215.36 First instalment $1,215.36 Balloon $0.00 Net…" at bounding box center [709, 173] width 227 height 545
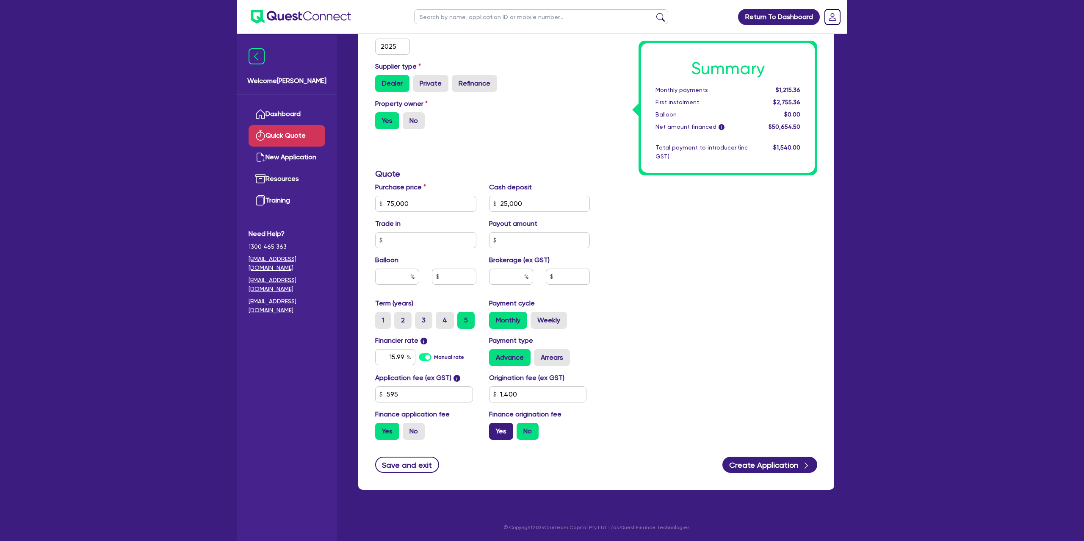
click at [501, 427] on label "Yes" at bounding box center [501, 431] width 24 height 17
click at [495, 427] on input "Yes" at bounding box center [492, 426] width 6 height 6
radio input "true"
click at [774, 464] on button "Create Application" at bounding box center [770, 465] width 95 height 16
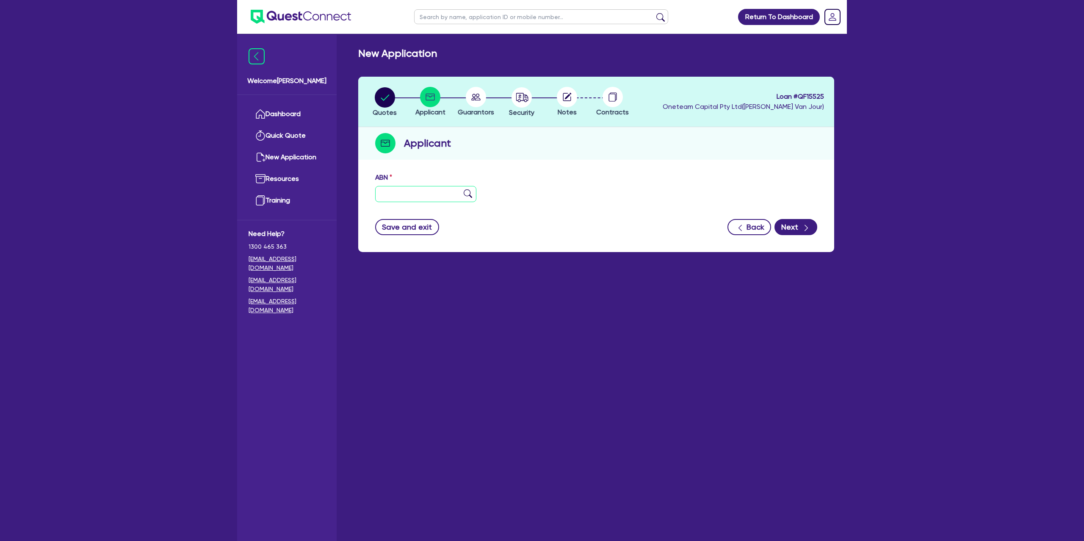
click at [403, 193] on input "text" at bounding box center [425, 194] width 101 height 16
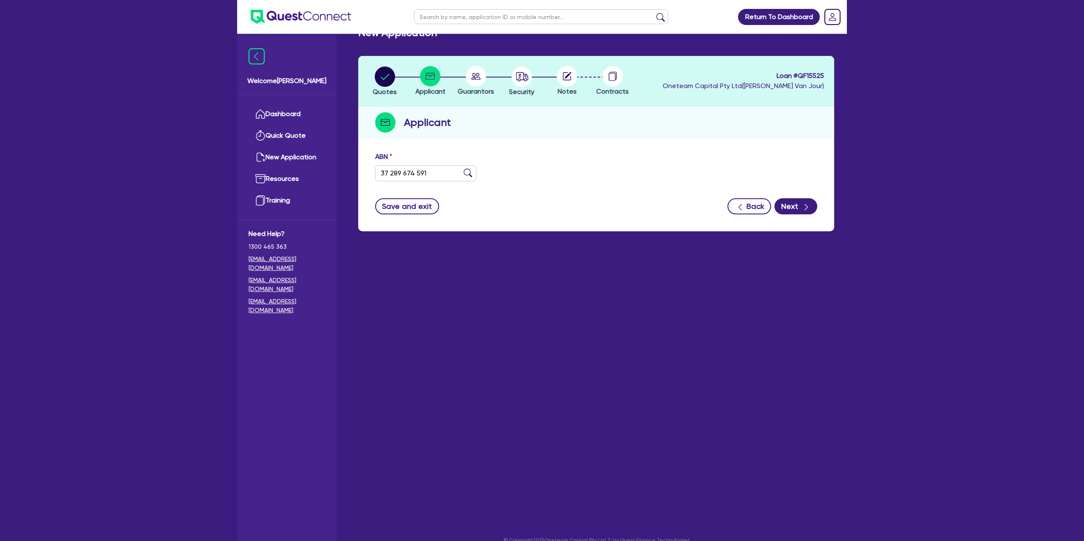
click at [594, 248] on main "New Application Quotes Applicant [GEOGRAPHIC_DATA] Security Notes Contracts Loa…" at bounding box center [596, 273] width 501 height 520
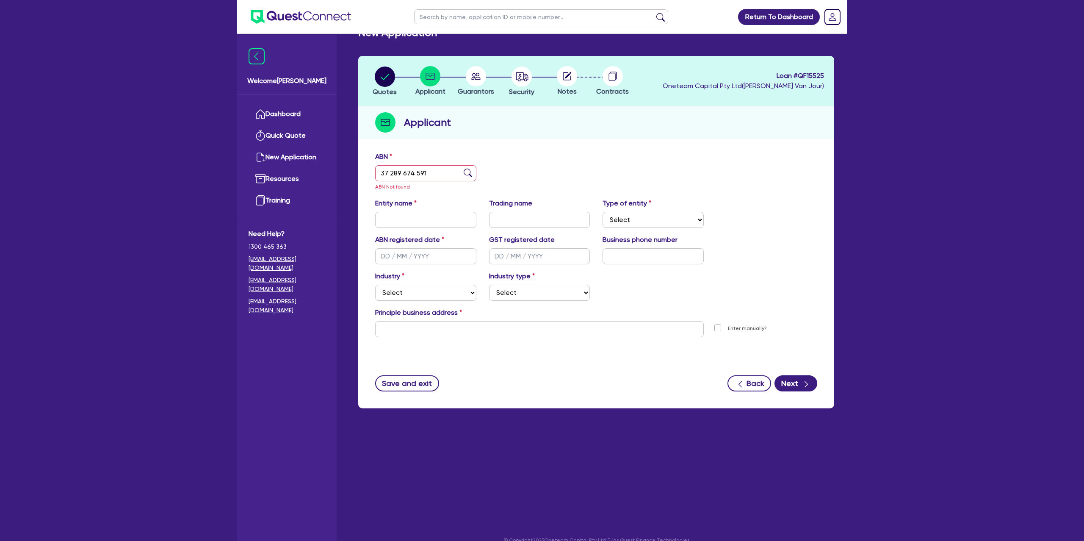
scroll to position [20, 0]
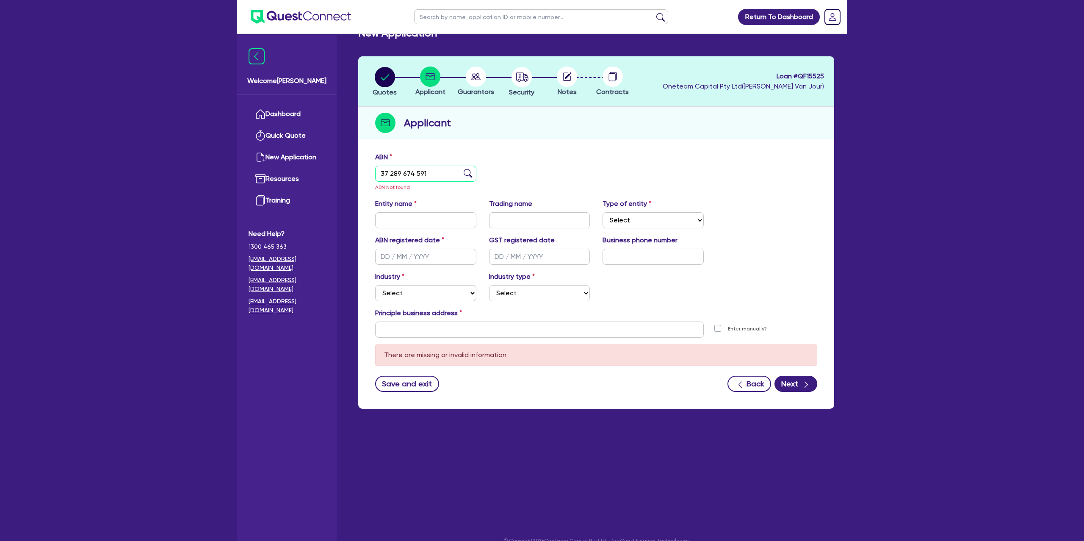
click at [390, 177] on input "37 289 674 591" at bounding box center [425, 174] width 101 height 16
paste input "4"
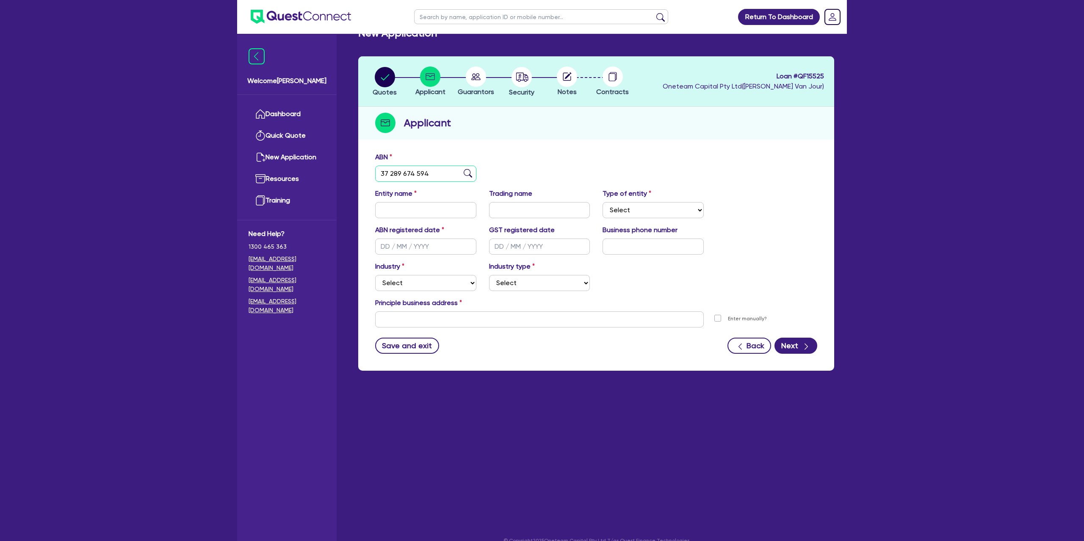
type input "37 289 674 594"
drag, startPoint x: 556, startPoint y: 165, endPoint x: 550, endPoint y: 163, distance: 5.9
click at [555, 163] on div "ABN 37 289 674 594" at bounding box center [596, 170] width 455 height 36
type input "[PERSON_NAME]"
select select "SOLE_TRADER"
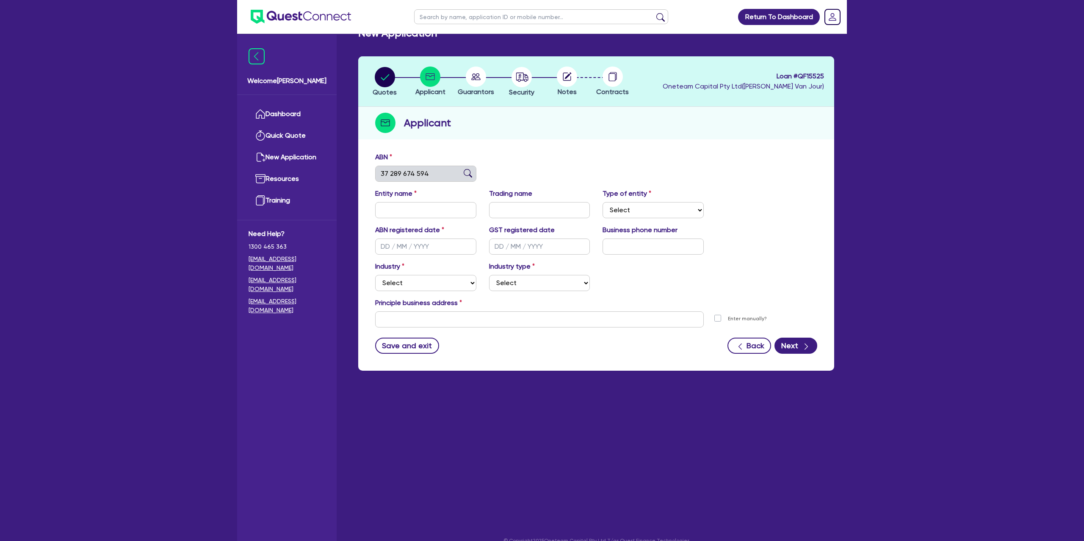
type input "[DATE]"
click at [413, 202] on div "Entity name [PERSON_NAME]" at bounding box center [426, 203] width 114 height 30
click at [386, 287] on select "Select Accomodation & Food Services Administrative & Support Services Agricultu…" at bounding box center [425, 283] width 101 height 16
select select "BUILDING_CONSTRUCTION"
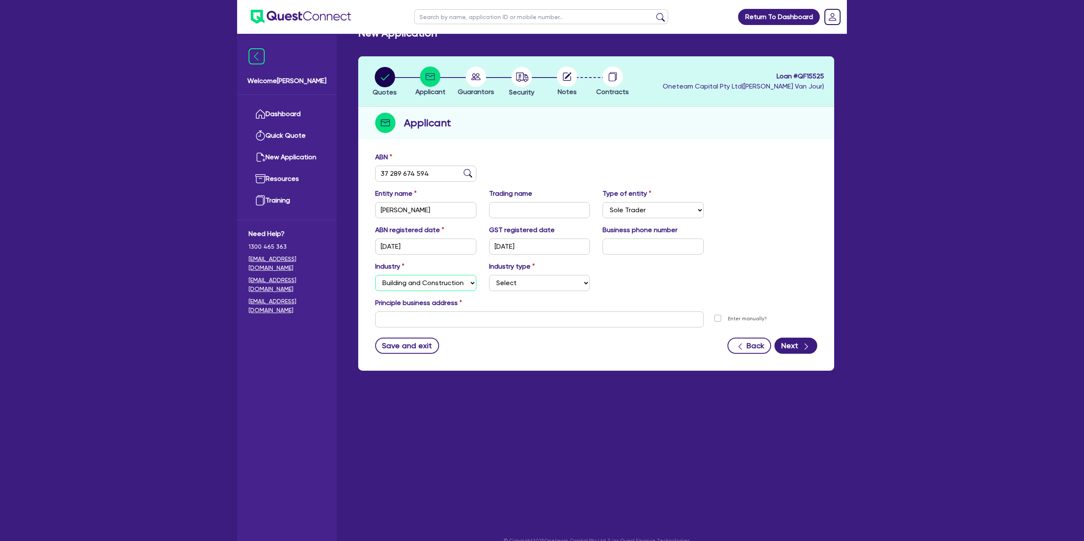
click at [375, 275] on select "Select Accomodation & Food Services Administrative & Support Services Agricultu…" at bounding box center [425, 283] width 101 height 16
click at [510, 291] on div "Industry Select Accomodation & Food Services Administrative & Support Services …" at bounding box center [596, 279] width 455 height 36
click at [514, 285] on select "Select Trades People Providing Services Direct to Consumers Trades People Provi…" at bounding box center [539, 283] width 101 height 16
select select "BUSINESSES_CONSTRUCTION_SERVICES"
click at [489, 275] on select "Select Trades People Providing Services Direct to Consumers Trades People Provi…" at bounding box center [539, 283] width 101 height 16
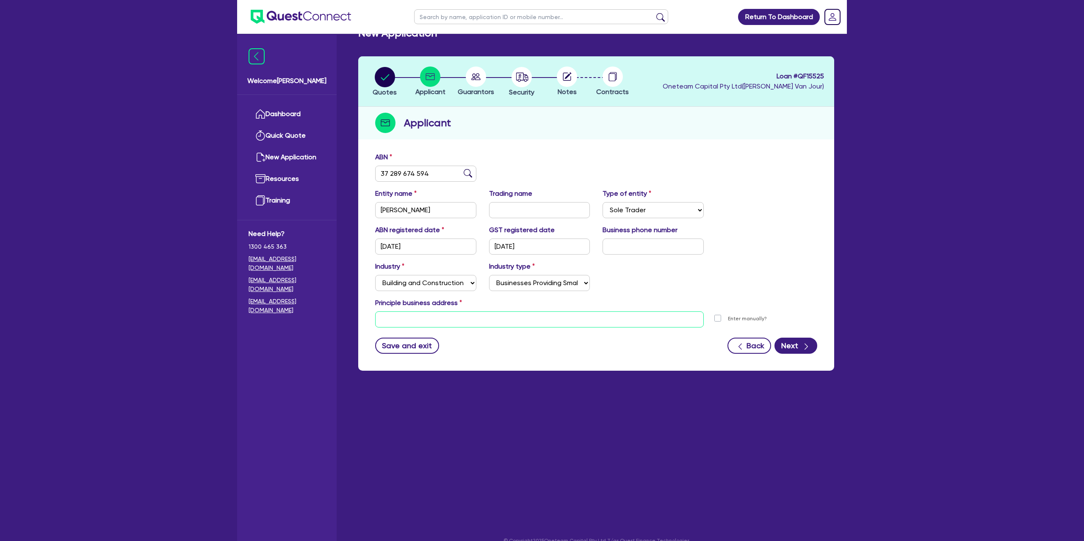
click at [414, 324] on input "text" at bounding box center [539, 319] width 329 height 16
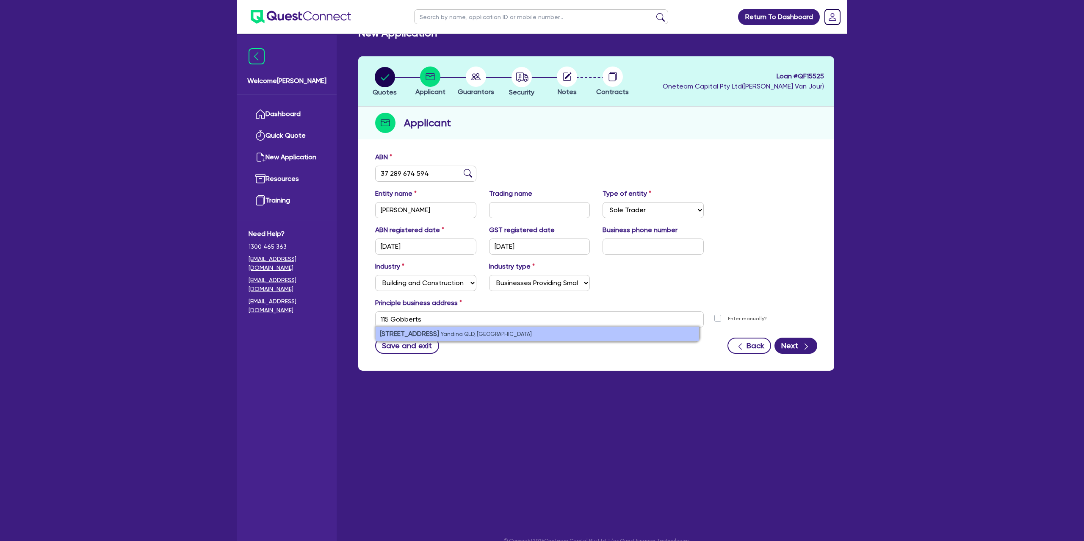
click at [473, 337] on small "Yandina QLD, [GEOGRAPHIC_DATA]" at bounding box center [486, 334] width 91 height 6
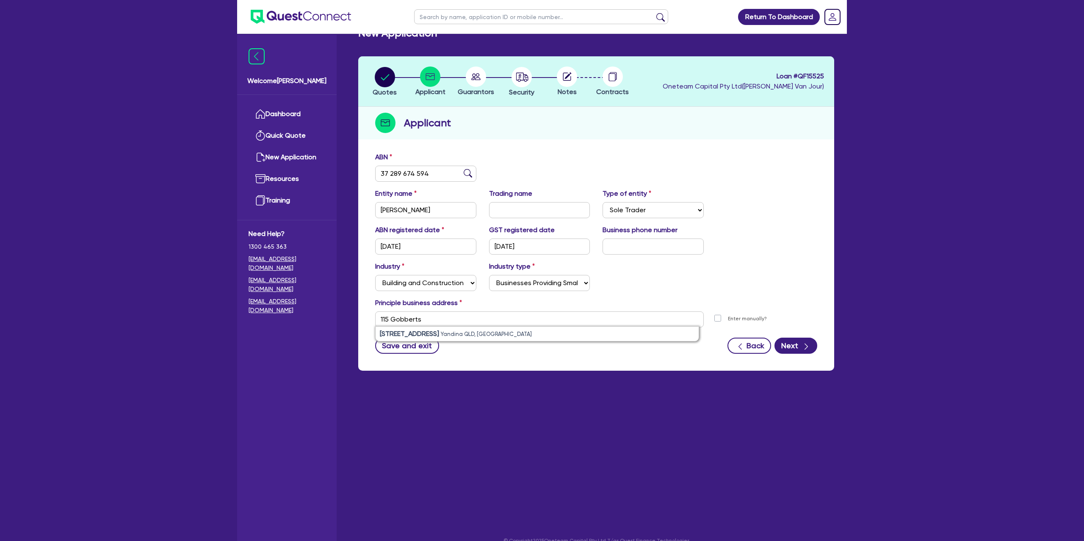
type input "[STREET_ADDRESS]"
click at [575, 391] on main "New Application Quotes Applicant [GEOGRAPHIC_DATA] Security Notes Contracts Loa…" at bounding box center [596, 274] width 501 height 520
click at [800, 342] on button "Next" at bounding box center [796, 346] width 43 height 16
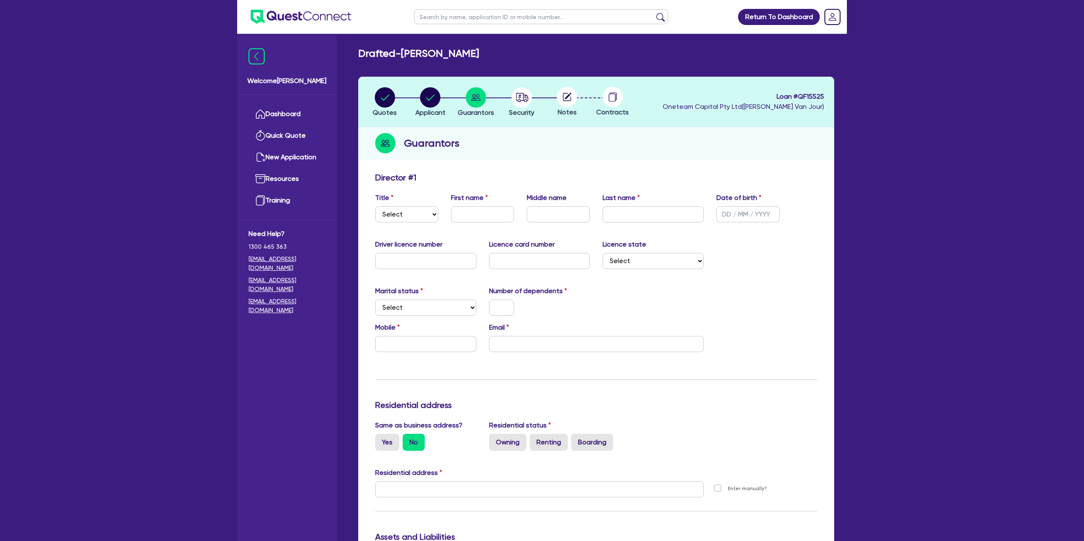
scroll to position [0, 0]
click at [408, 218] on select "Select Mr Mrs Ms Miss Dr" at bounding box center [406, 214] width 63 height 16
select select "MR"
click at [375, 206] on select "Select Mr Mrs Ms Miss Dr" at bounding box center [406, 214] width 63 height 16
drag, startPoint x: 467, startPoint y: 205, endPoint x: 467, endPoint y: 219, distance: 13.6
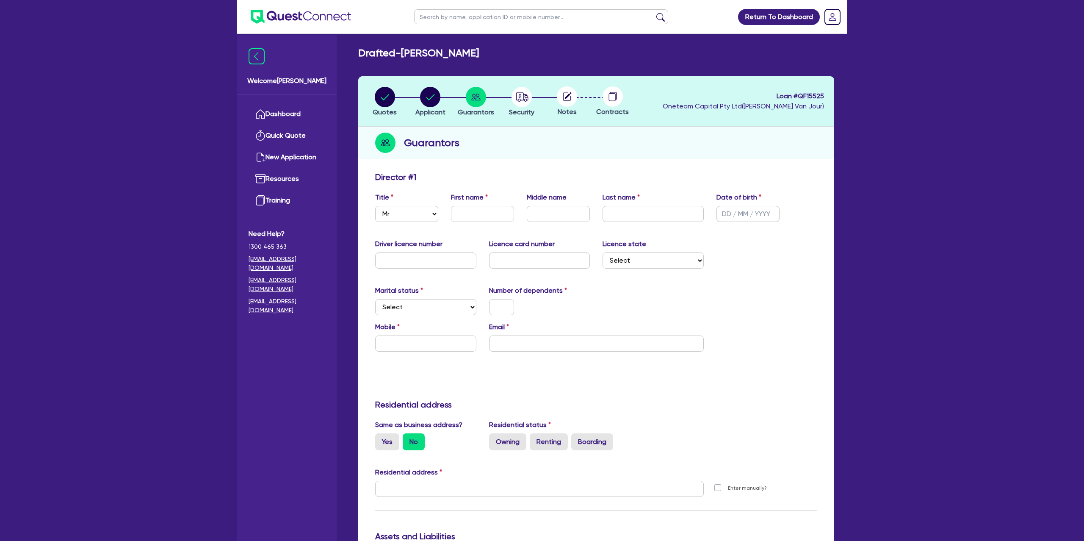
click at [467, 211] on div "First name" at bounding box center [483, 207] width 76 height 30
click at [467, 216] on input "text" at bounding box center [482, 214] width 63 height 16
type input "[PERSON_NAME]"
click at [637, 207] on input "text" at bounding box center [653, 214] width 101 height 16
type input "[PERSON_NAME]th"
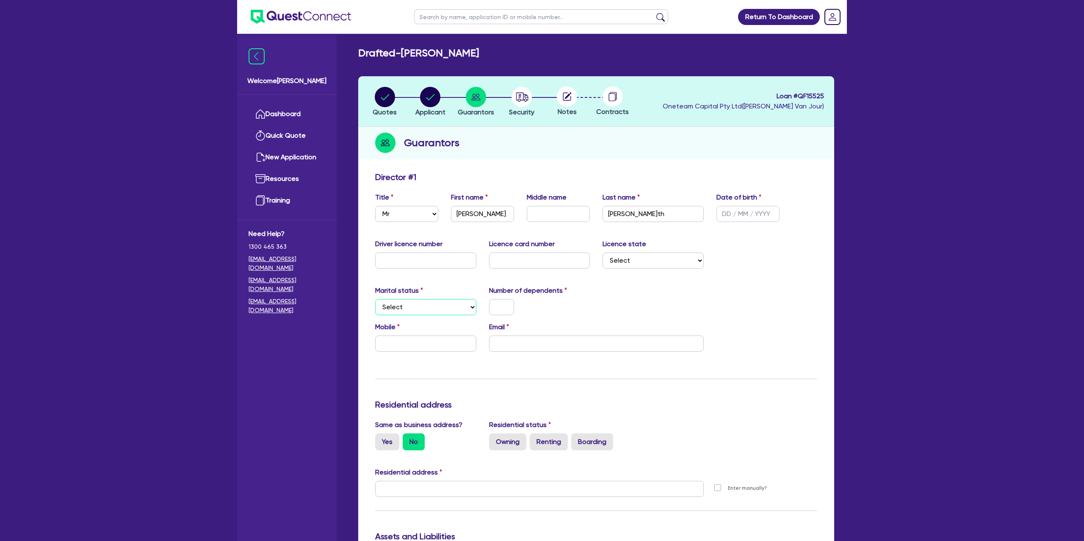
click at [395, 305] on select "Select Single Married De Facto / Partner" at bounding box center [425, 307] width 101 height 16
click at [375, 299] on select "Select Single Married De Facto / Partner" at bounding box center [425, 307] width 101 height 16
drag, startPoint x: 393, startPoint y: 316, endPoint x: 399, endPoint y: 309, distance: 10.2
click at [395, 316] on div "Marital status Select [DEMOGRAPHIC_DATA] Married De Facto / Partner Number of d…" at bounding box center [596, 303] width 455 height 36
click at [399, 308] on select "Select Single Married De Facto / Partner" at bounding box center [425, 307] width 101 height 16
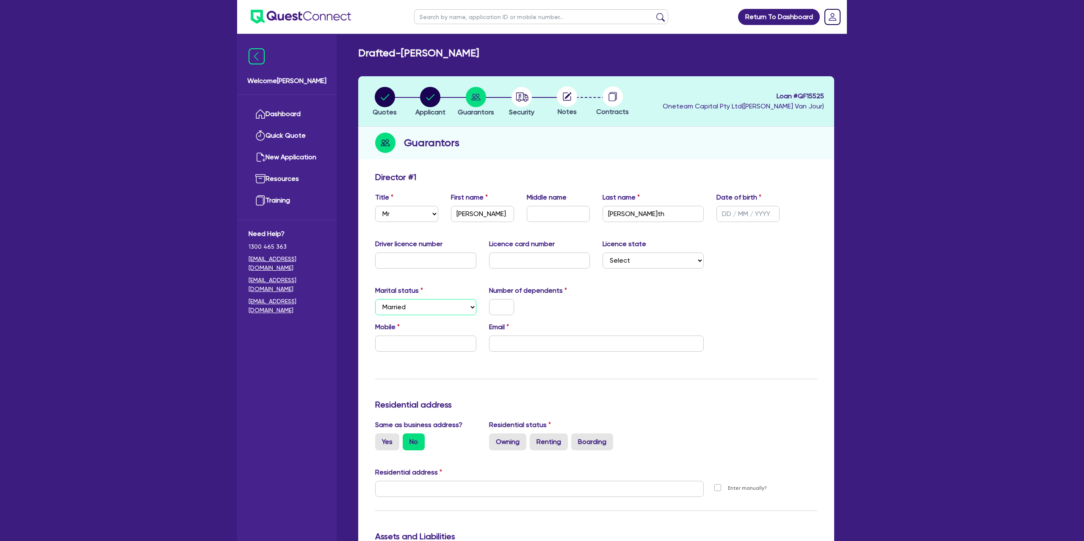
select select "DE_FACTO"
click at [375, 299] on select "Select Single Married De Facto / Partner" at bounding box center [425, 307] width 101 height 16
click at [400, 340] on input "text" at bounding box center [425, 343] width 101 height 16
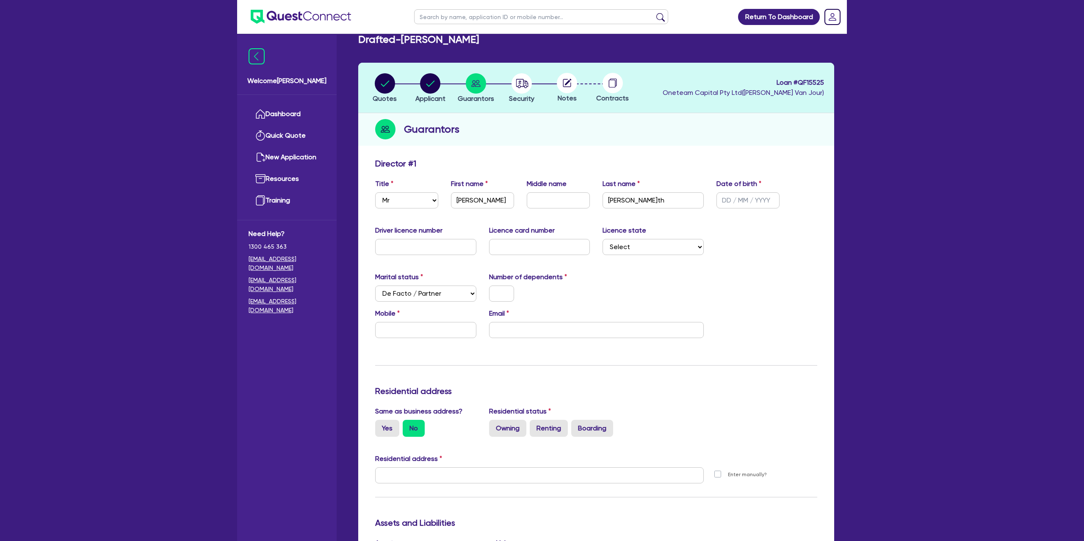
click at [371, 251] on div "Driver licence number" at bounding box center [426, 240] width 114 height 30
click at [382, 247] on input "text" at bounding box center [425, 247] width 101 height 16
click at [726, 201] on input "text" at bounding box center [748, 200] width 63 height 16
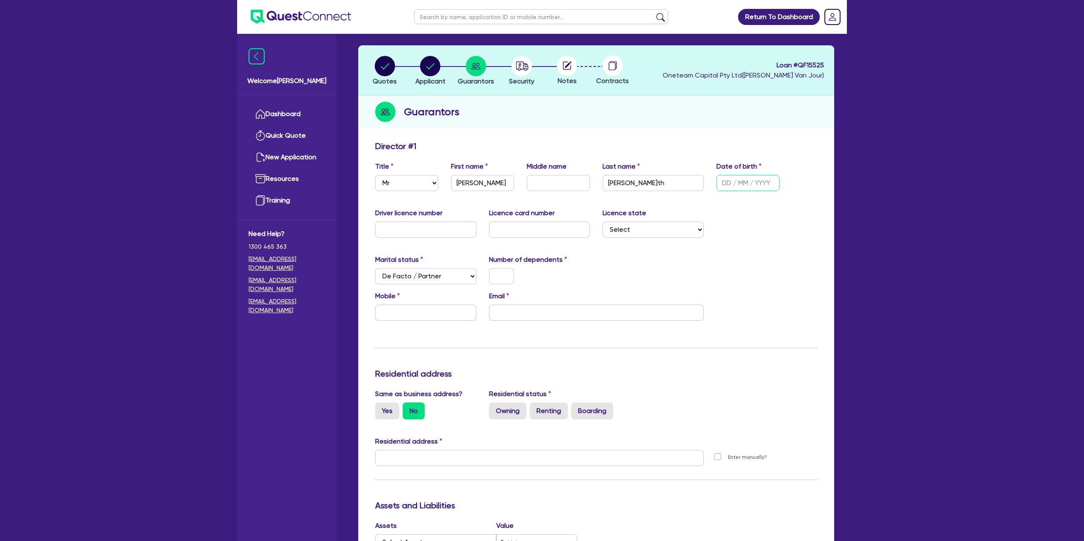
scroll to position [0, 0]
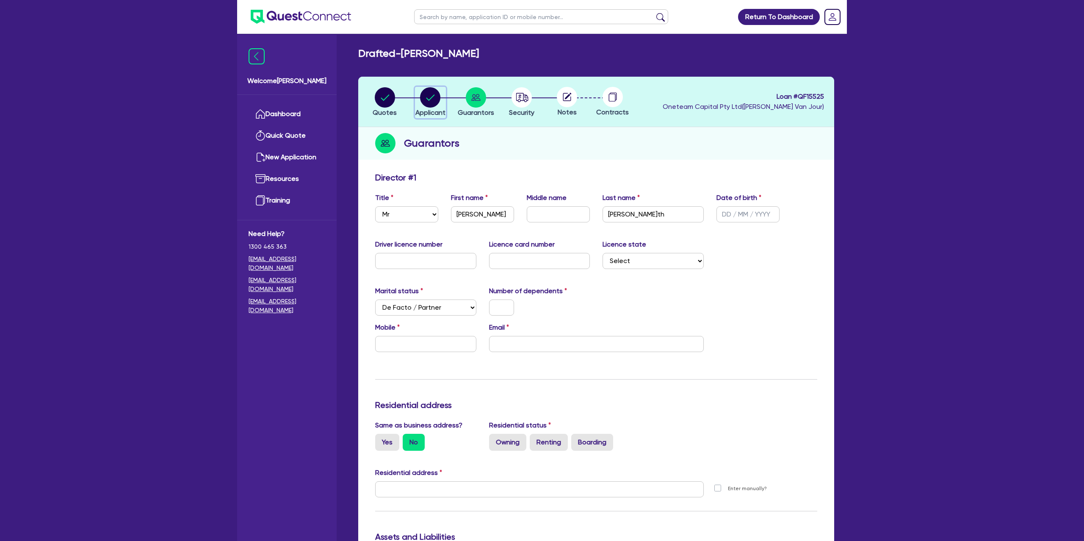
click at [435, 93] on circle "button" at bounding box center [430, 97] width 20 height 20
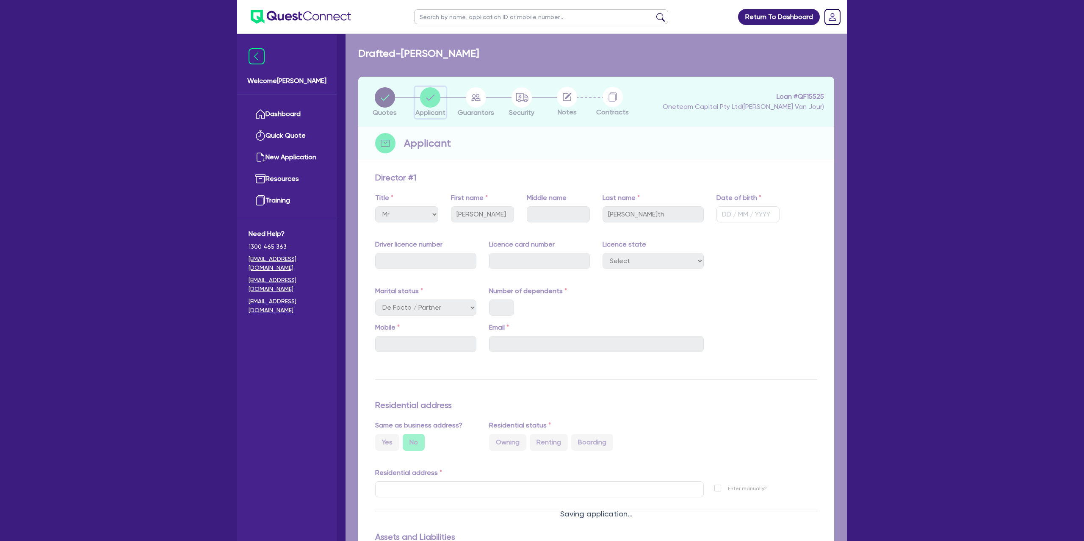
select select "SOLE_TRADER"
select select "BUILDING_CONSTRUCTION"
select select "BUSINESSES_CONSTRUCTION_SERVICES"
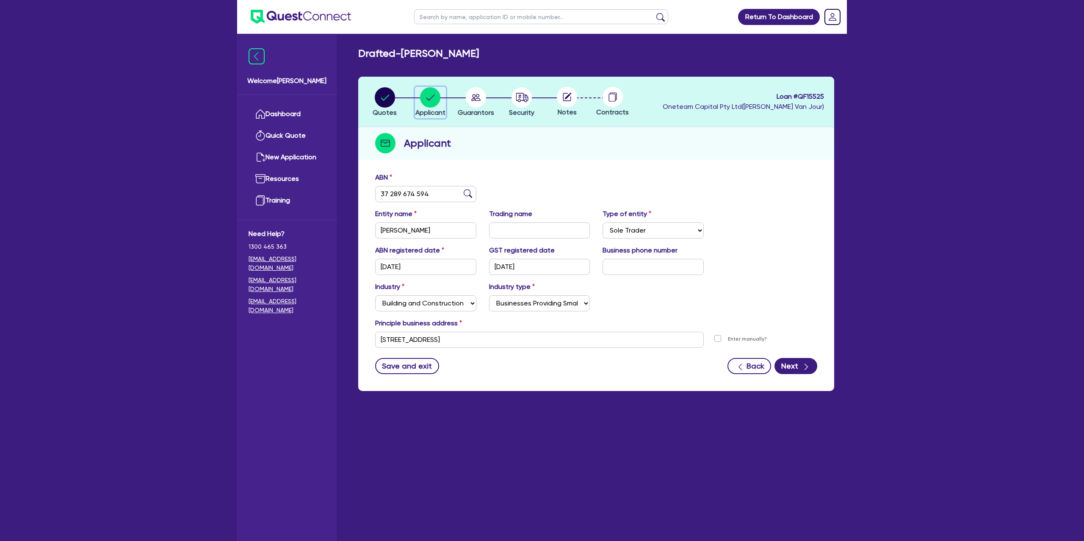
scroll to position [34, 0]
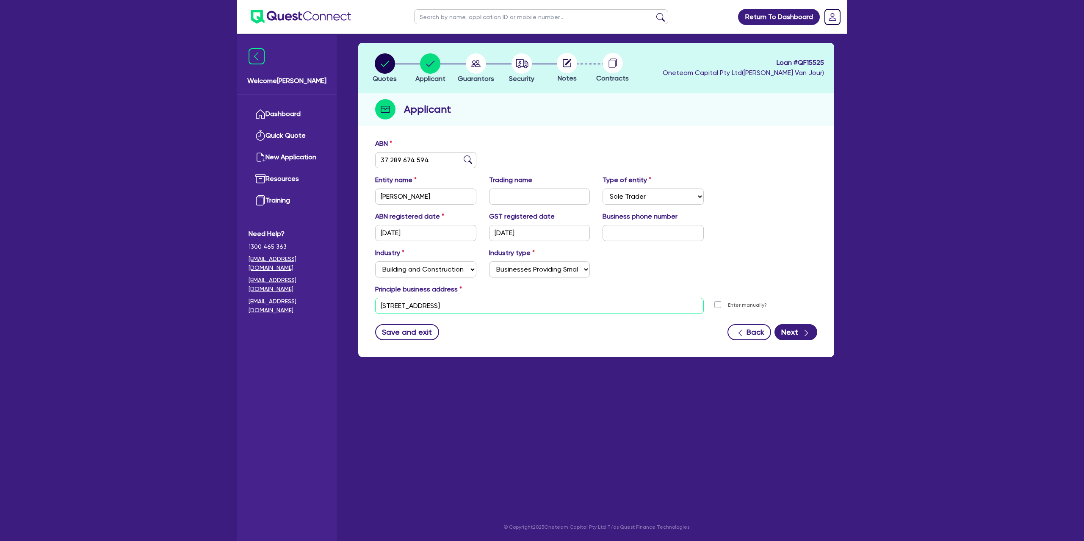
click at [379, 306] on input "[STREET_ADDRESS]" at bounding box center [539, 306] width 329 height 16
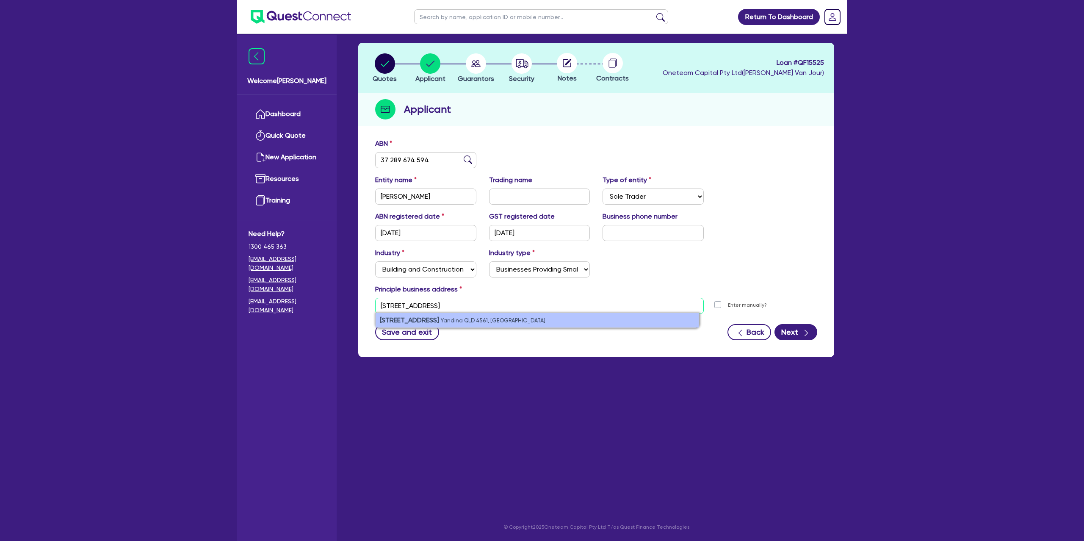
type input "[STREET_ADDRESS]"
click at [533, 321] on li "[STREET_ADDRESS]" at bounding box center [537, 320] width 323 height 14
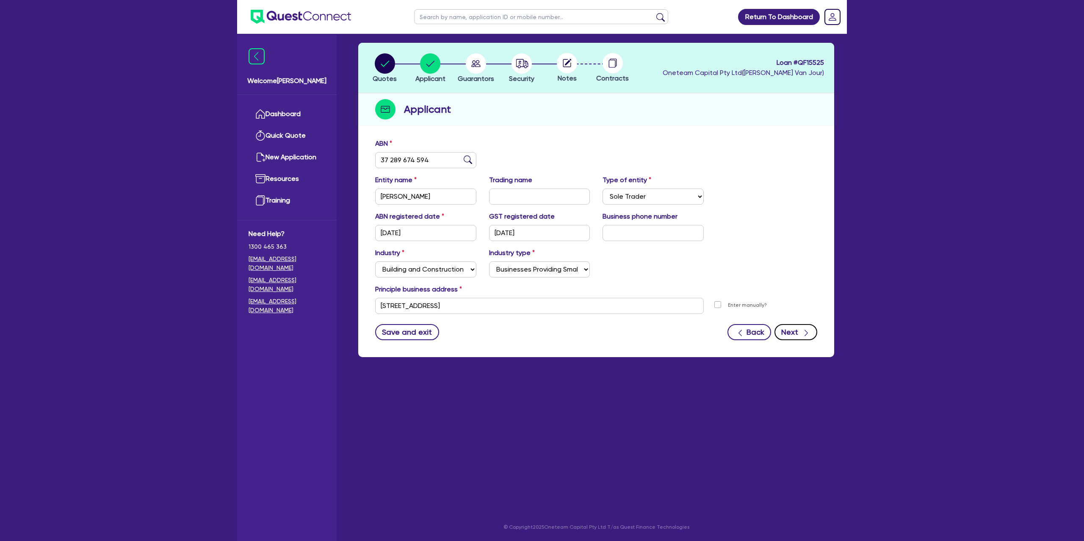
click at [813, 334] on button "Next" at bounding box center [796, 332] width 43 height 16
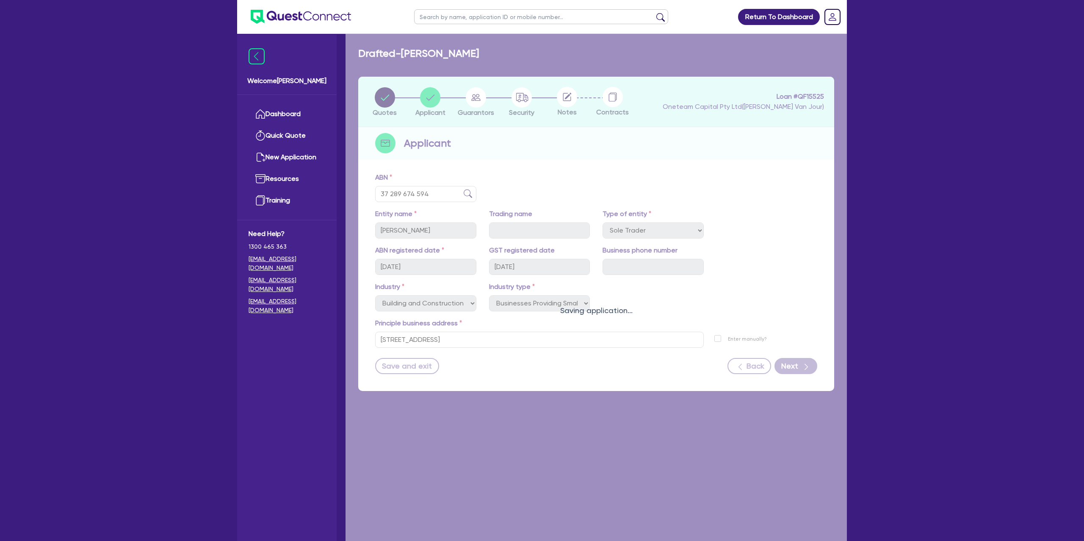
select select "MR"
select select "DE_FACTO"
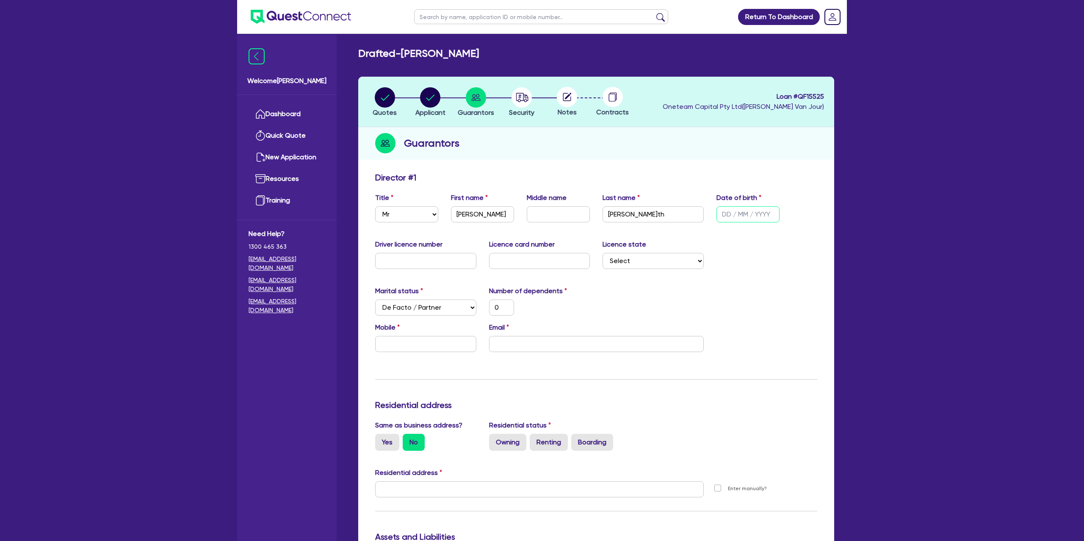
click at [728, 212] on input "text" at bounding box center [748, 214] width 63 height 16
type input "2 / /"
type input "0"
type input "27/ /"
type input "0"
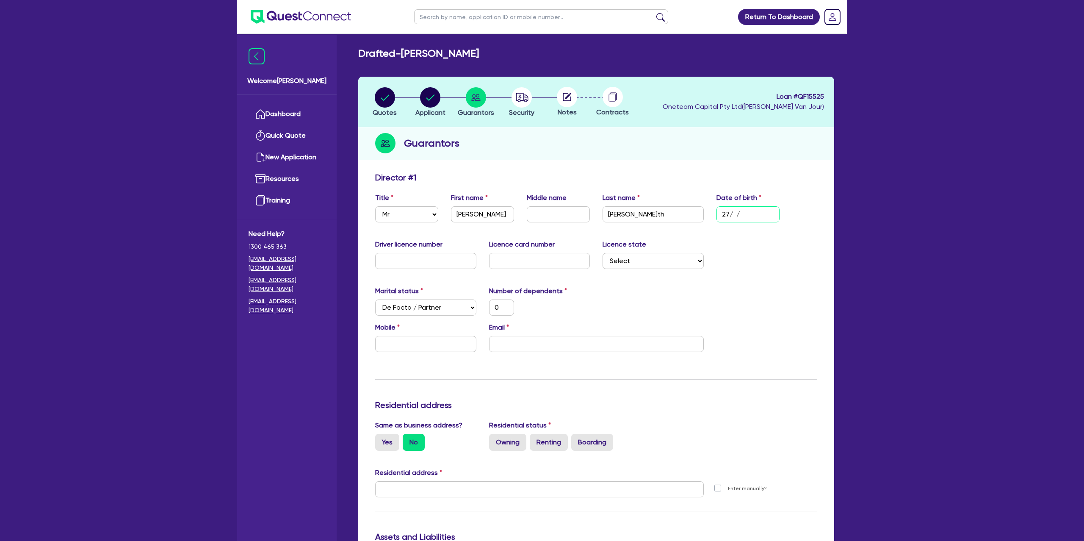
type input "27/1 /"
type input "0"
type input "27/10/"
type input "0"
type input "27/10/1"
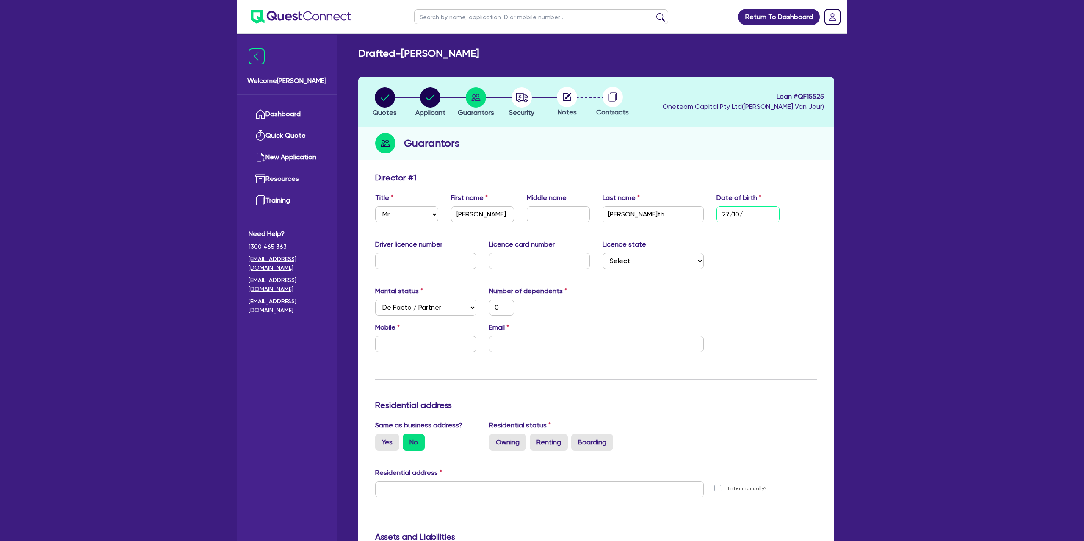
type input "0"
type input "27[DATE]"
type input "0"
type input "27/10/198"
type input "0"
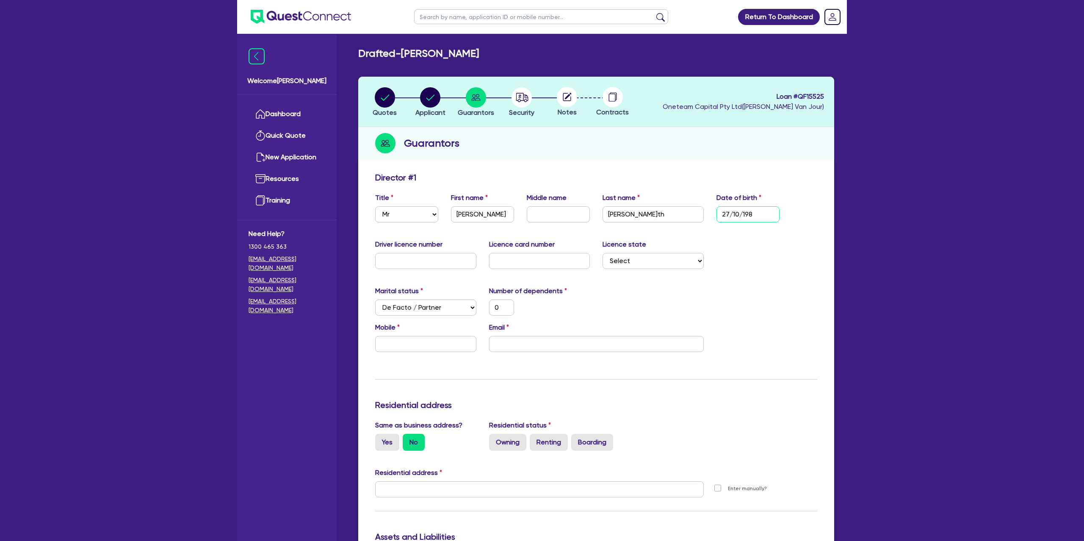
type input "[DATE]"
type input "0"
type input "[DATE]"
click at [786, 266] on div "Driver licence number Licence card number Licence state Select [GEOGRAPHIC_DATA…" at bounding box center [596, 257] width 455 height 36
click at [410, 309] on select "Select Single Married De Facto / Partner" at bounding box center [425, 307] width 101 height 16
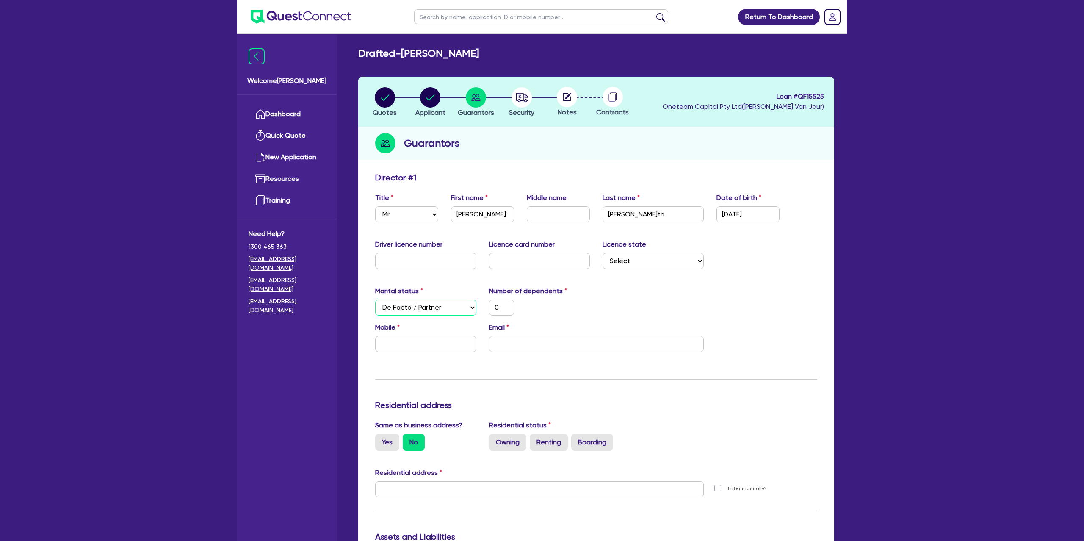
click at [375, 299] on select "Select Single Married De Facto / Partner" at bounding box center [425, 307] width 101 height 16
click at [493, 312] on input "0" at bounding box center [501, 307] width 25 height 16
click at [578, 300] on div "0" at bounding box center [540, 307] width 114 height 16
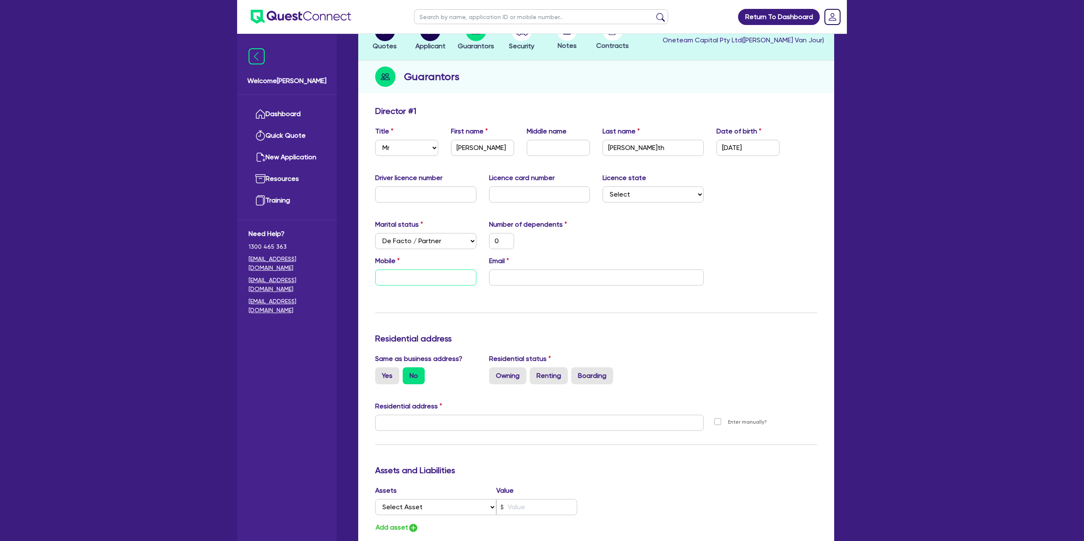
click at [394, 280] on input "text" at bounding box center [425, 277] width 101 height 16
type input "0"
type input "04"
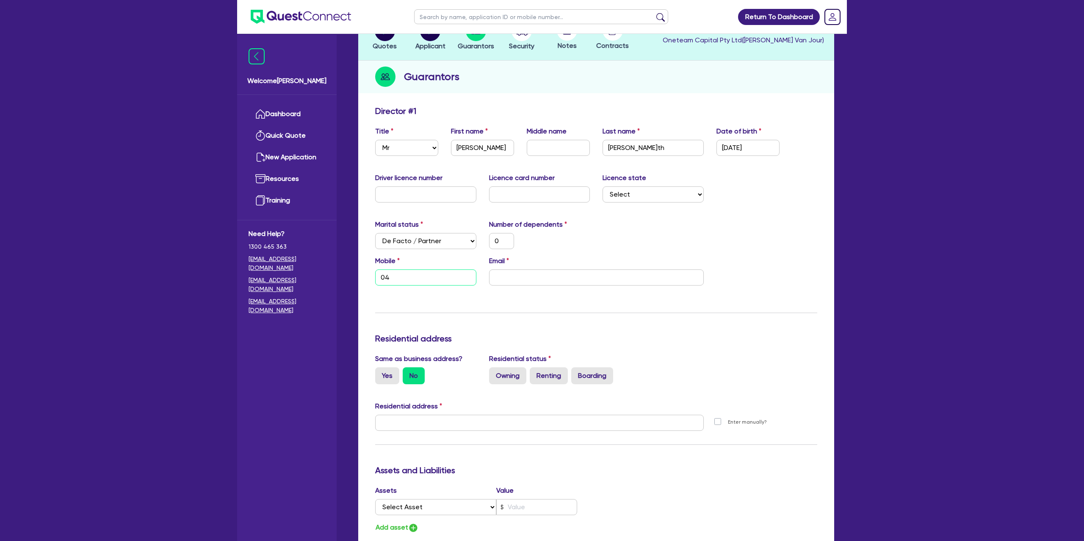
type input "0"
type input "042"
type input "0"
type input "0429"
click at [571, 278] on input "email" at bounding box center [596, 277] width 215 height 16
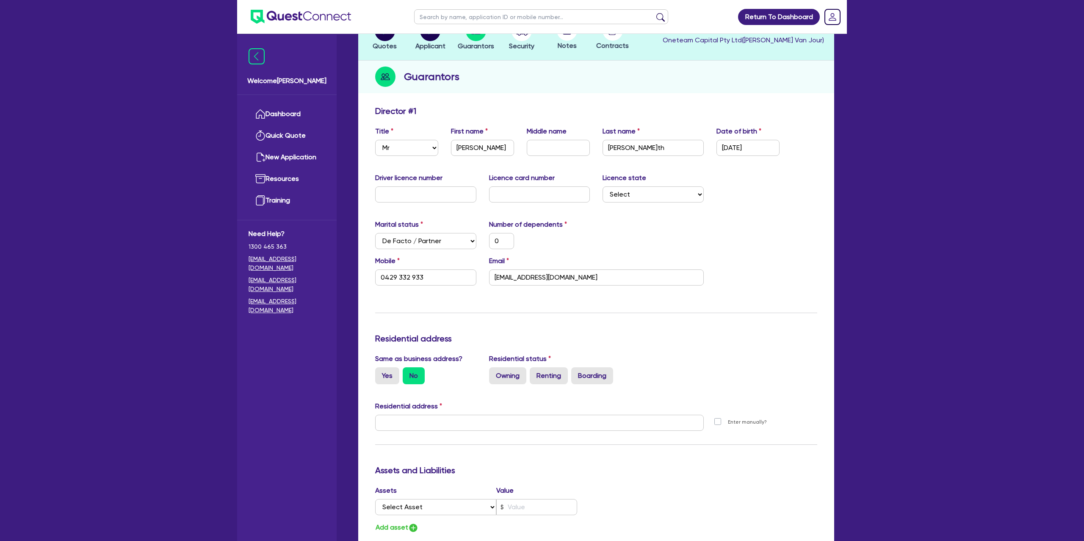
click at [549, 298] on div "Update residential status for Director #1 Boarding is only acceptable when the …" at bounding box center [596, 419] width 442 height 626
click at [407, 191] on input "text" at bounding box center [425, 194] width 101 height 16
click at [390, 370] on label "Yes" at bounding box center [387, 375] width 24 height 17
click at [381, 370] on input "Yes" at bounding box center [378, 370] width 6 height 6
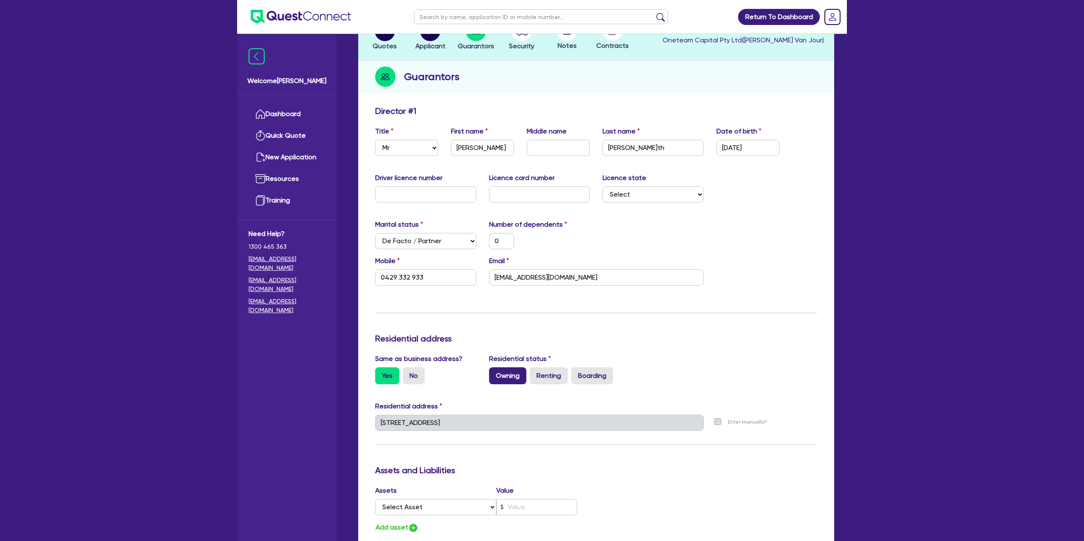
click at [503, 379] on label "Owning" at bounding box center [507, 375] width 37 height 17
click at [495, 373] on input "Owning" at bounding box center [492, 370] width 6 height 6
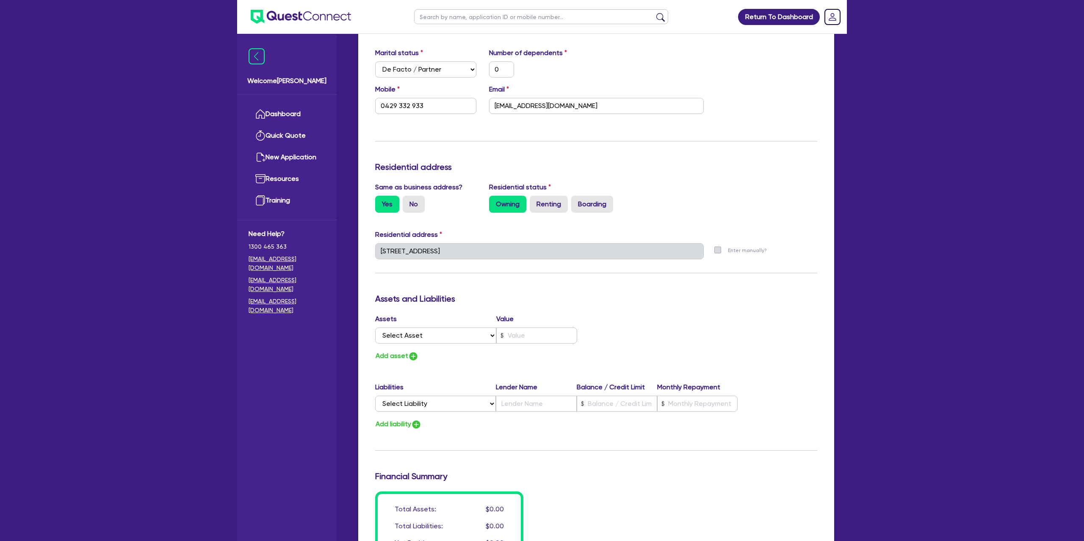
scroll to position [441, 0]
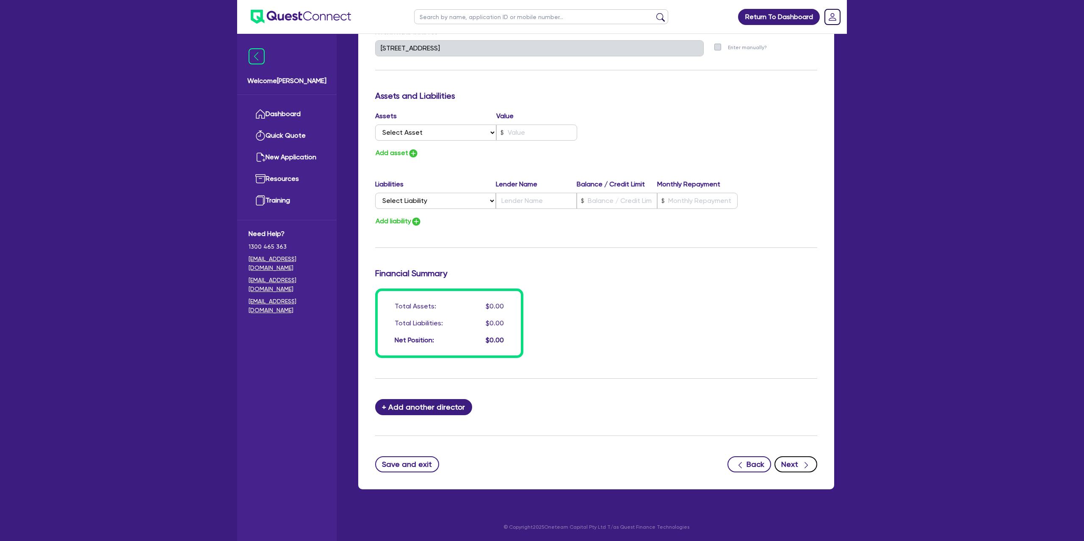
click at [787, 461] on button "Next" at bounding box center [796, 464] width 43 height 16
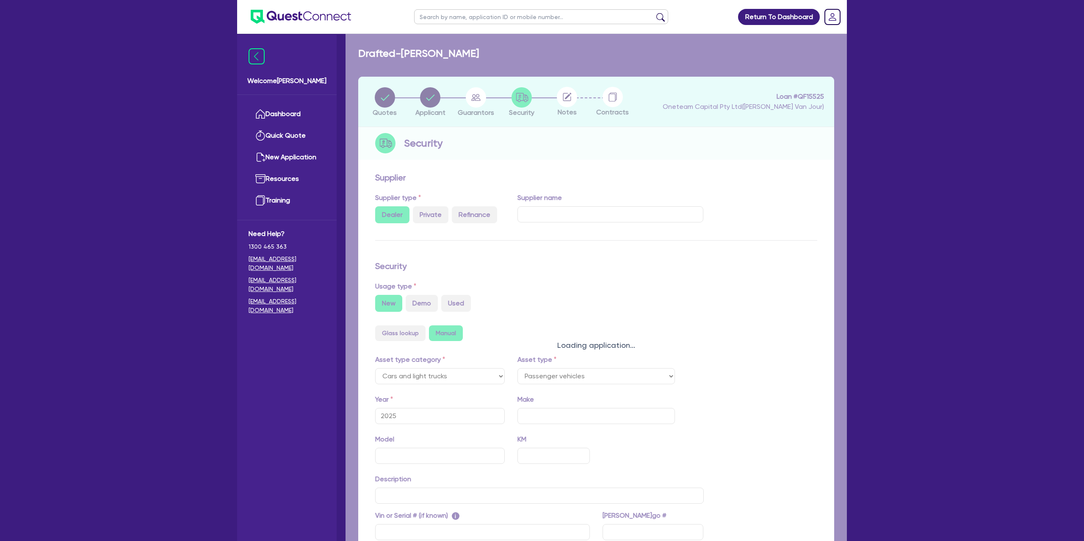
scroll to position [6, 0]
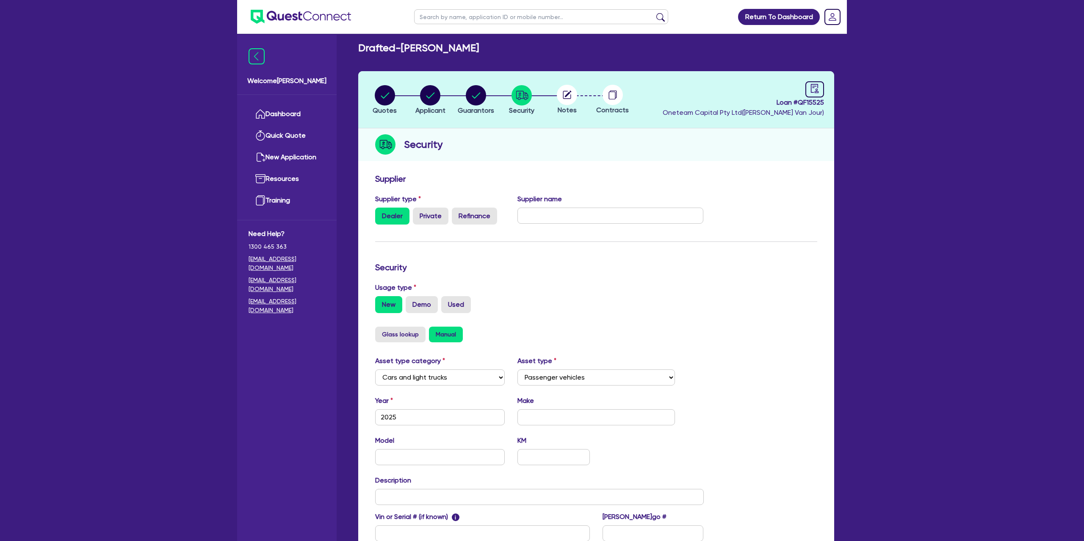
click at [828, 89] on header "Quotes Applicant [GEOGRAPHIC_DATA] Security Notes Contracts Loan # QF15525 Onet…" at bounding box center [596, 99] width 476 height 57
drag, startPoint x: 817, startPoint y: 88, endPoint x: 707, endPoint y: 147, distance: 124.9
click at [817, 88] on icon "audit" at bounding box center [815, 88] width 8 height 9
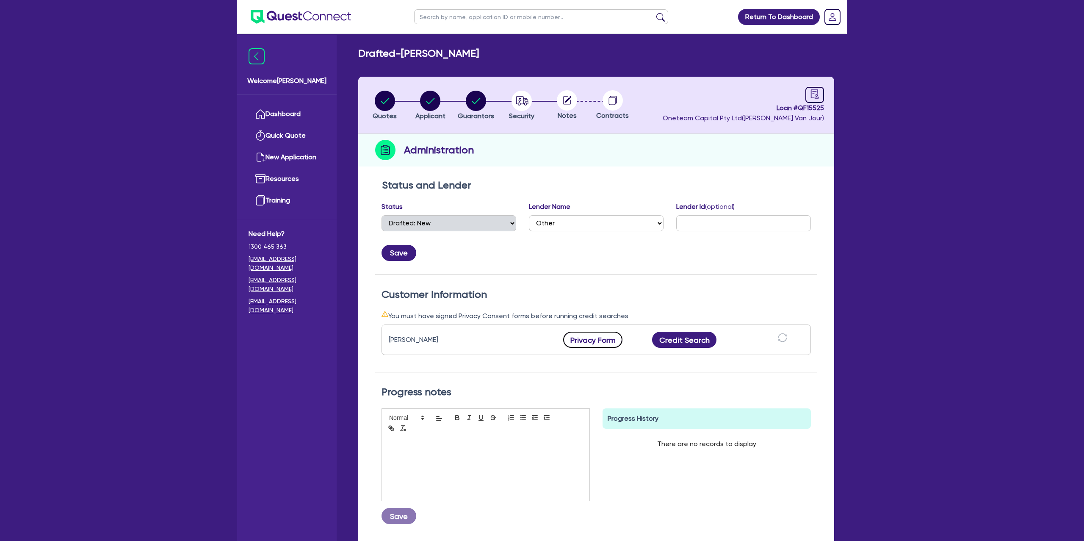
click at [578, 340] on button "Privacy Form" at bounding box center [592, 340] width 59 height 16
click at [487, 93] on div "button" at bounding box center [476, 101] width 36 height 20
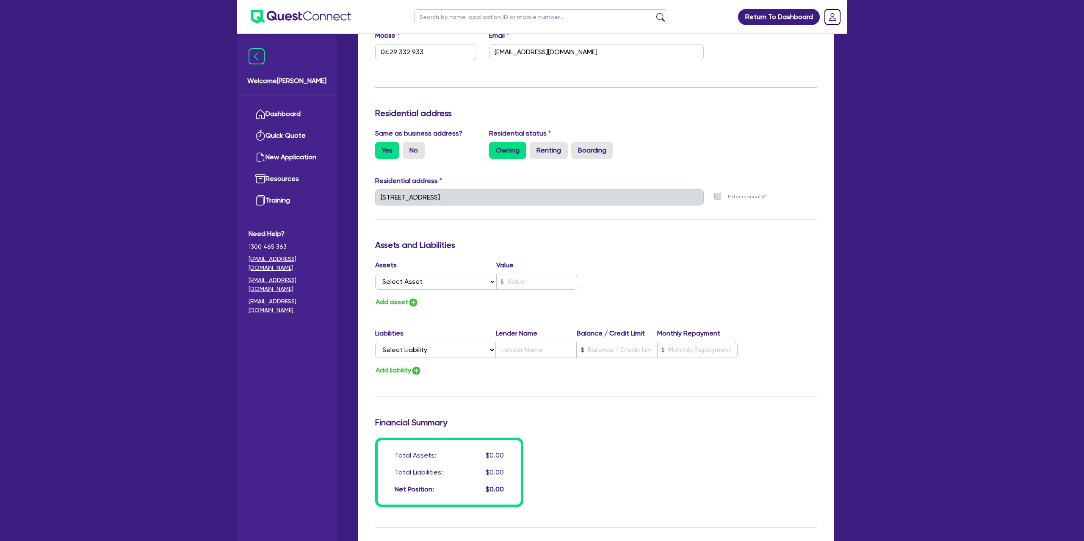
scroll to position [302, 0]
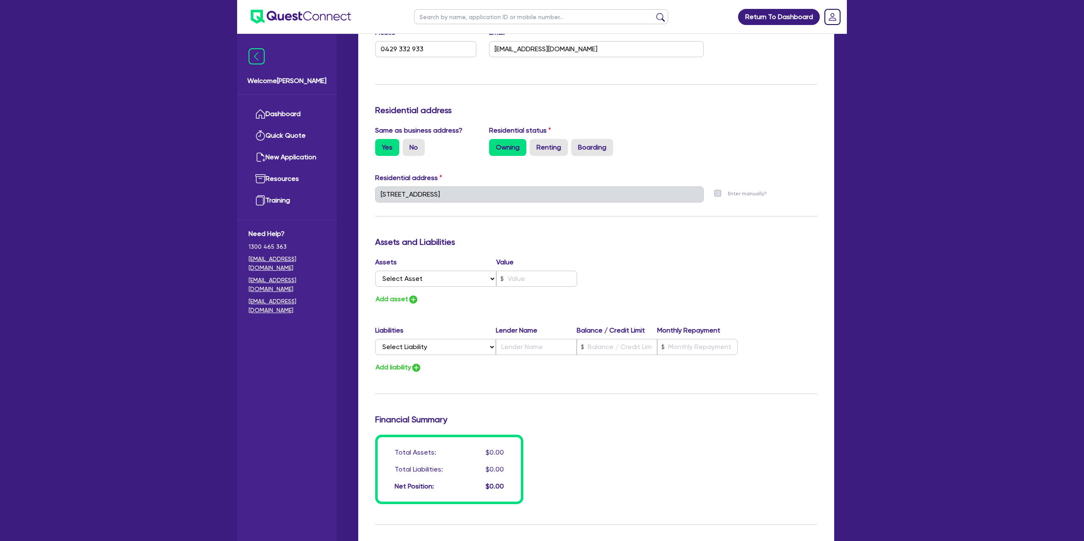
drag, startPoint x: 467, startPoint y: 108, endPoint x: 456, endPoint y: 103, distance: 12.1
click at [467, 108] on h3 "Residential address" at bounding box center [596, 110] width 442 height 10
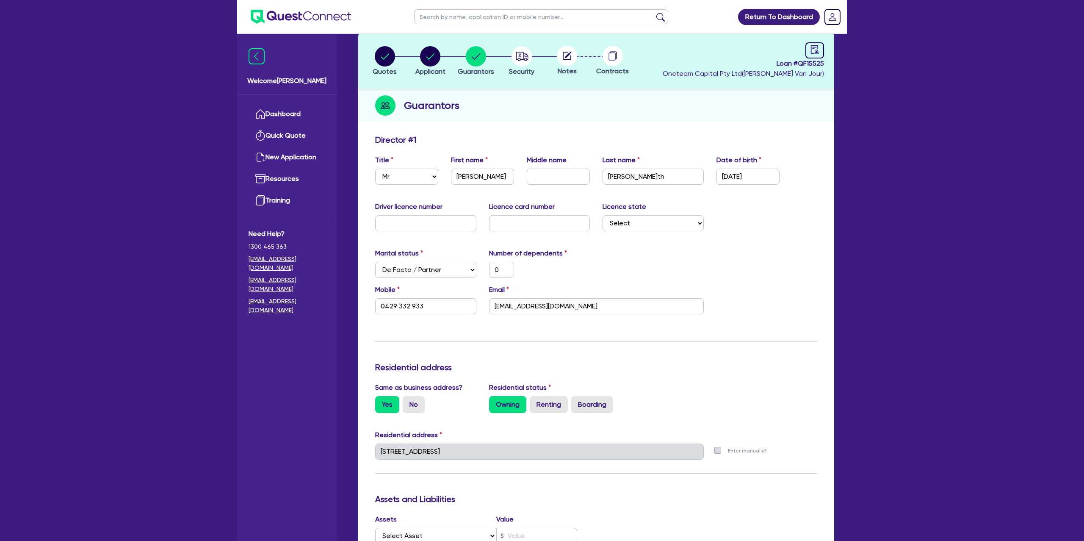
scroll to position [0, 0]
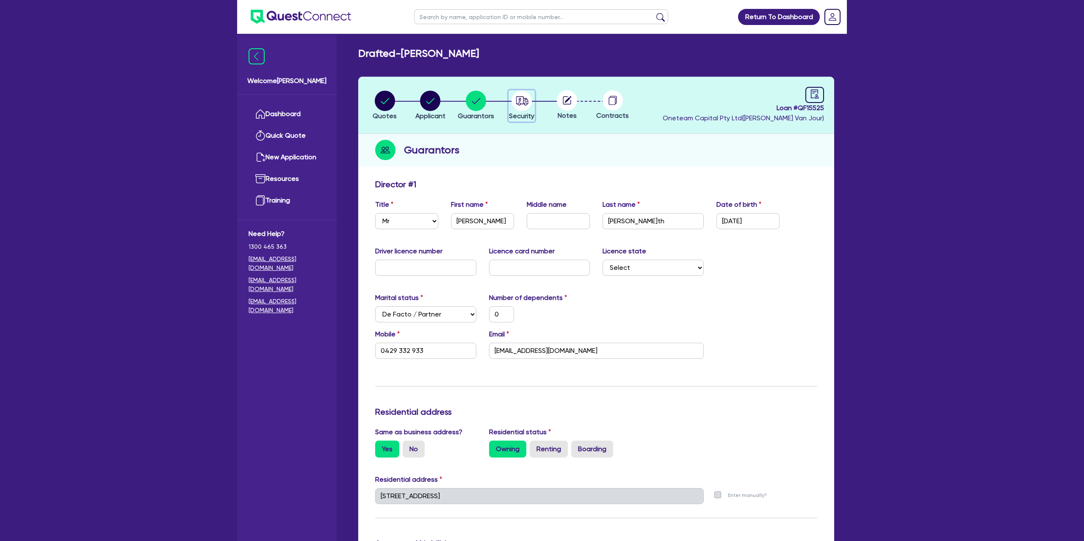
click at [523, 102] on icon "button" at bounding box center [522, 100] width 12 height 9
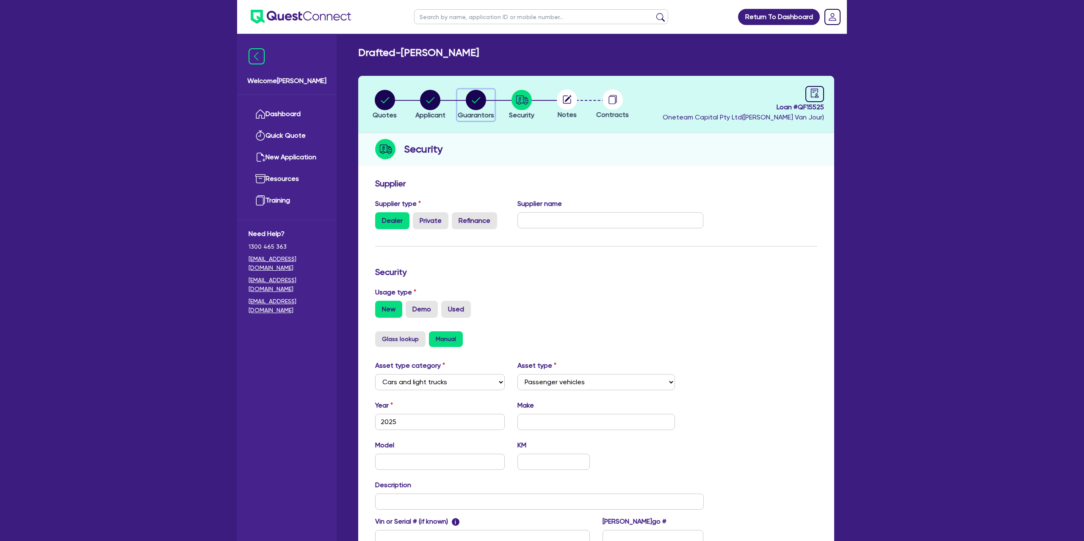
drag, startPoint x: 481, startPoint y: 91, endPoint x: 484, endPoint y: 150, distance: 58.9
click at [482, 92] on circle "button" at bounding box center [476, 100] width 20 height 20
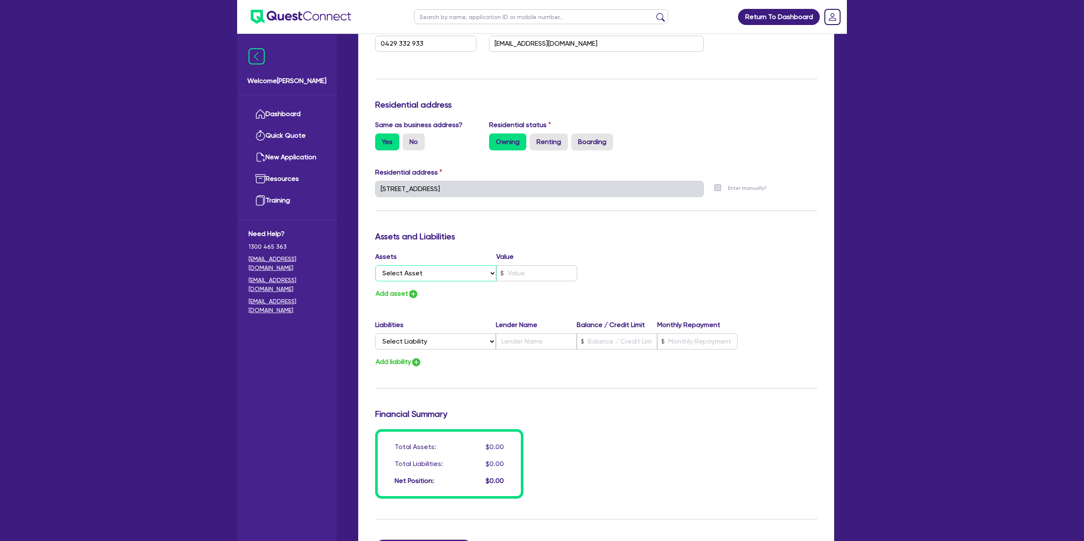
click at [425, 271] on select "Select Asset Cash Property Investment property Vehicle Truck Trailer Equipment …" at bounding box center [435, 273] width 121 height 16
click at [375, 264] on select "Select Asset Cash Property Investment property Vehicle Truck Trailer Equipment …" at bounding box center [435, 272] width 121 height 16
click at [527, 270] on input "text" at bounding box center [536, 272] width 81 height 16
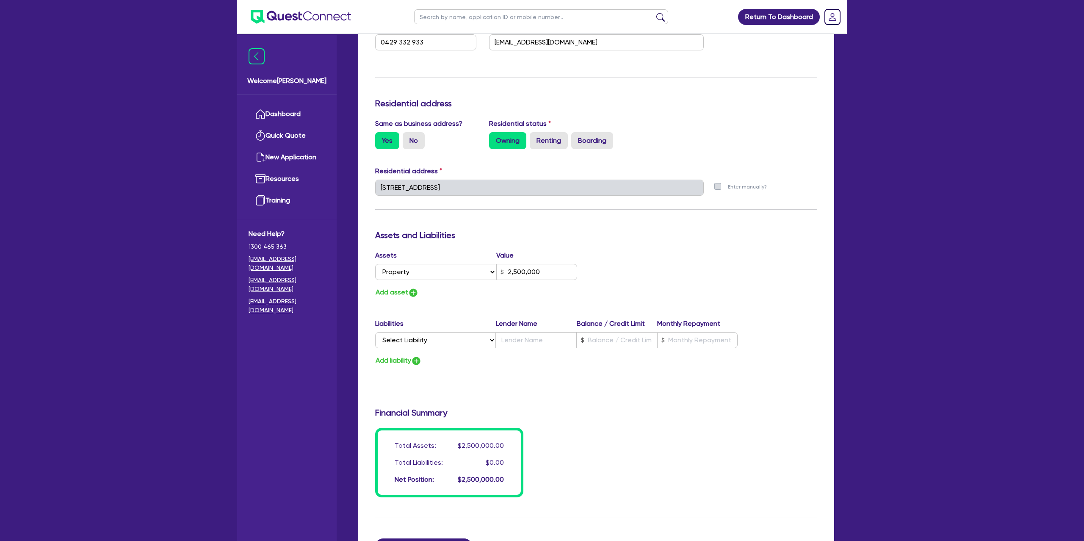
click at [664, 263] on div "Assets Value Select Asset Cash Property Investment property Vehicle Truck Trail…" at bounding box center [596, 274] width 455 height 48
click at [385, 293] on button "Add asset" at bounding box center [397, 292] width 44 height 11
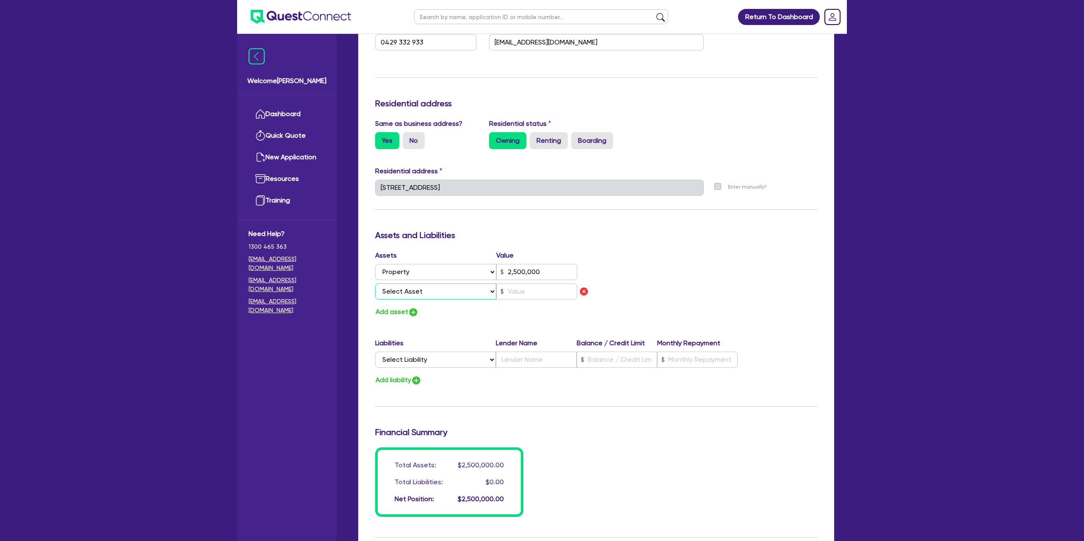
click at [410, 296] on select "Select Asset Cash Property Investment property Vehicle Truck Trailer Equipment …" at bounding box center [435, 291] width 121 height 16
click at [375, 283] on select "Select Asset Cash Property Investment property Vehicle Truck Trailer Equipment …" at bounding box center [435, 291] width 121 height 16
click at [512, 293] on input "text" at bounding box center [536, 291] width 81 height 16
drag, startPoint x: 657, startPoint y: 269, endPoint x: 673, endPoint y: 271, distance: 15.8
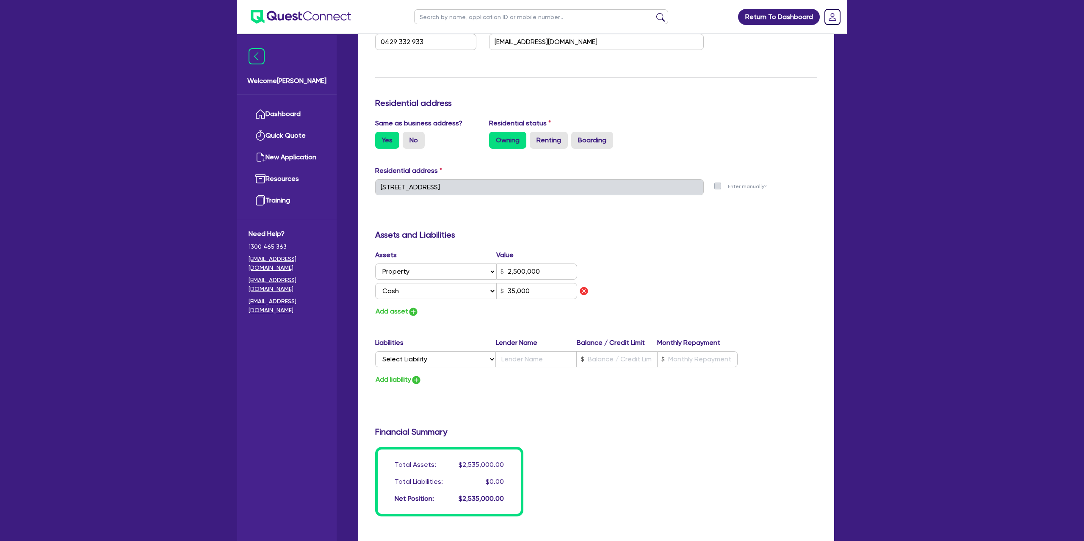
click at [670, 271] on div "Assets Value Select Asset Cash Property Investment property Vehicle Truck Trail…" at bounding box center [596, 283] width 455 height 67
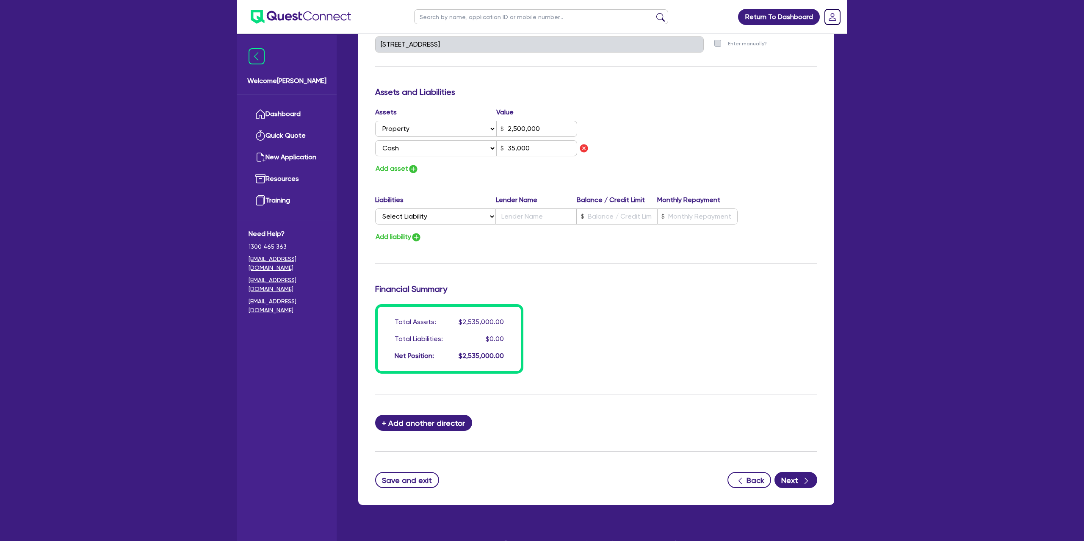
scroll to position [458, 0]
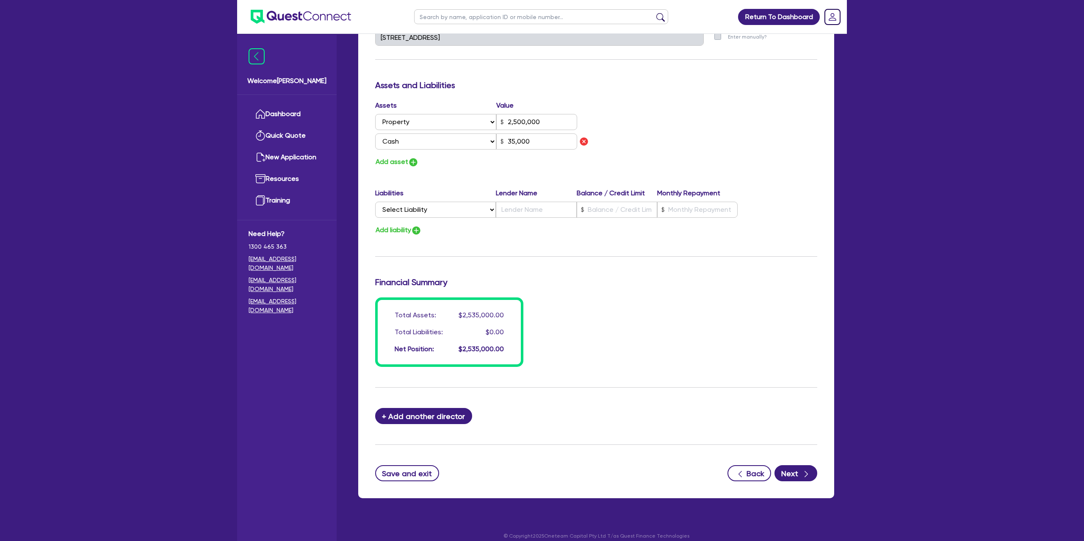
click at [443, 202] on div "Liabilities Lender Name Balance / Credit Limit Monthly Repayment Select Liabili…" at bounding box center [596, 204] width 455 height 33
click at [435, 211] on select "Select Liability Credit card Mortgage Investment property loan Vehicle loan Tru…" at bounding box center [435, 210] width 121 height 16
click at [375, 202] on select "Select Liability Credit card Mortgage Investment property loan Vehicle loan Tru…" at bounding box center [435, 210] width 121 height 16
drag, startPoint x: 676, startPoint y: 349, endPoint x: 683, endPoint y: 348, distance: 7.3
click at [676, 349] on div "Total Assets: $2,535,000.00 Total Liabilities: $0.00 Net Position: $2,535,000.00" at bounding box center [596, 331] width 455 height 69
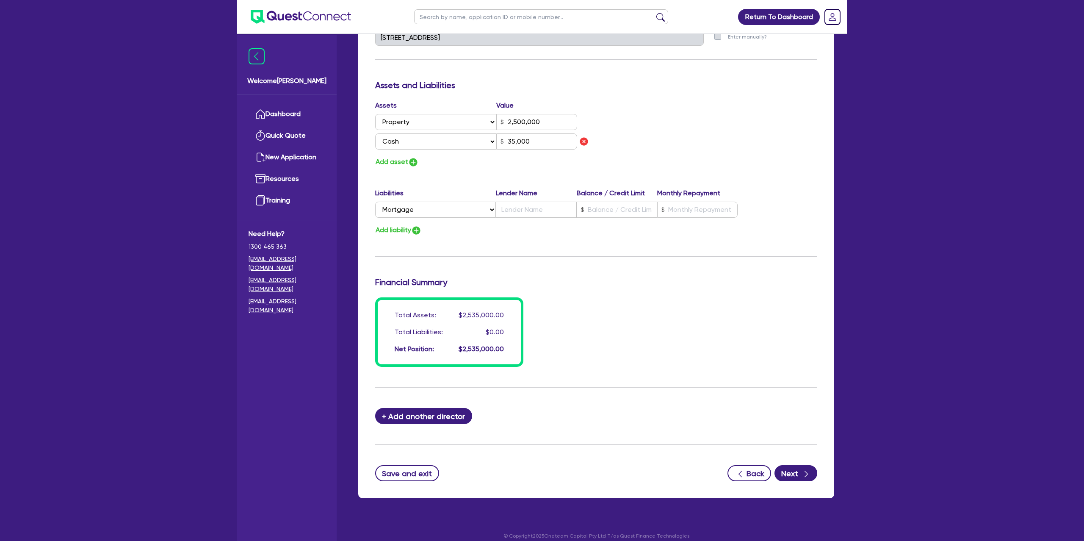
click at [820, 474] on div "Save and exit Back Next" at bounding box center [596, 473] width 455 height 16
click at [800, 471] on button "Next" at bounding box center [796, 473] width 43 height 16
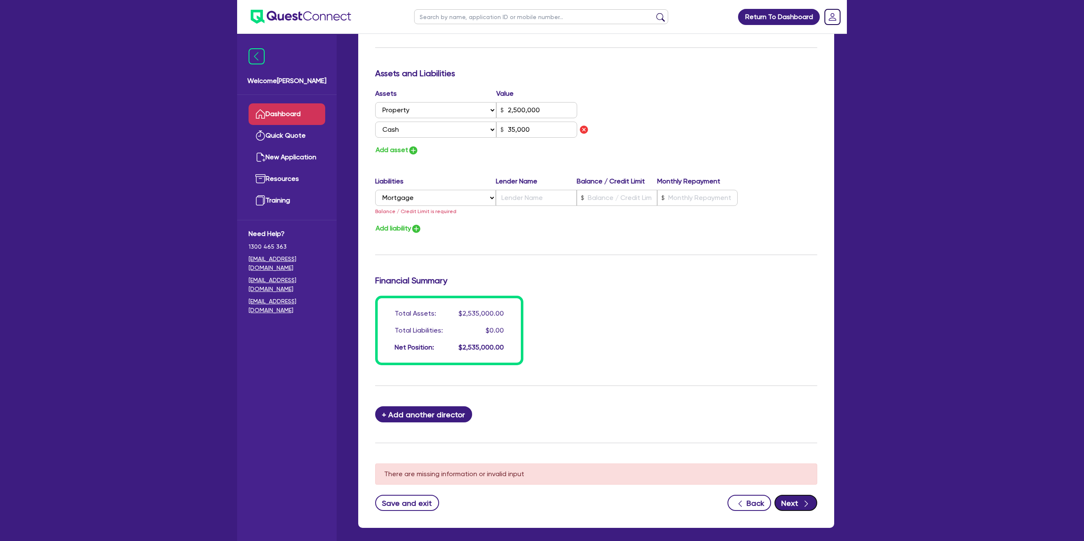
scroll to position [471, 0]
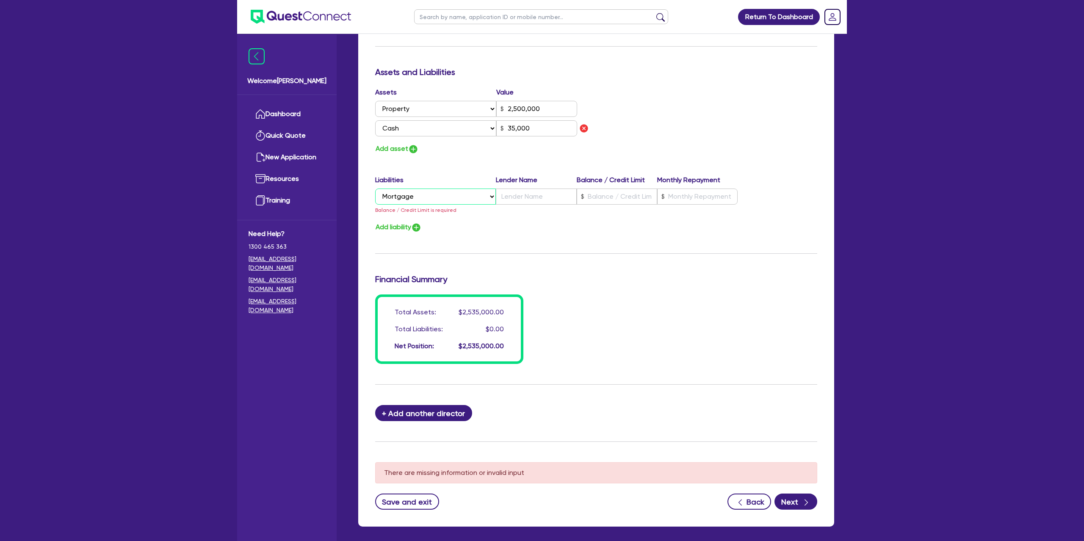
click at [442, 191] on select "Select Liability Credit card Mortgage Investment property loan Vehicle loan Tru…" at bounding box center [435, 196] width 121 height 16
click at [375, 188] on select "Select Liability Credit card Mortgage Investment property loan Vehicle loan Tru…" at bounding box center [435, 196] width 121 height 16
click at [802, 494] on button "Next" at bounding box center [796, 501] width 43 height 16
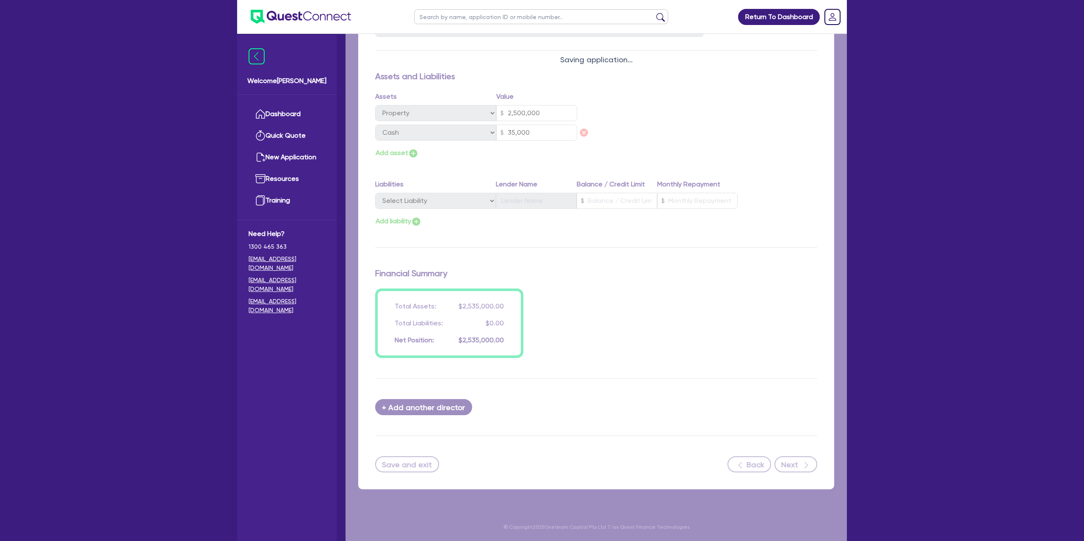
scroll to position [467, 0]
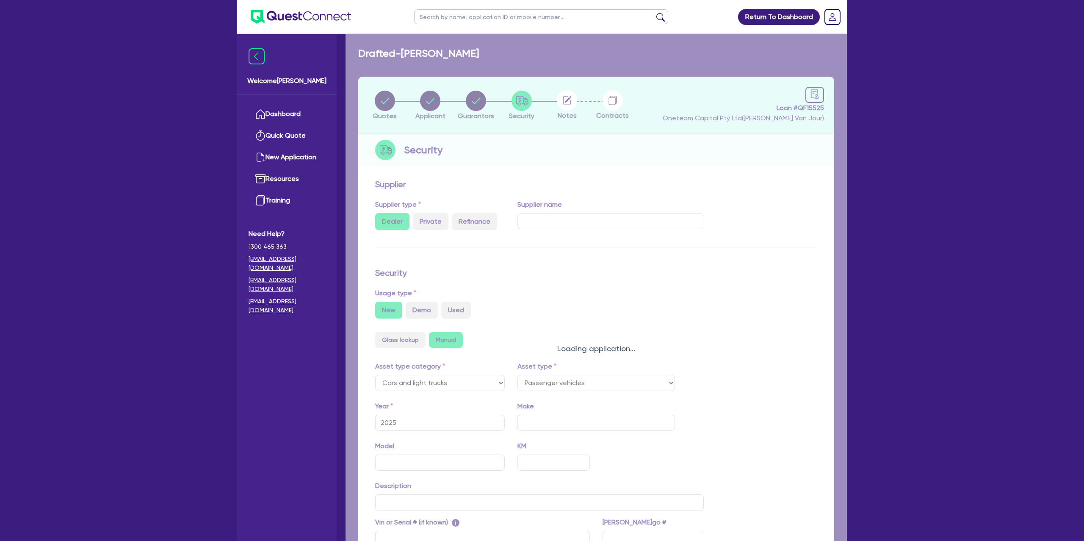
click at [803, 495] on div "Loading application..." at bounding box center [596, 343] width 501 height 618
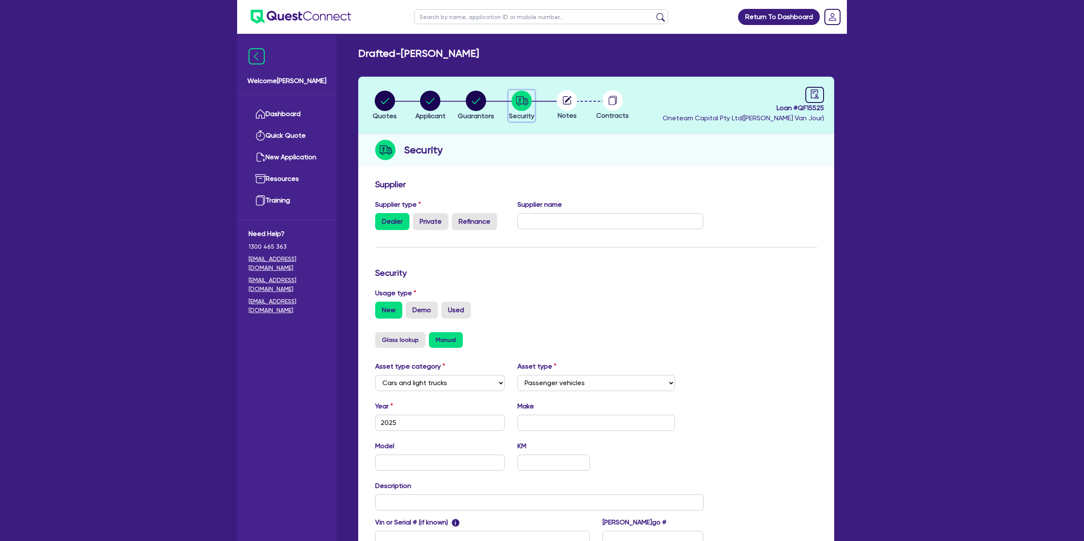
click at [517, 96] on icon "button" at bounding box center [522, 100] width 12 height 9
drag, startPoint x: 396, startPoint y: 93, endPoint x: 384, endPoint y: 102, distance: 15.2
click at [396, 92] on button "Quotes" at bounding box center [384, 105] width 25 height 31
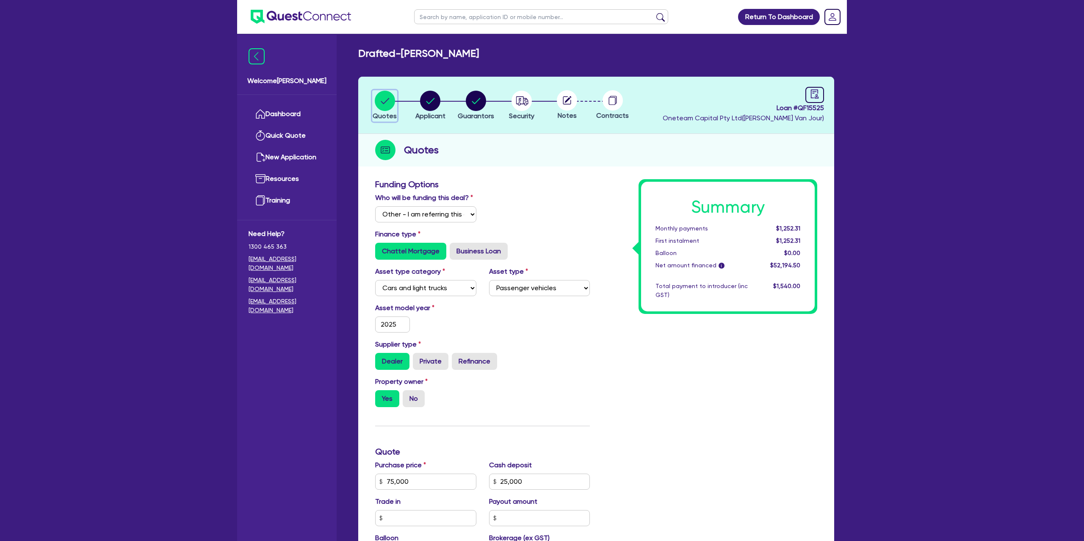
click at [382, 102] on icon "button" at bounding box center [385, 101] width 20 height 20
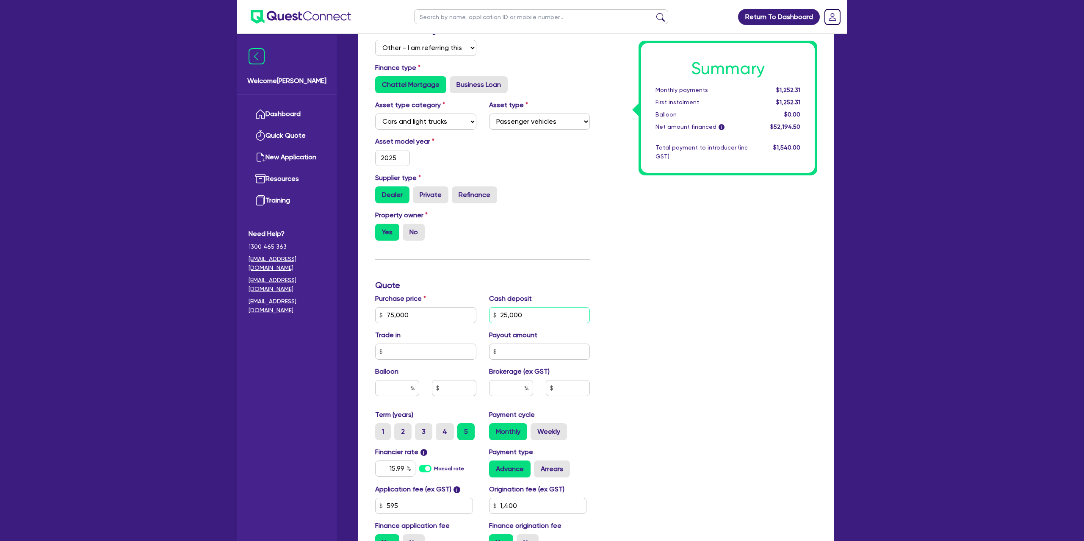
click at [509, 312] on input "25,000" at bounding box center [539, 315] width 101 height 16
click at [510, 312] on input "25,000" at bounding box center [539, 315] width 101 height 16
drag, startPoint x: 437, startPoint y: 359, endPoint x: 438, endPoint y: 353, distance: 6.4
click at [438, 358] on div "Purchase price 75,000 Cash deposit Trade in Payout amount Balloon Brokerage (ex…" at bounding box center [482, 351] width 227 height 116
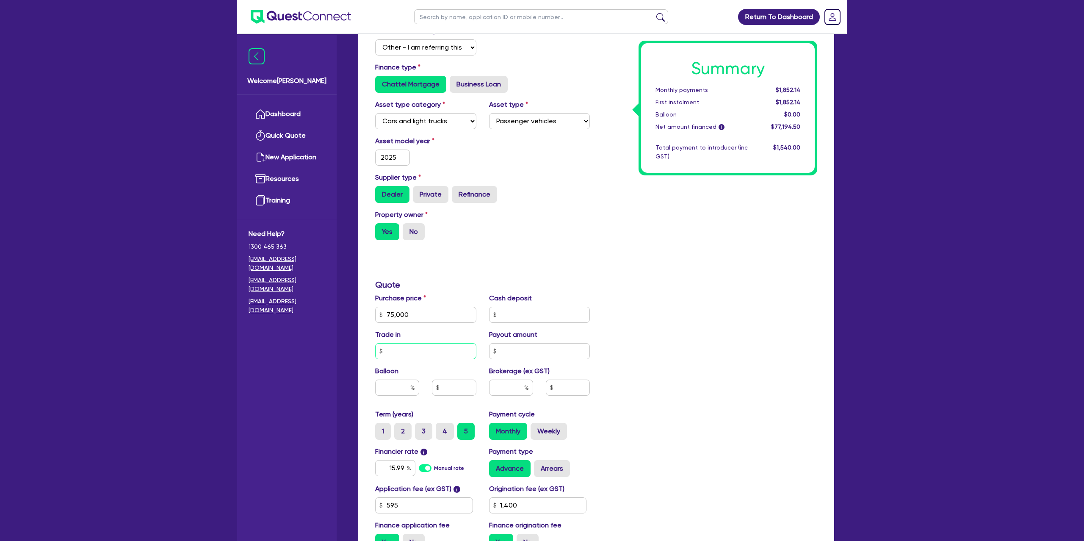
click at [434, 346] on input "text" at bounding box center [425, 351] width 101 height 16
click at [775, 268] on div "Summary Monthly payments $1,852.14 First instalment $1,852.14 Balloon $0.00 Net…" at bounding box center [709, 284] width 227 height 545
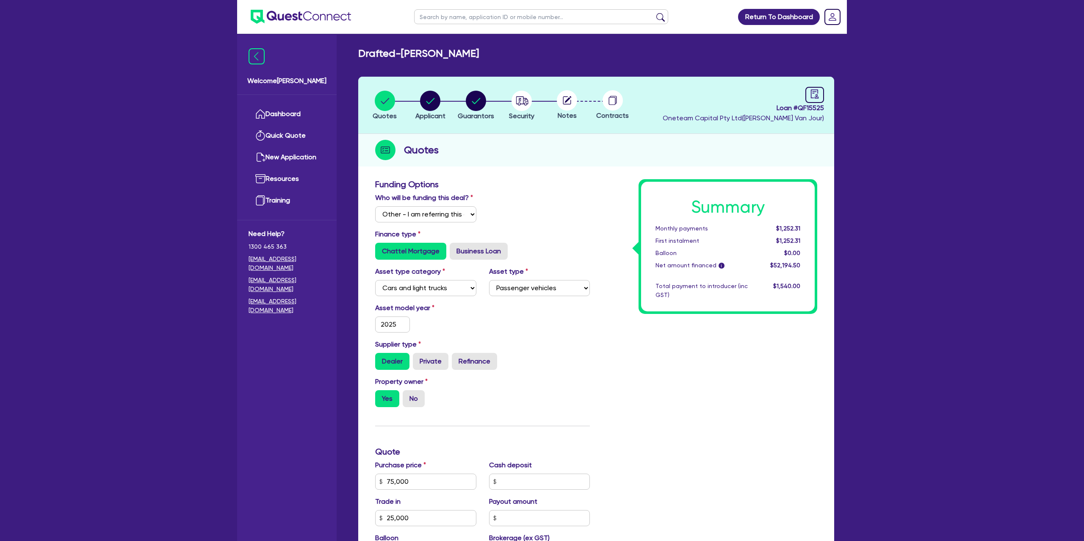
click at [800, 94] on div "Loan # QF15525 Oneteam Capital Pty Ltd ([PERSON_NAME] )" at bounding box center [743, 105] width 161 height 36
click at [808, 93] on div at bounding box center [815, 95] width 19 height 16
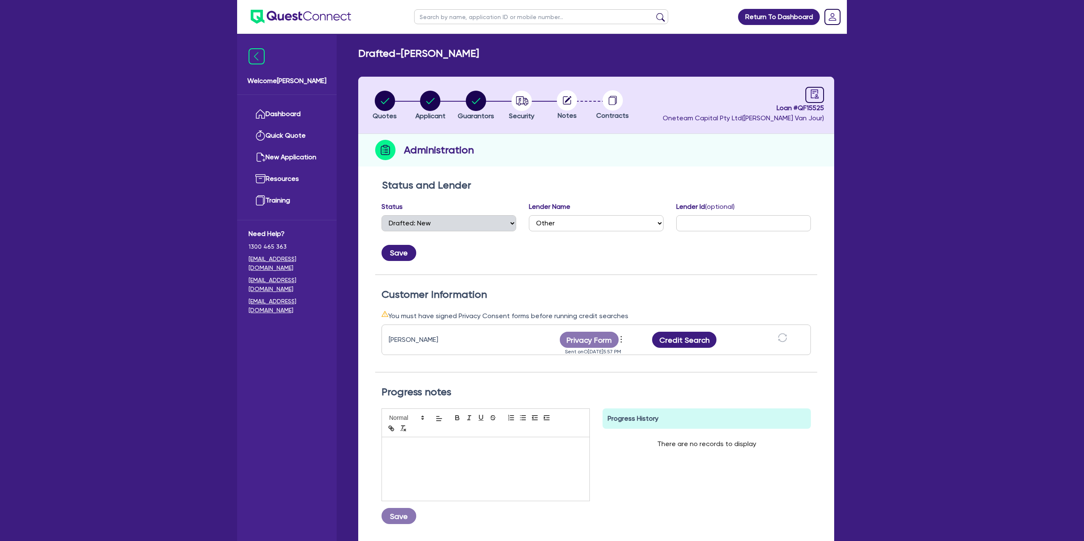
drag, startPoint x: 183, startPoint y: 83, endPoint x: 182, endPoint y: 54, distance: 28.9
click at [183, 81] on div "Return To Dashboard Edit Profile Logout Welcome [PERSON_NAME] Quick Quote New A…" at bounding box center [542, 306] width 1084 height 613
click at [423, 90] on header "Quotes Applicant [GEOGRAPHIC_DATA] Security Notes Contracts Loan # QF15525 Onet…" at bounding box center [596, 105] width 476 height 57
click at [422, 107] on icon "button" at bounding box center [430, 101] width 20 height 20
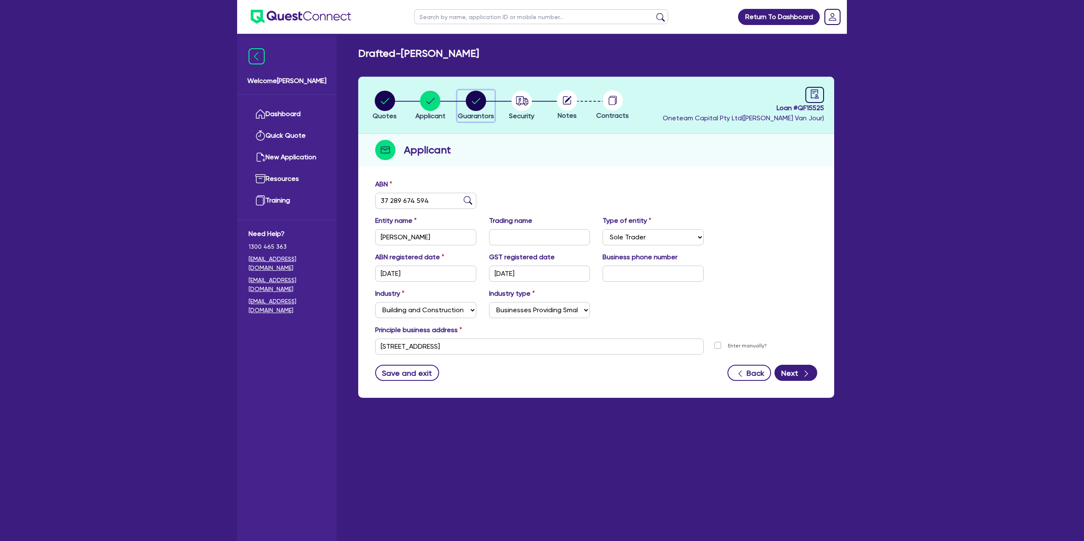
click at [471, 103] on circle "button" at bounding box center [476, 101] width 20 height 20
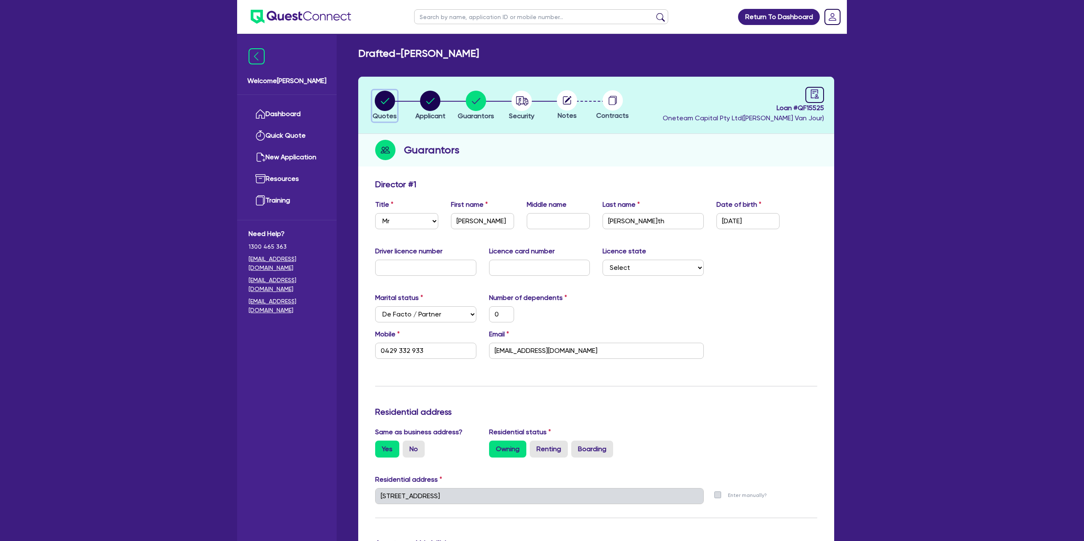
drag, startPoint x: 378, startPoint y: 98, endPoint x: 382, endPoint y: 100, distance: 4.8
click at [379, 98] on circle "button" at bounding box center [385, 101] width 20 height 20
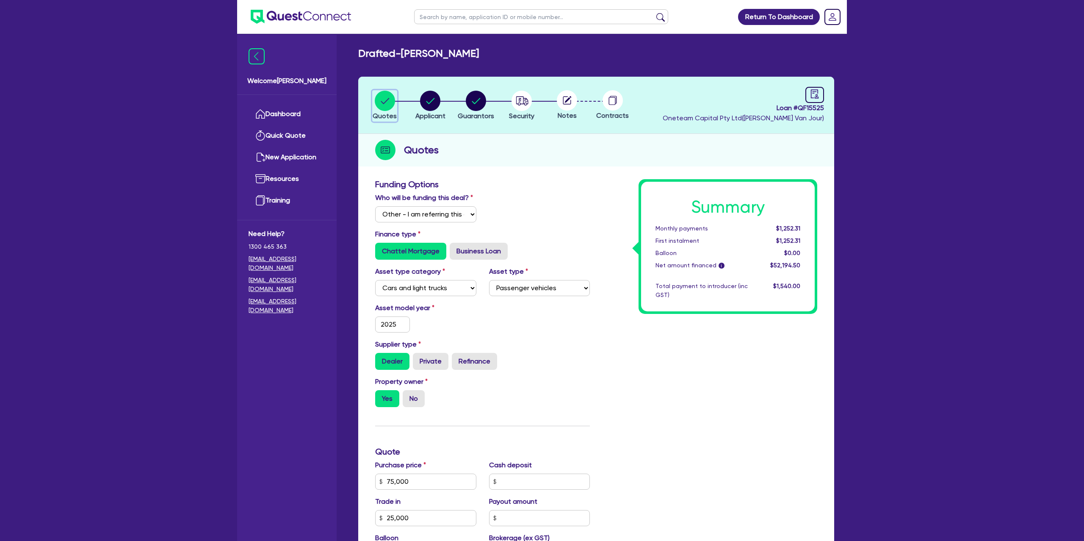
scroll to position [278, 0]
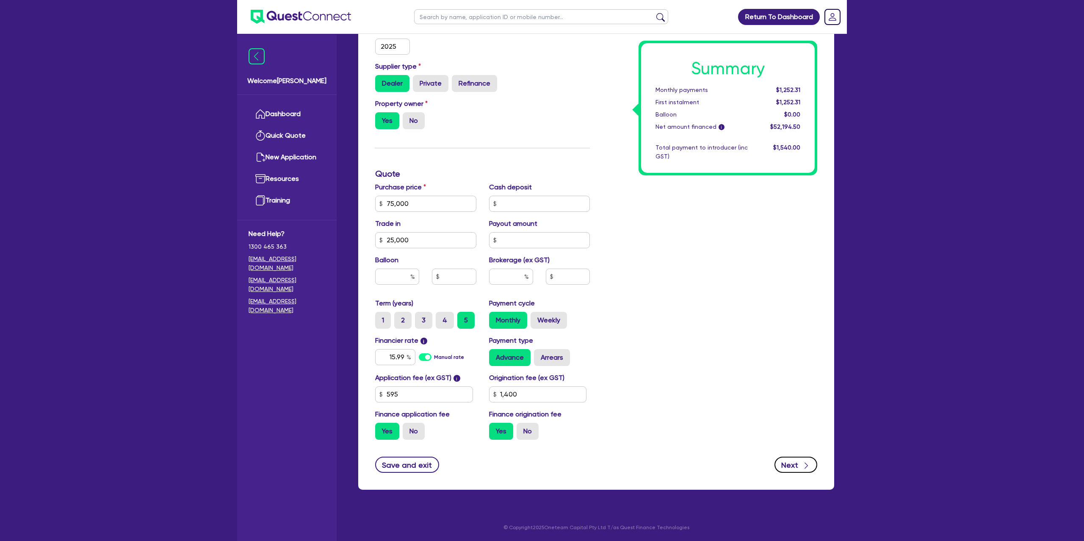
click at [798, 460] on button "Next" at bounding box center [796, 465] width 43 height 16
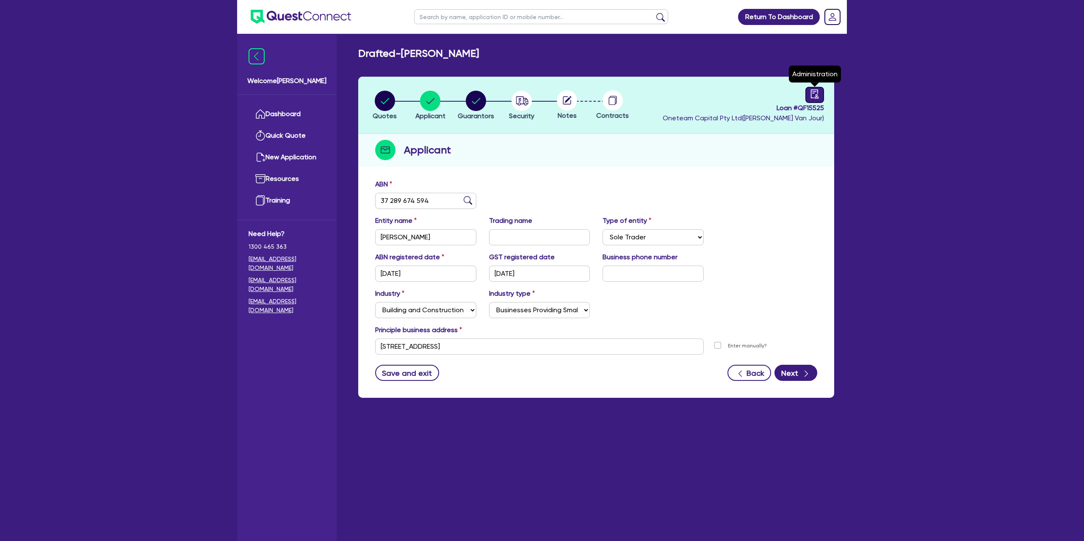
click at [809, 97] on div at bounding box center [815, 95] width 19 height 16
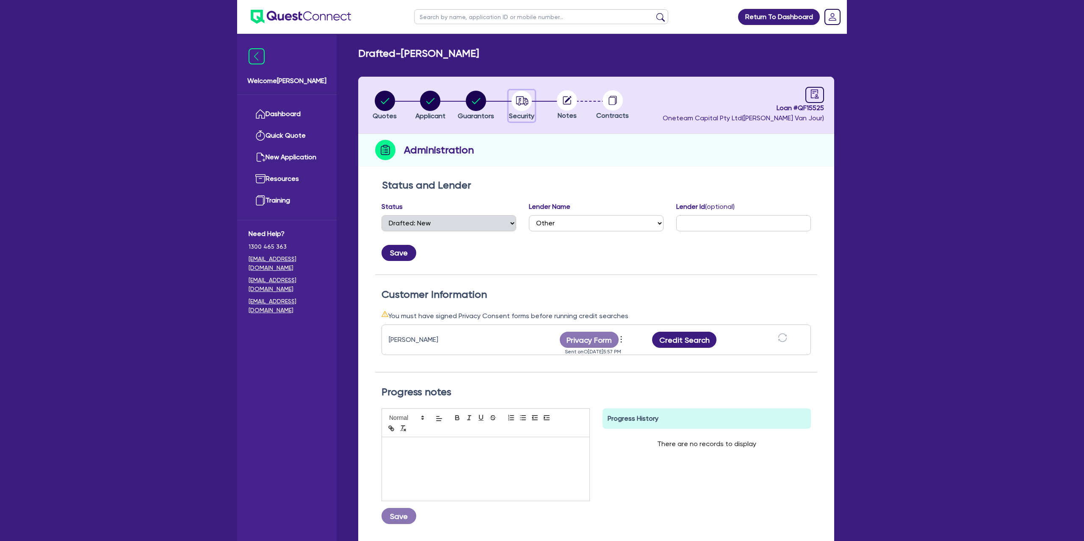
click at [521, 101] on circle "button" at bounding box center [522, 101] width 20 height 20
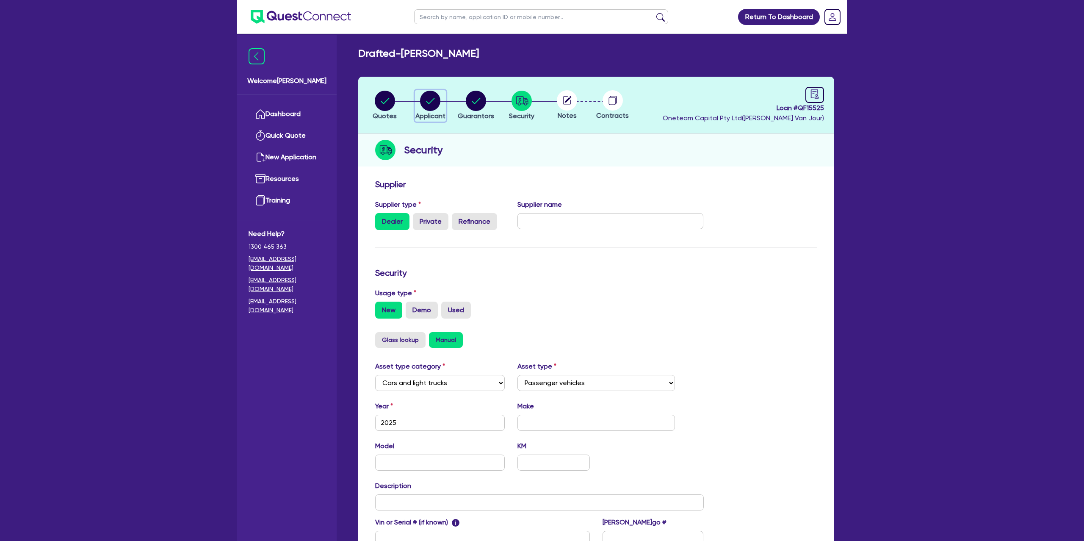
click at [426, 99] on circle "button" at bounding box center [430, 101] width 20 height 20
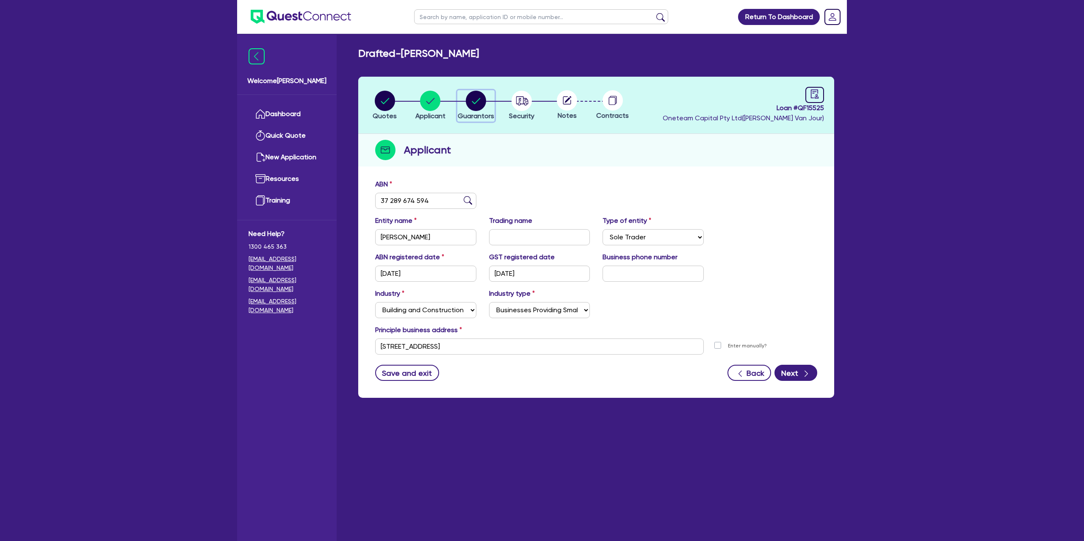
click at [471, 100] on circle "button" at bounding box center [476, 101] width 20 height 20
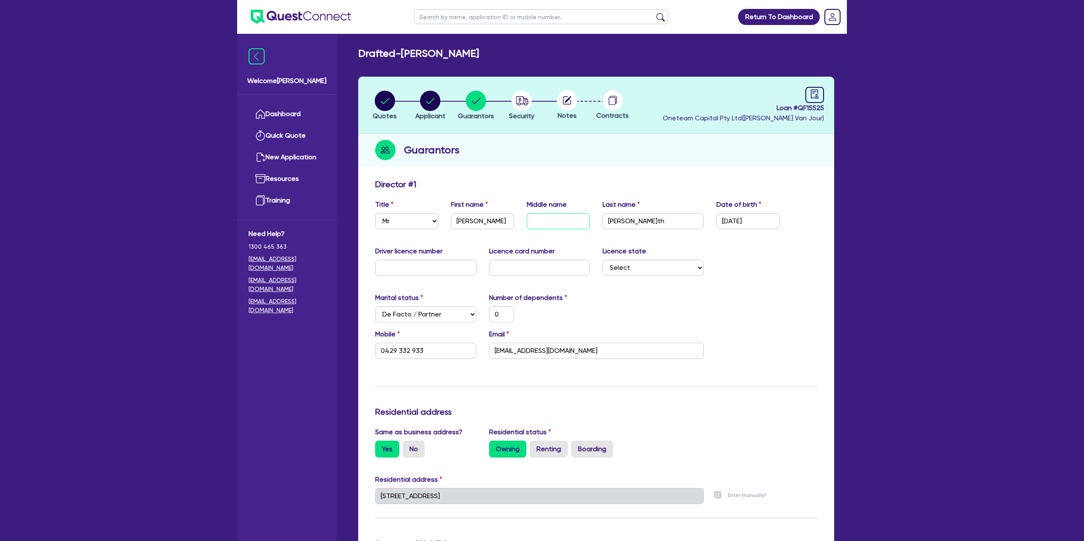
click at [544, 218] on input "text" at bounding box center [558, 221] width 63 height 16
drag, startPoint x: 392, startPoint y: 258, endPoint x: 396, endPoint y: 260, distance: 4.9
click at [393, 258] on div "Driver licence number" at bounding box center [426, 261] width 114 height 30
click at [461, 269] on input "text" at bounding box center [425, 268] width 101 height 16
click at [390, 269] on input "138841105" at bounding box center [425, 268] width 101 height 16
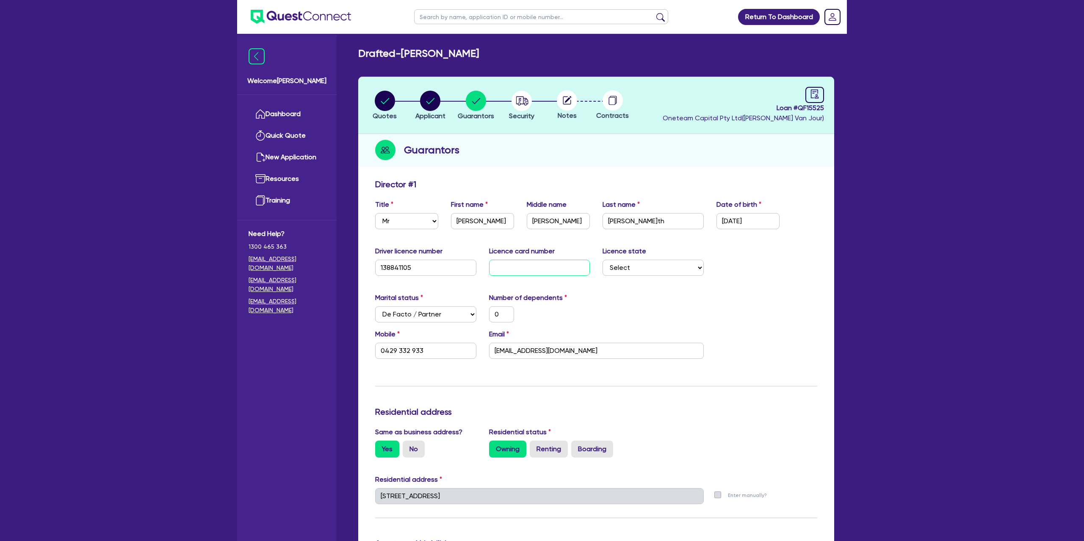
click at [540, 265] on input "text" at bounding box center [539, 268] width 101 height 16
click at [734, 311] on div "Marital status Select [DEMOGRAPHIC_DATA] Married De Facto / Partner Number of d…" at bounding box center [596, 311] width 455 height 36
click at [648, 249] on div "Licence state Select [GEOGRAPHIC_DATA] [GEOGRAPHIC_DATA] [GEOGRAPHIC_DATA] [GEO…" at bounding box center [653, 261] width 114 height 30
click at [634, 267] on select "Select [GEOGRAPHIC_DATA] [GEOGRAPHIC_DATA] [GEOGRAPHIC_DATA] [GEOGRAPHIC_DATA] …" at bounding box center [653, 268] width 101 height 16
click at [603, 260] on select "Select [GEOGRAPHIC_DATA] [GEOGRAPHIC_DATA] [GEOGRAPHIC_DATA] [GEOGRAPHIC_DATA] …" at bounding box center [653, 268] width 101 height 16
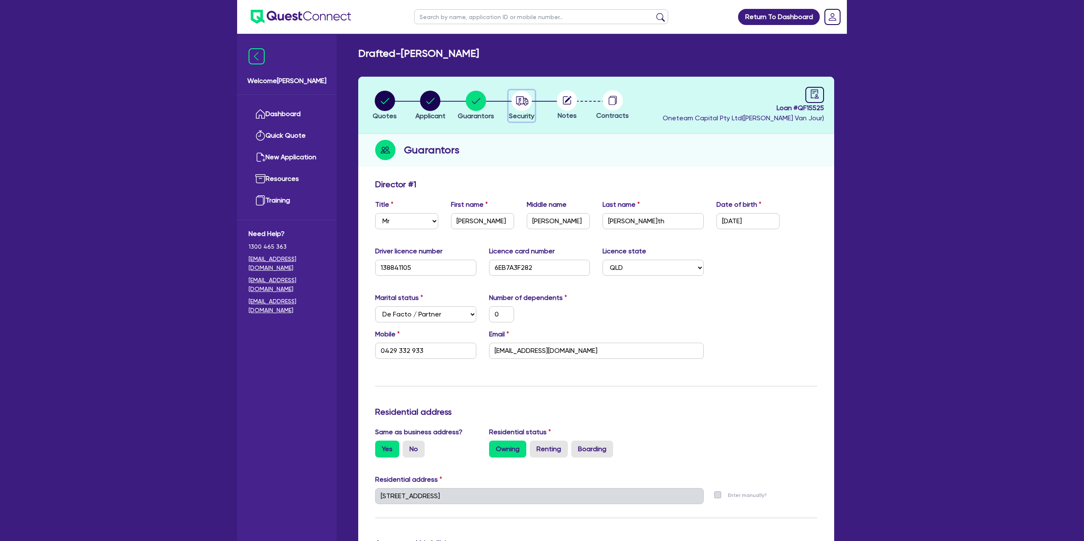
click at [523, 104] on icon "button" at bounding box center [522, 100] width 12 height 9
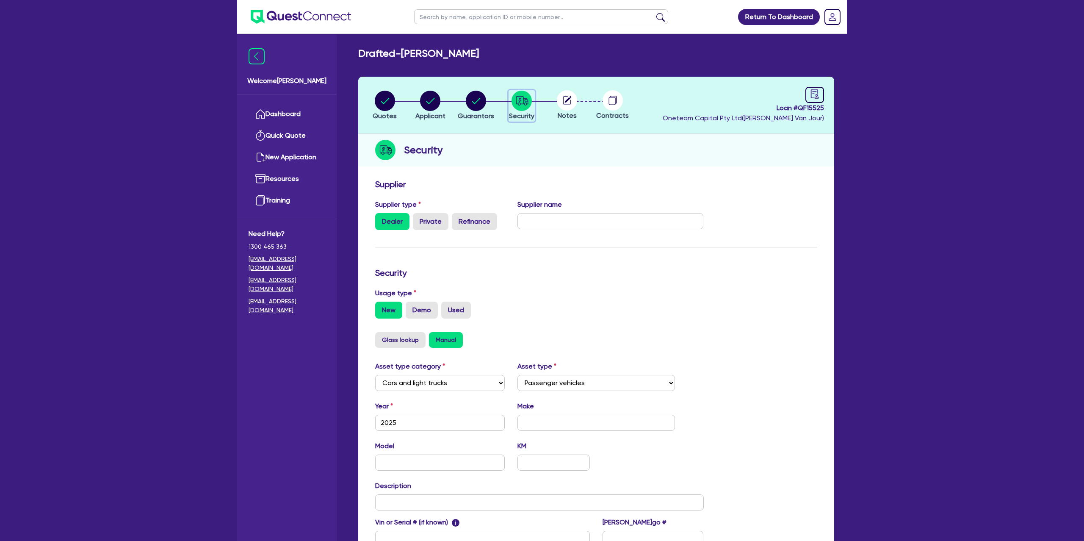
scroll to position [110, 0]
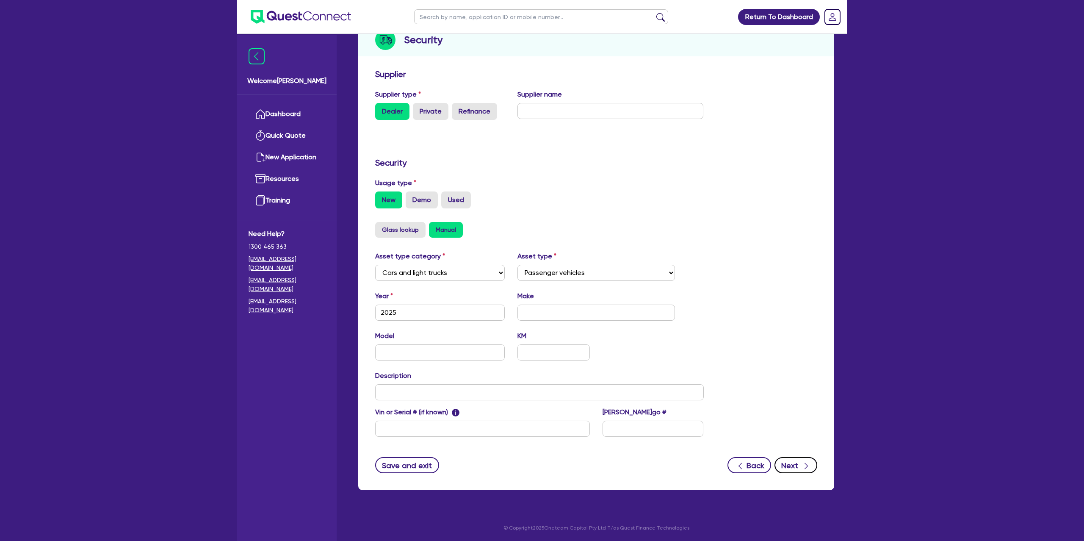
click at [787, 458] on button "Next" at bounding box center [796, 465] width 43 height 16
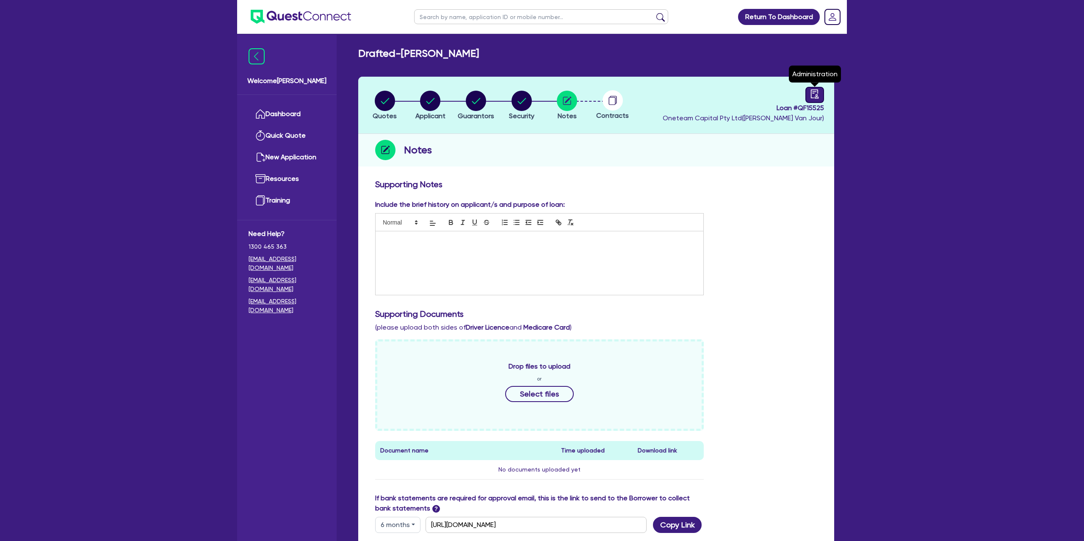
click at [812, 94] on icon "audit" at bounding box center [814, 93] width 9 height 9
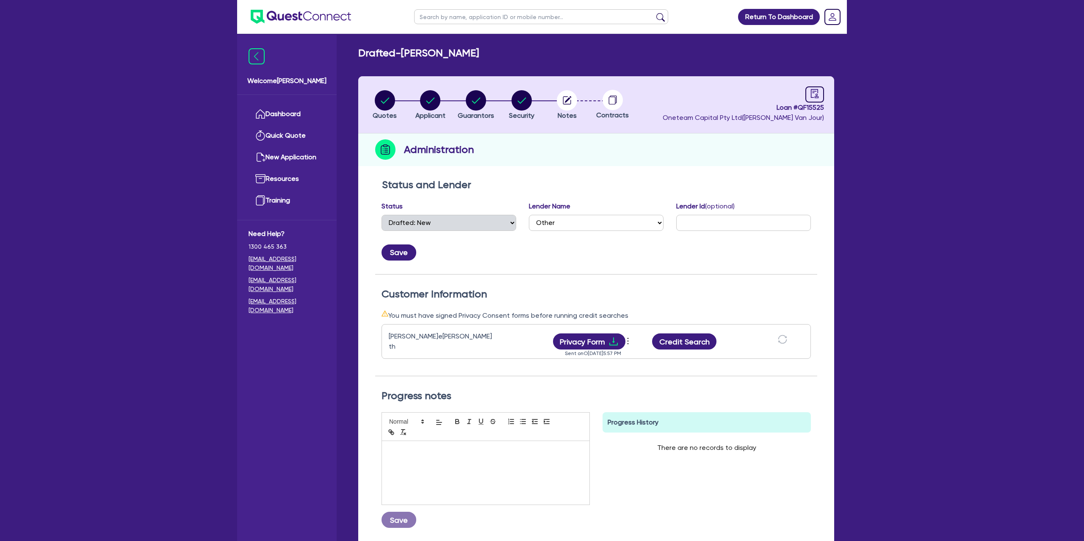
scroll to position [72, 0]
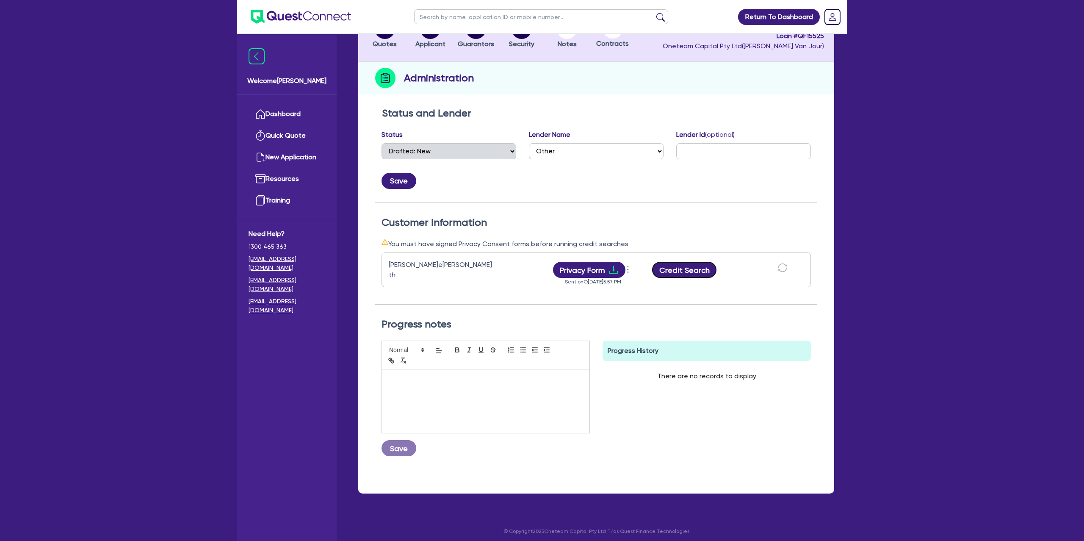
drag, startPoint x: 701, startPoint y: 262, endPoint x: 644, endPoint y: 194, distance: 89.0
click at [701, 262] on button "Credit Search" at bounding box center [684, 270] width 64 height 16
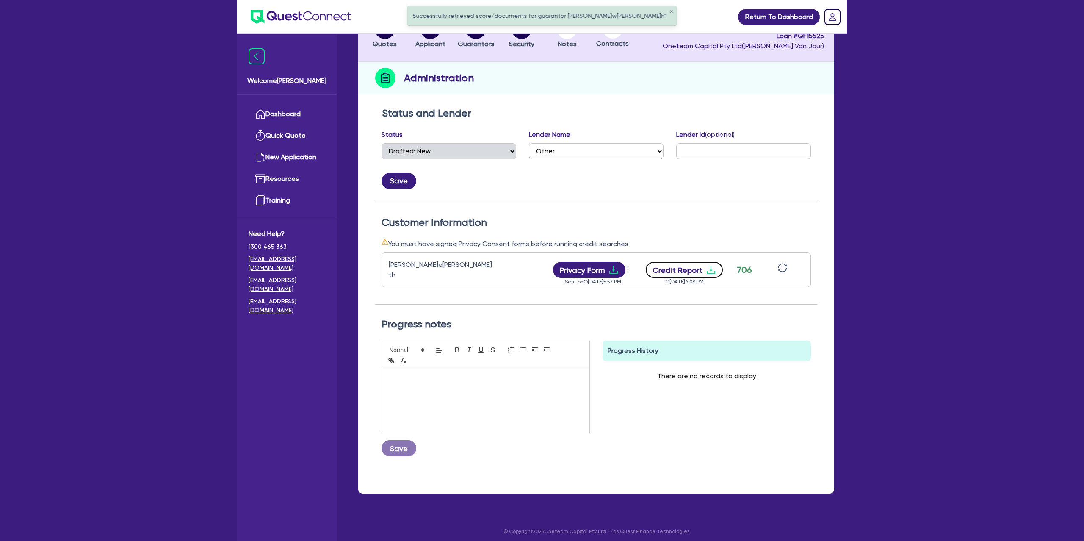
click at [712, 265] on icon "download" at bounding box center [711, 270] width 10 height 10
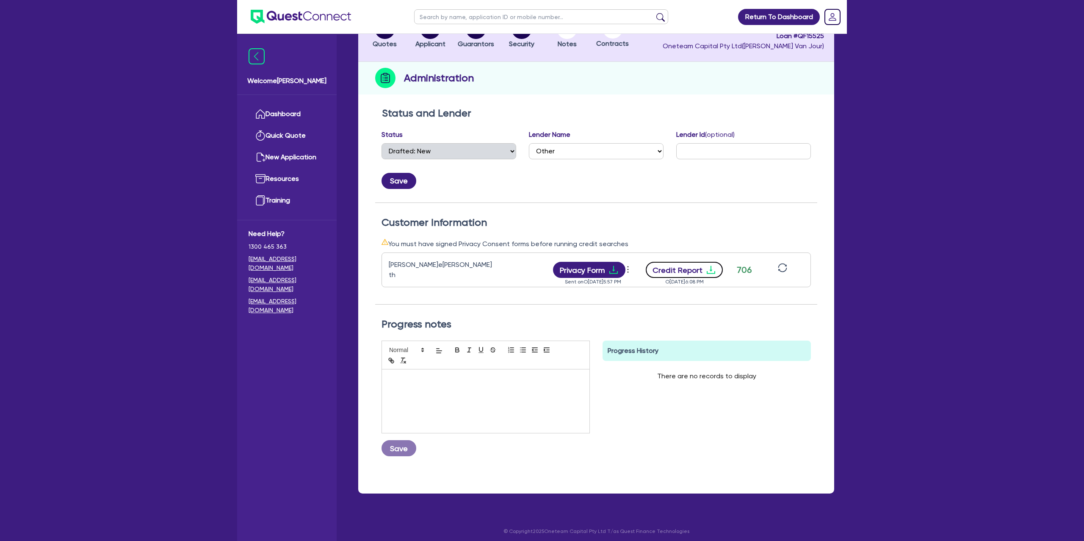
click at [707, 268] on icon "download" at bounding box center [711, 270] width 10 height 10
drag, startPoint x: 500, startPoint y: 89, endPoint x: 494, endPoint y: 89, distance: 5.5
click at [499, 88] on div "Administration" at bounding box center [596, 78] width 476 height 33
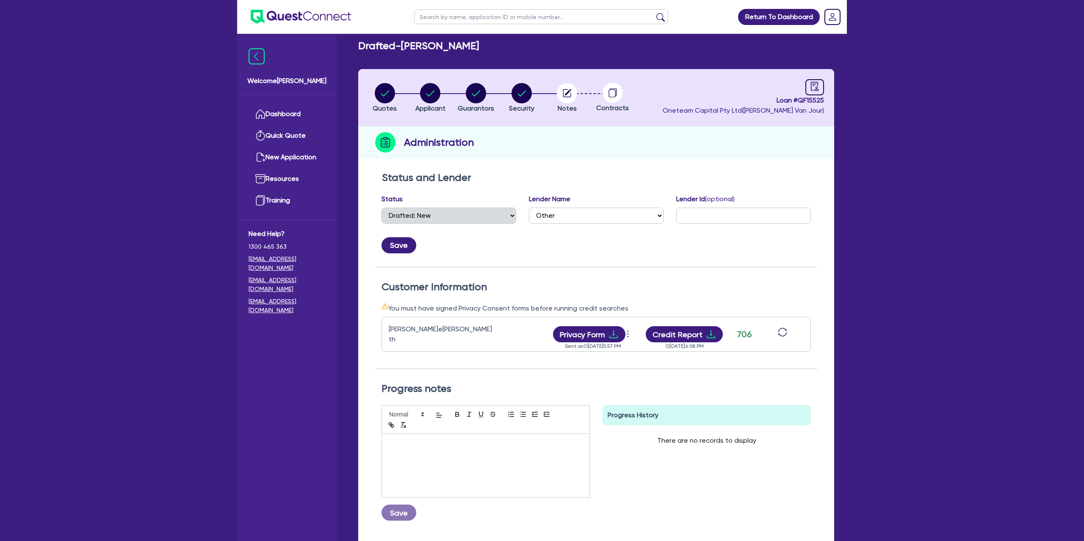
scroll to position [0, 0]
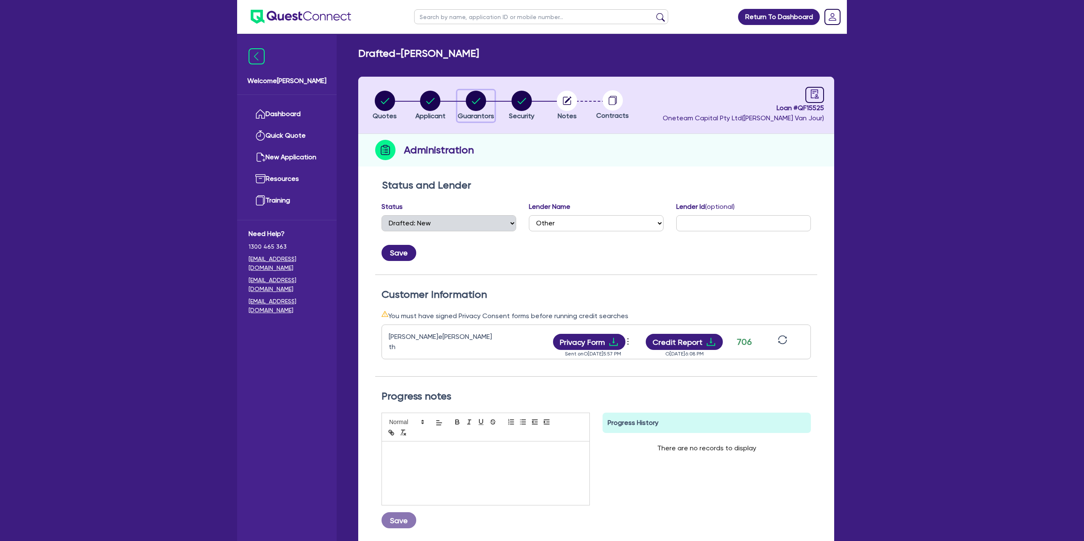
click at [474, 98] on circle "button" at bounding box center [476, 101] width 20 height 20
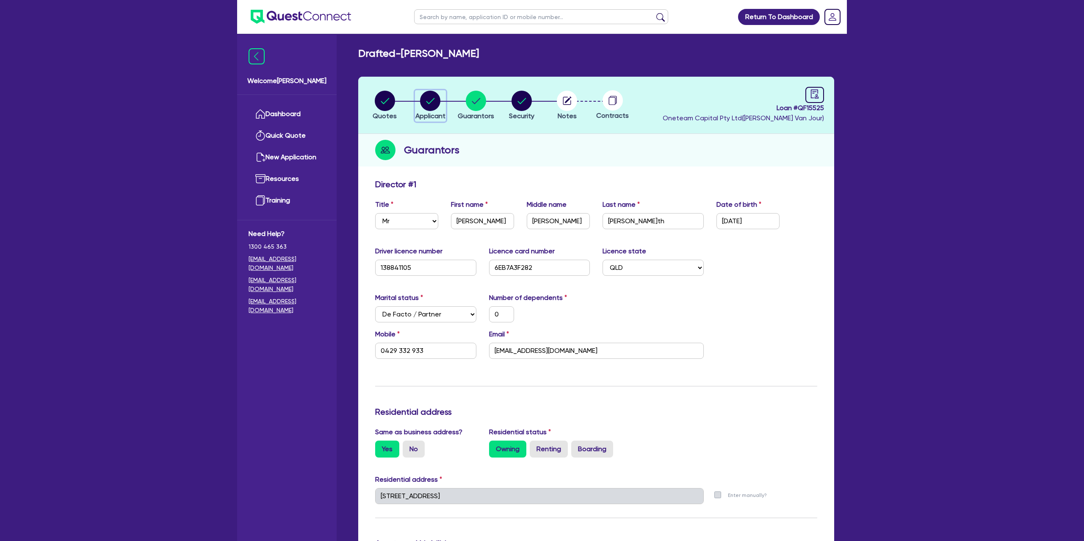
click at [419, 106] on div "button" at bounding box center [431, 101] width 30 height 20
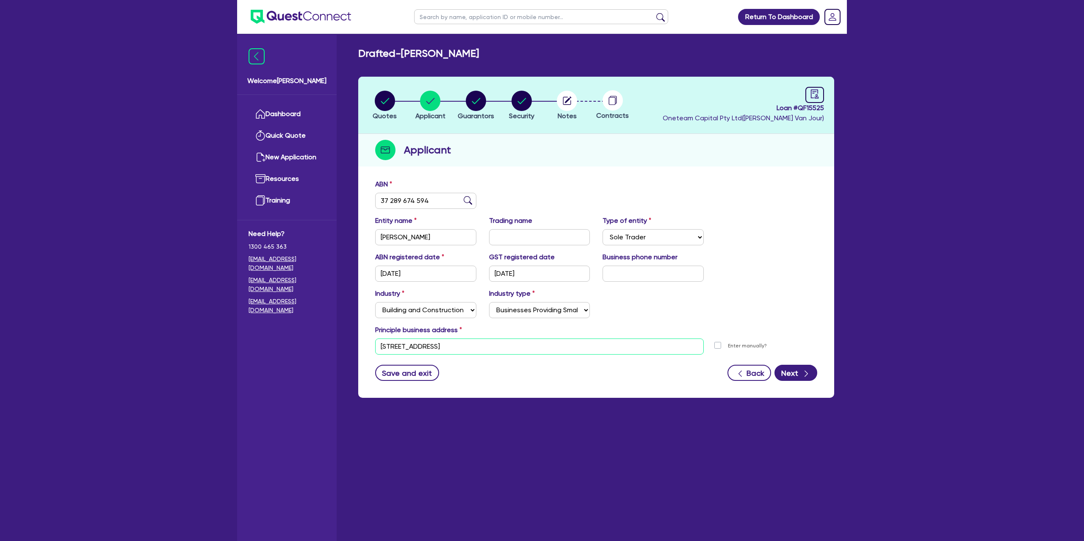
click at [406, 346] on input "[STREET_ADDRESS]" at bounding box center [539, 346] width 329 height 16
click at [621, 108] on div "Contracts" at bounding box center [613, 105] width 46 height 30
drag, startPoint x: 618, startPoint y: 181, endPoint x: 469, endPoint y: 162, distance: 149.5
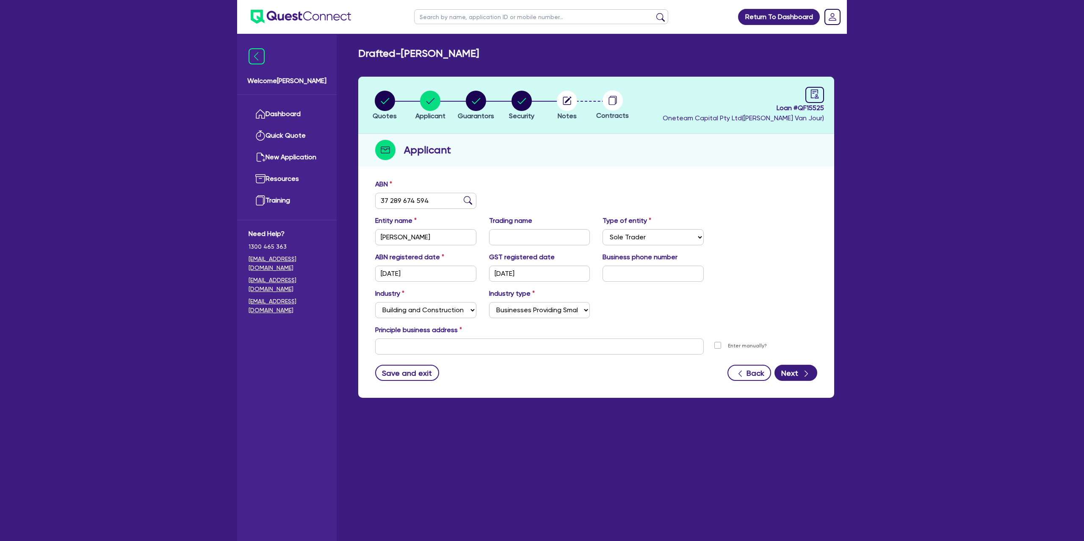
click at [516, 170] on div "Quotes Applicant [GEOGRAPHIC_DATA] Security Notes Contracts Loan # QF15525 Onet…" at bounding box center [596, 237] width 476 height 321
click at [297, 110] on link "Dashboard" at bounding box center [287, 114] width 77 height 22
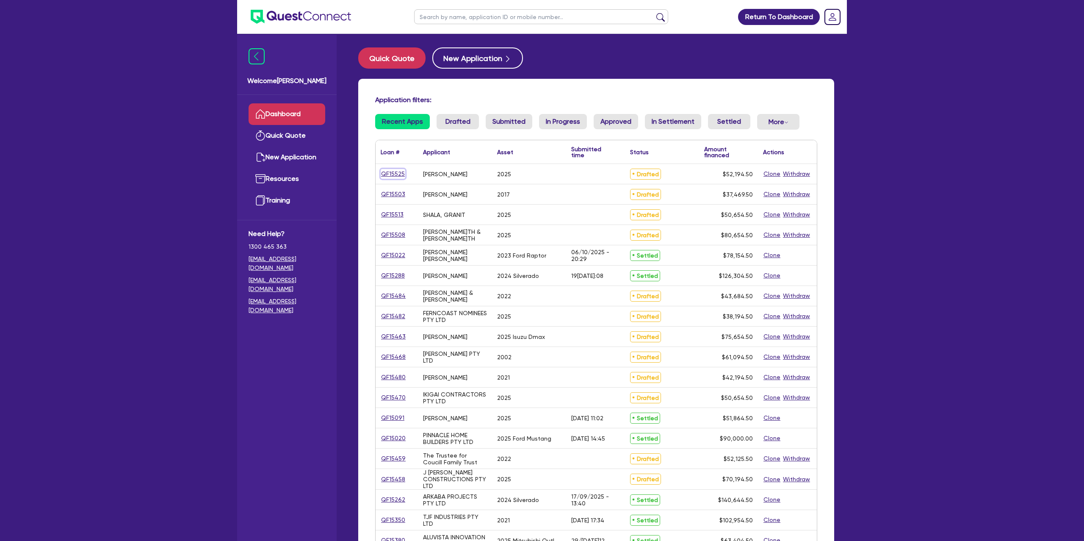
click at [391, 174] on link "QF15525" at bounding box center [393, 174] width 25 height 10
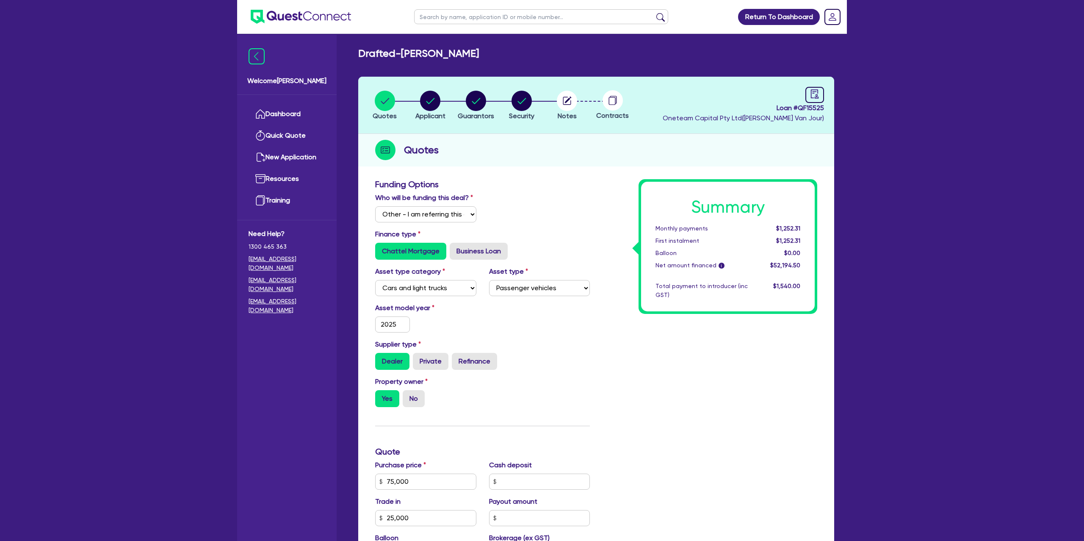
click at [587, 173] on div "Quotes Applicant [GEOGRAPHIC_DATA] Security Notes Contracts Loan # QF15525 Onet…" at bounding box center [596, 422] width 476 height 691
click at [285, 101] on ul "Dashboard Quick Quote New Application Ref Company Ref Salesperson Resources Tra…" at bounding box center [287, 157] width 100 height 125
click at [282, 112] on link "Dashboard" at bounding box center [287, 114] width 77 height 22
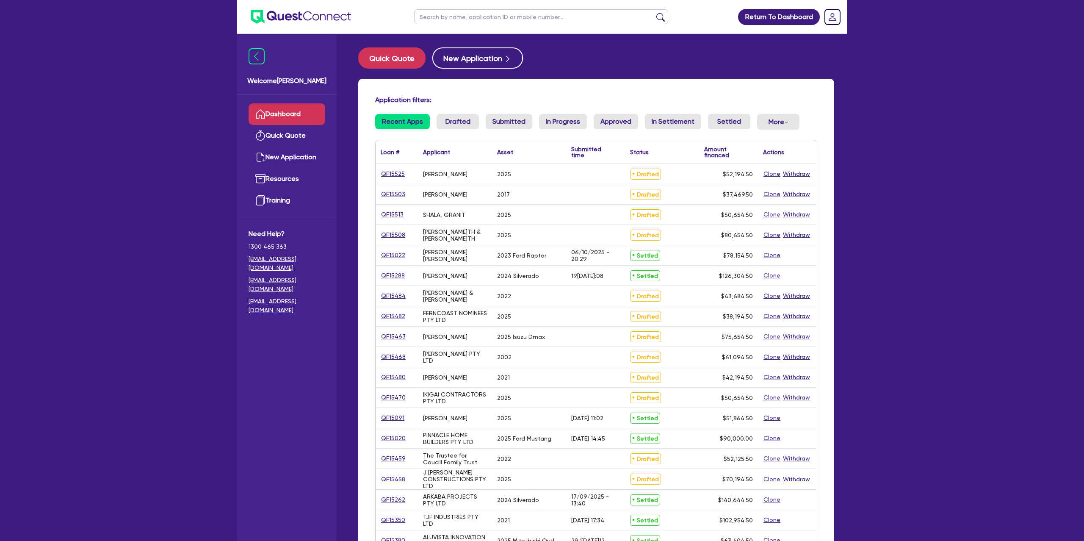
click at [459, 20] on input "text" at bounding box center [541, 16] width 254 height 15
click at [654, 13] on button "submit" at bounding box center [661, 19] width 14 height 12
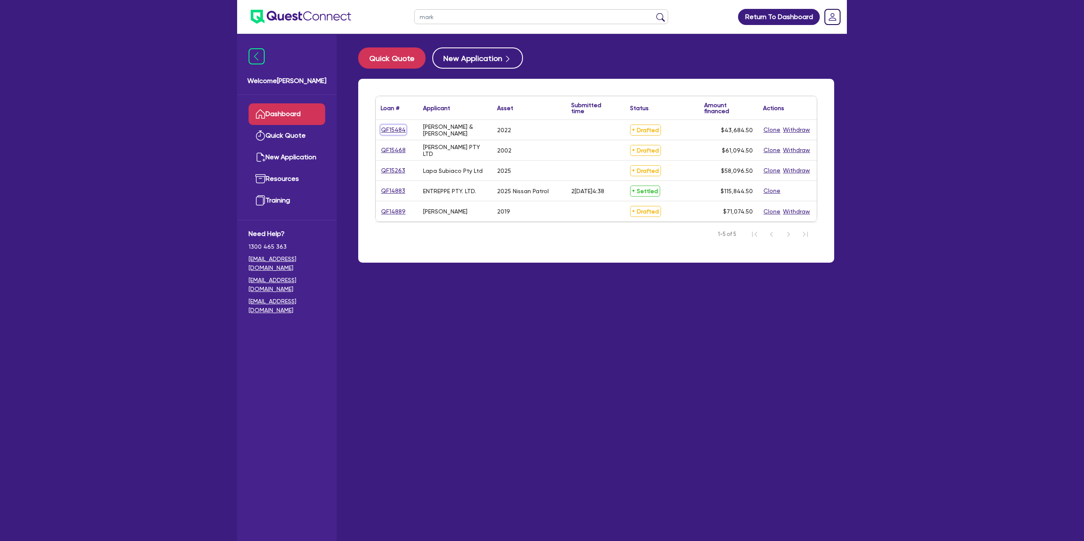
click at [402, 128] on link "QF15484" at bounding box center [393, 130] width 25 height 10
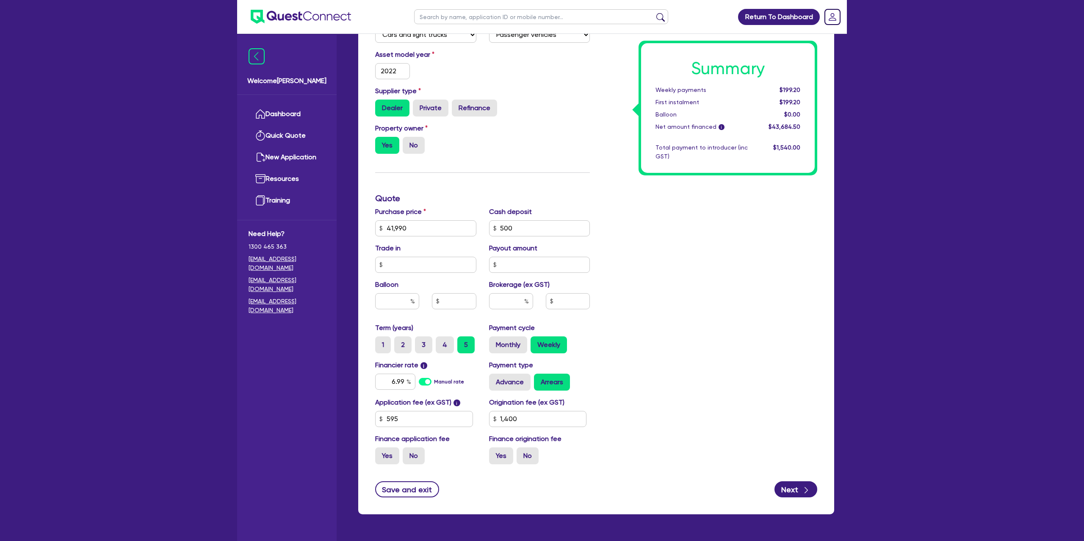
scroll to position [278, 0]
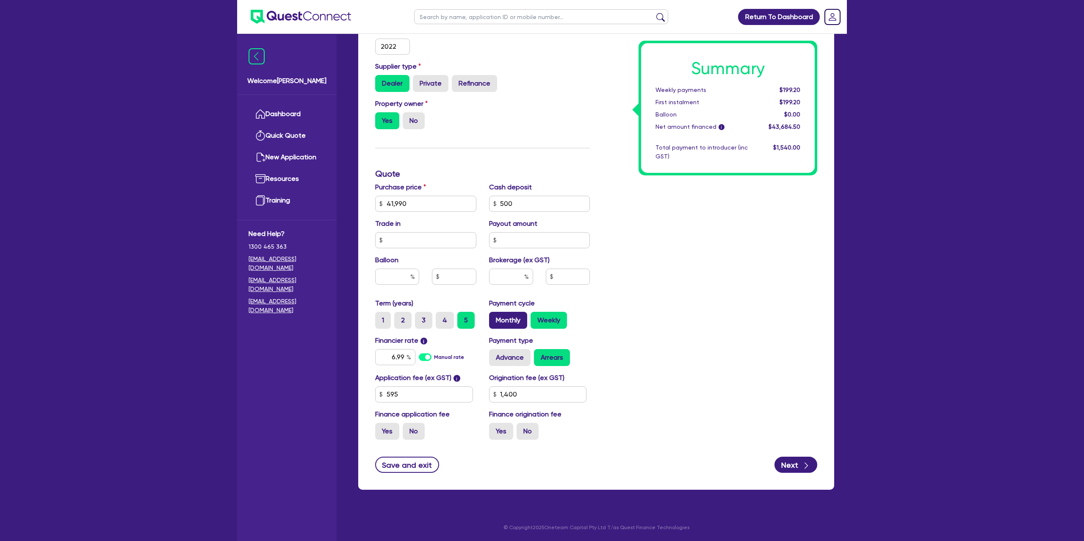
click at [505, 319] on label "Monthly" at bounding box center [508, 320] width 38 height 17
click at [495, 317] on input "Monthly" at bounding box center [492, 315] width 6 height 6
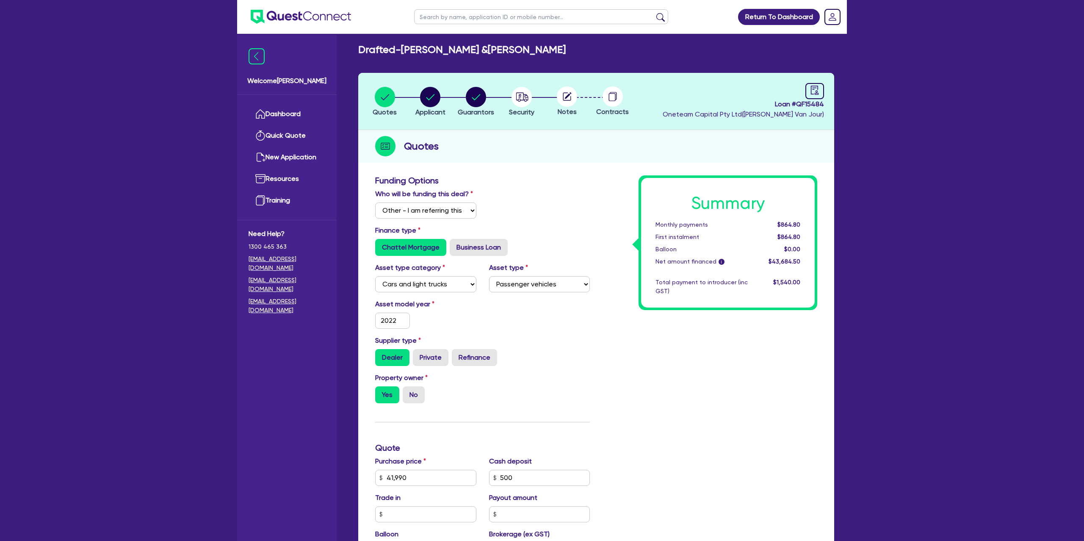
scroll to position [0, 0]
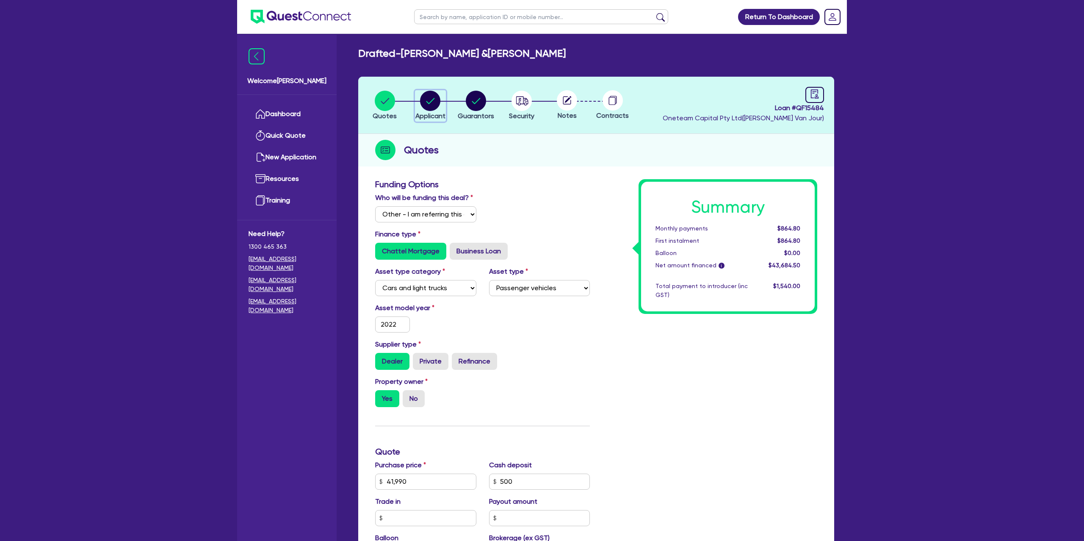
click at [440, 104] on circle "button" at bounding box center [430, 101] width 20 height 20
